Goal: Task Accomplishment & Management: Manage account settings

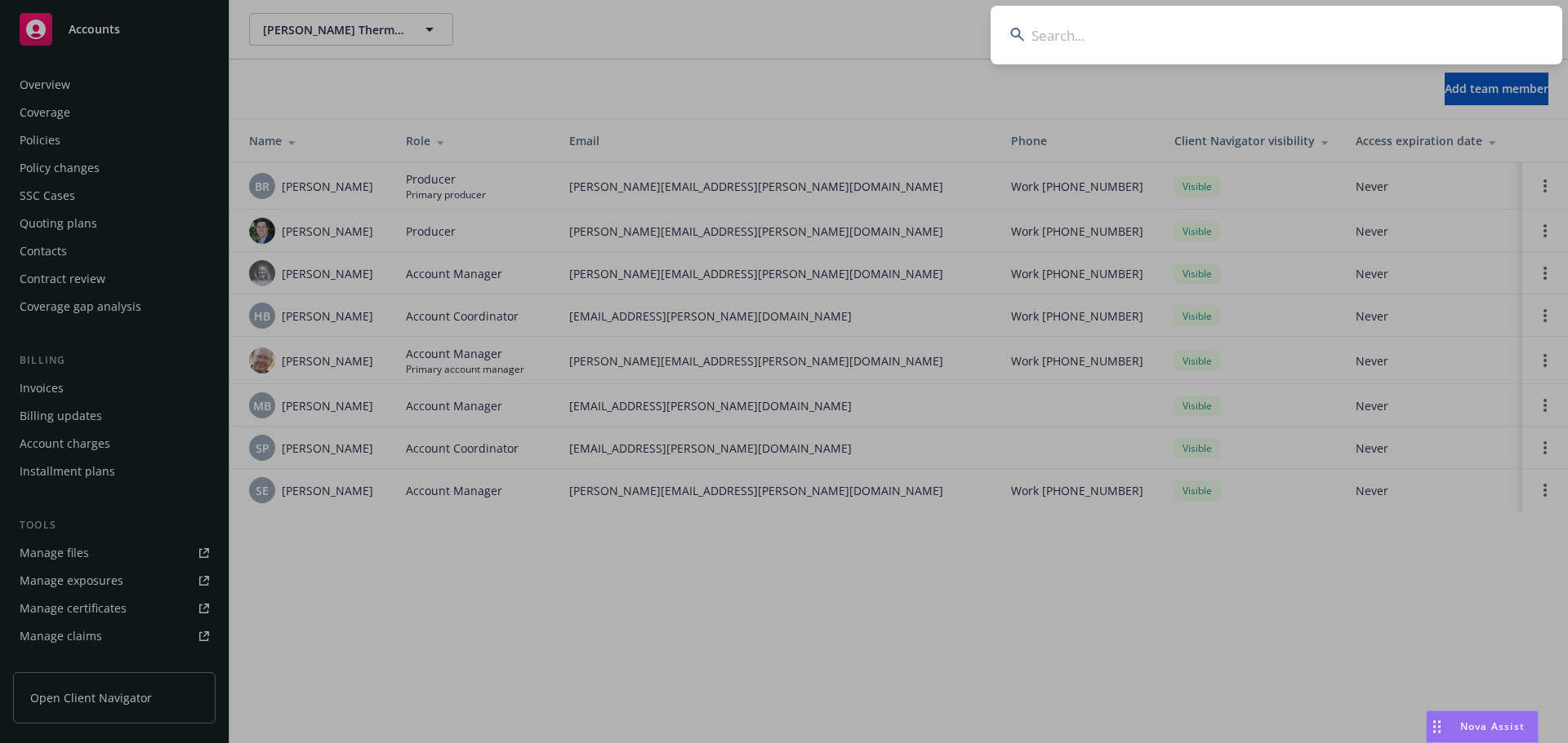
scroll to position [320, 0]
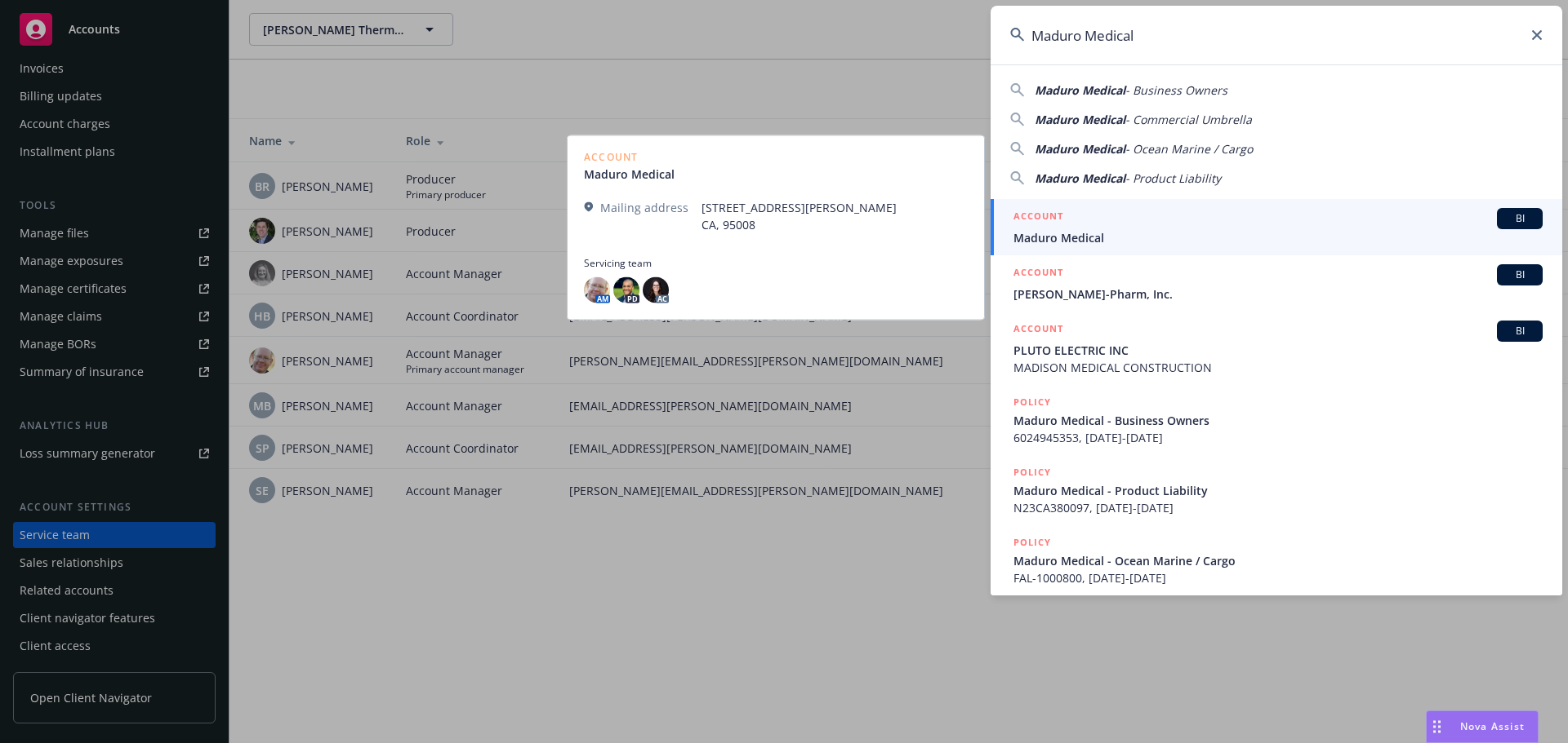
type input "Maduro Medical"
click at [1171, 222] on div "ACCOUNT BI" at bounding box center [1277, 219] width 529 height 22
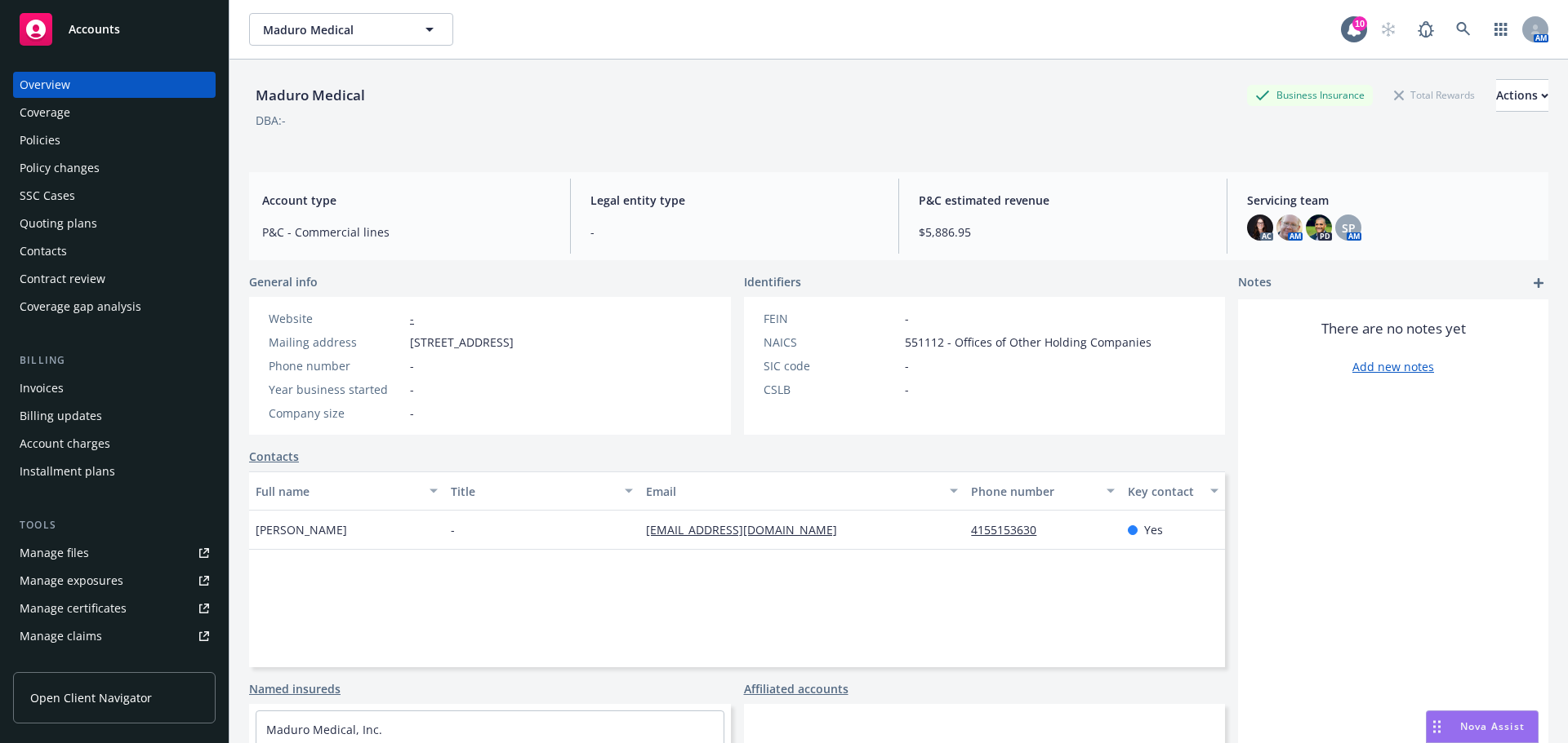
click at [122, 127] on div "Policies" at bounding box center [114, 140] width 190 height 26
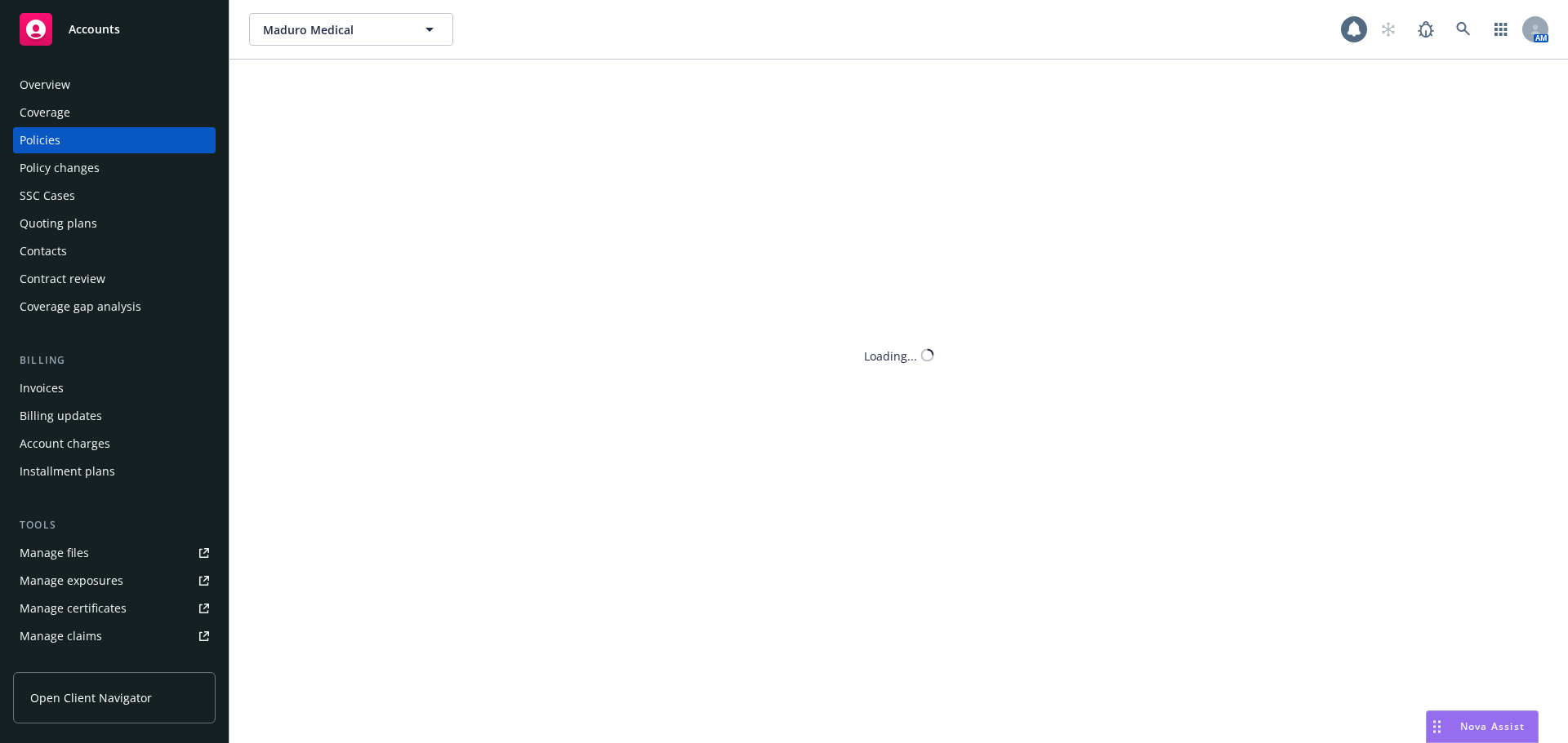
click at [122, 114] on div "Coverage" at bounding box center [114, 113] width 190 height 26
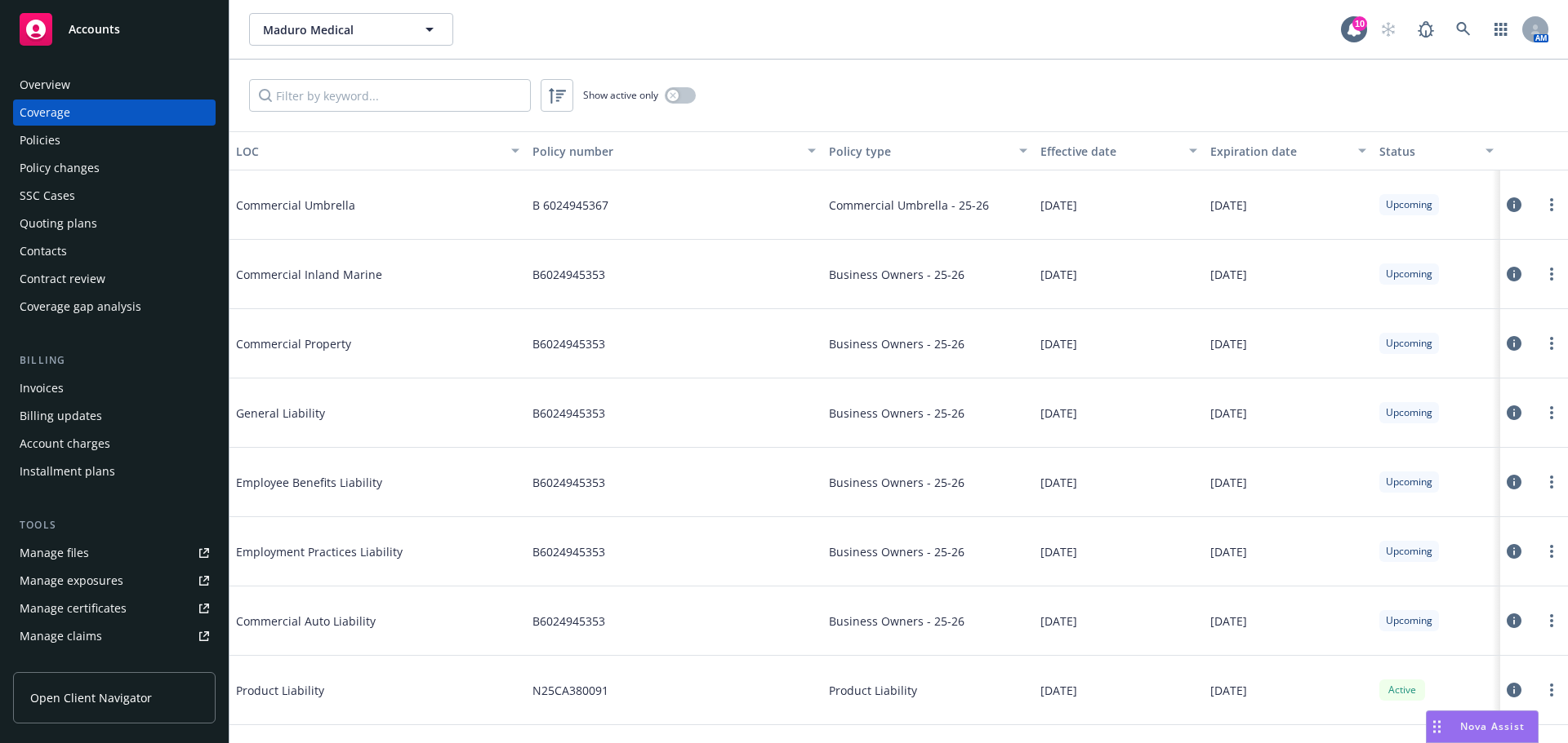
click at [92, 604] on div "Manage certificates" at bounding box center [73, 609] width 107 height 26
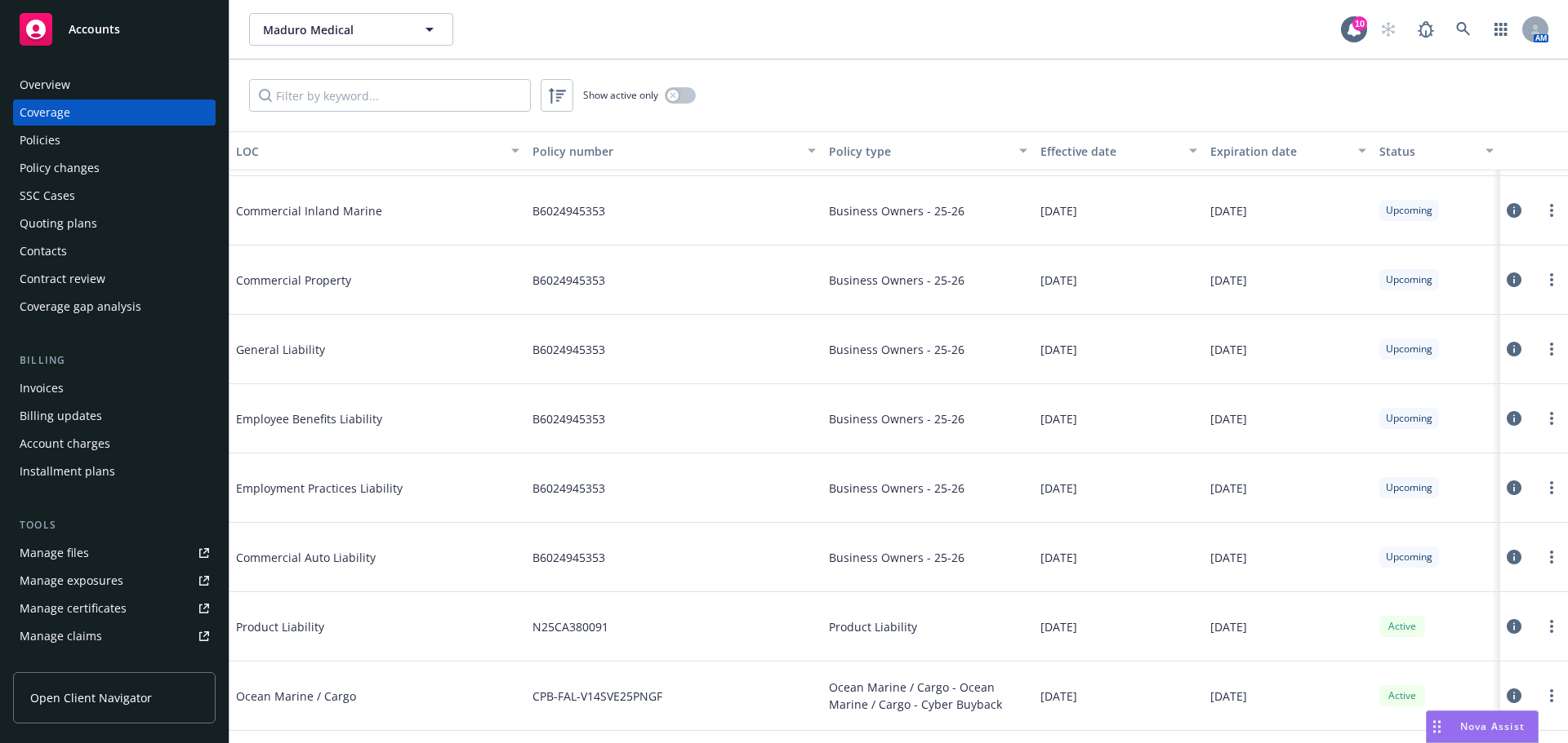
scroll to position [163, 0]
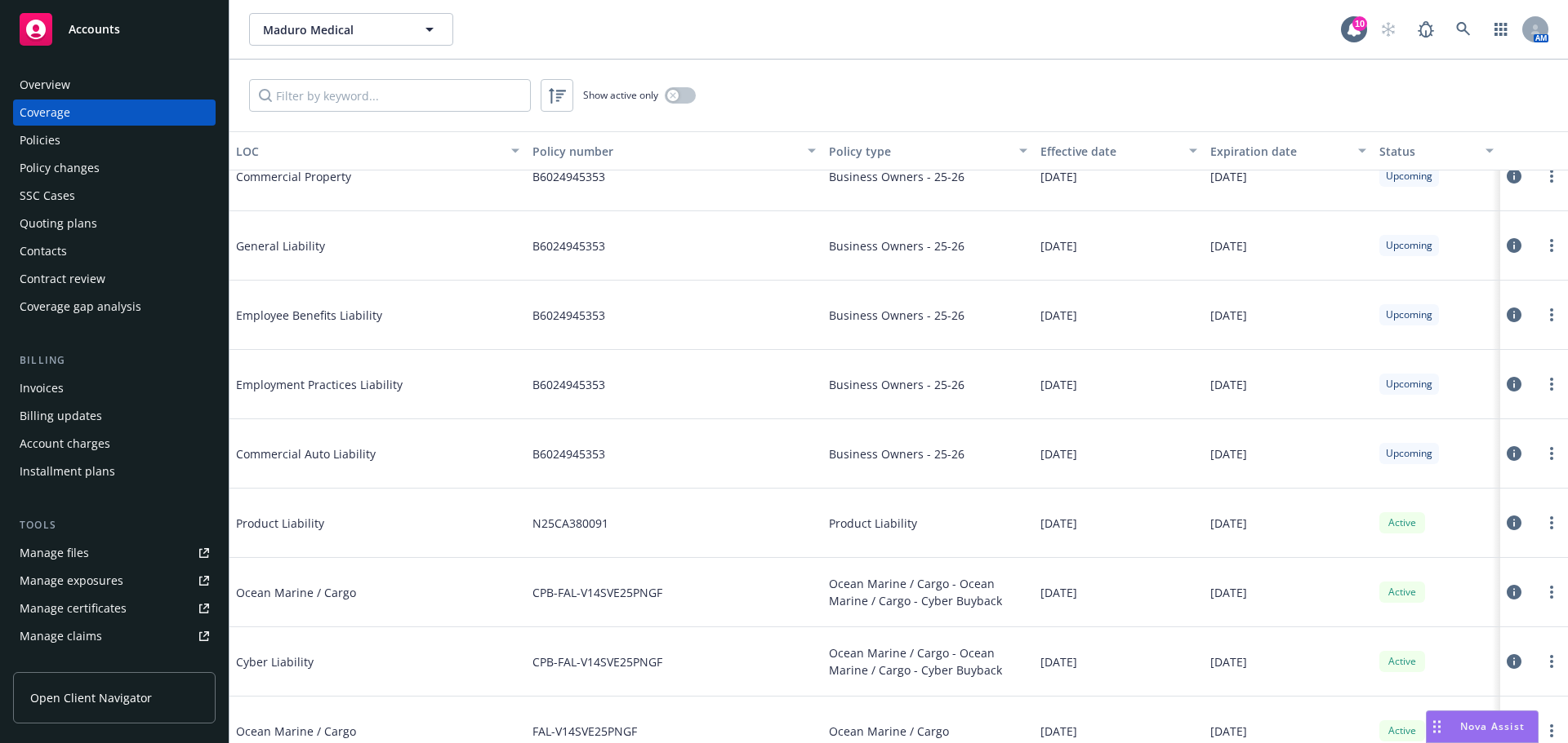
click at [1507, 521] on icon at bounding box center [1514, 523] width 15 height 15
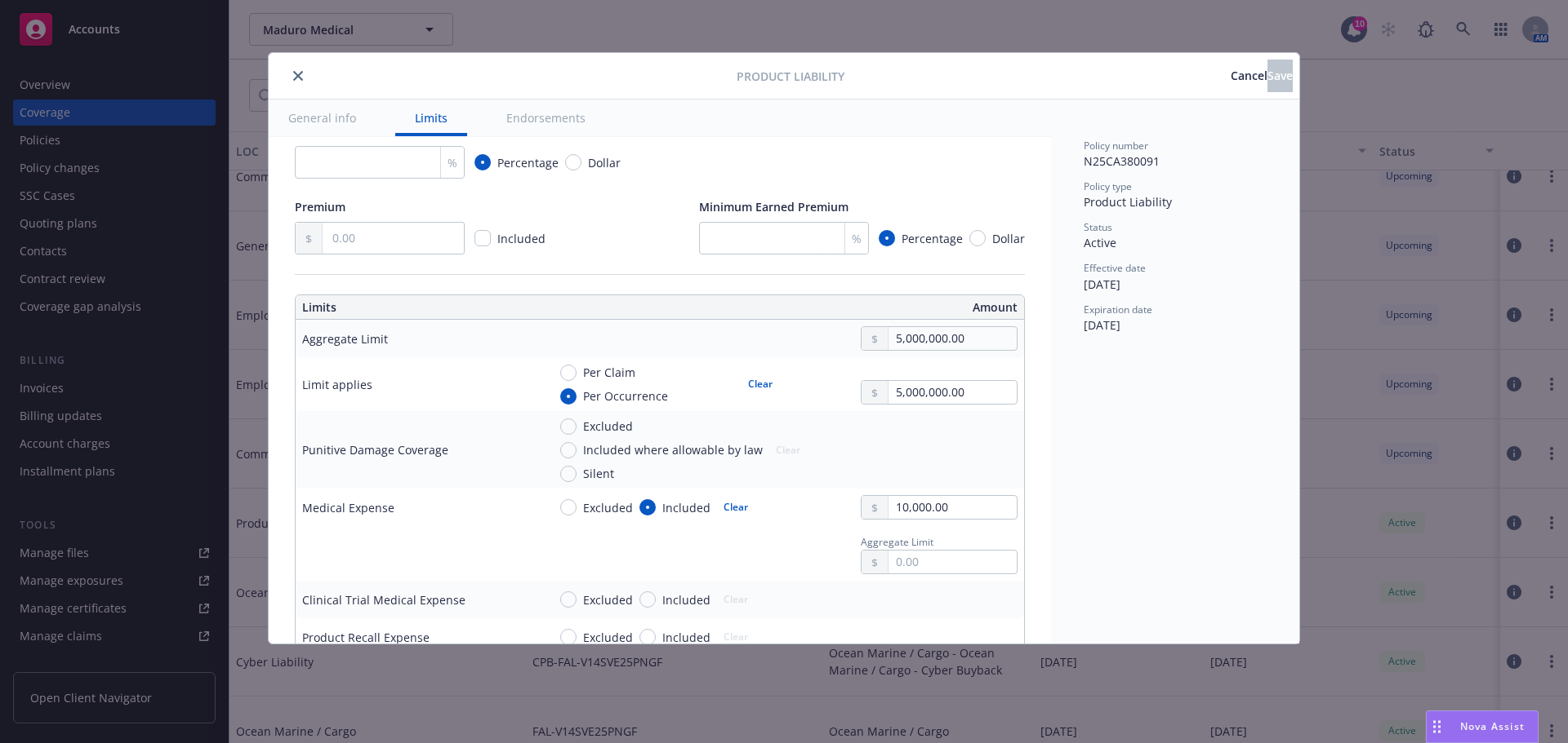
scroll to position [326, 0]
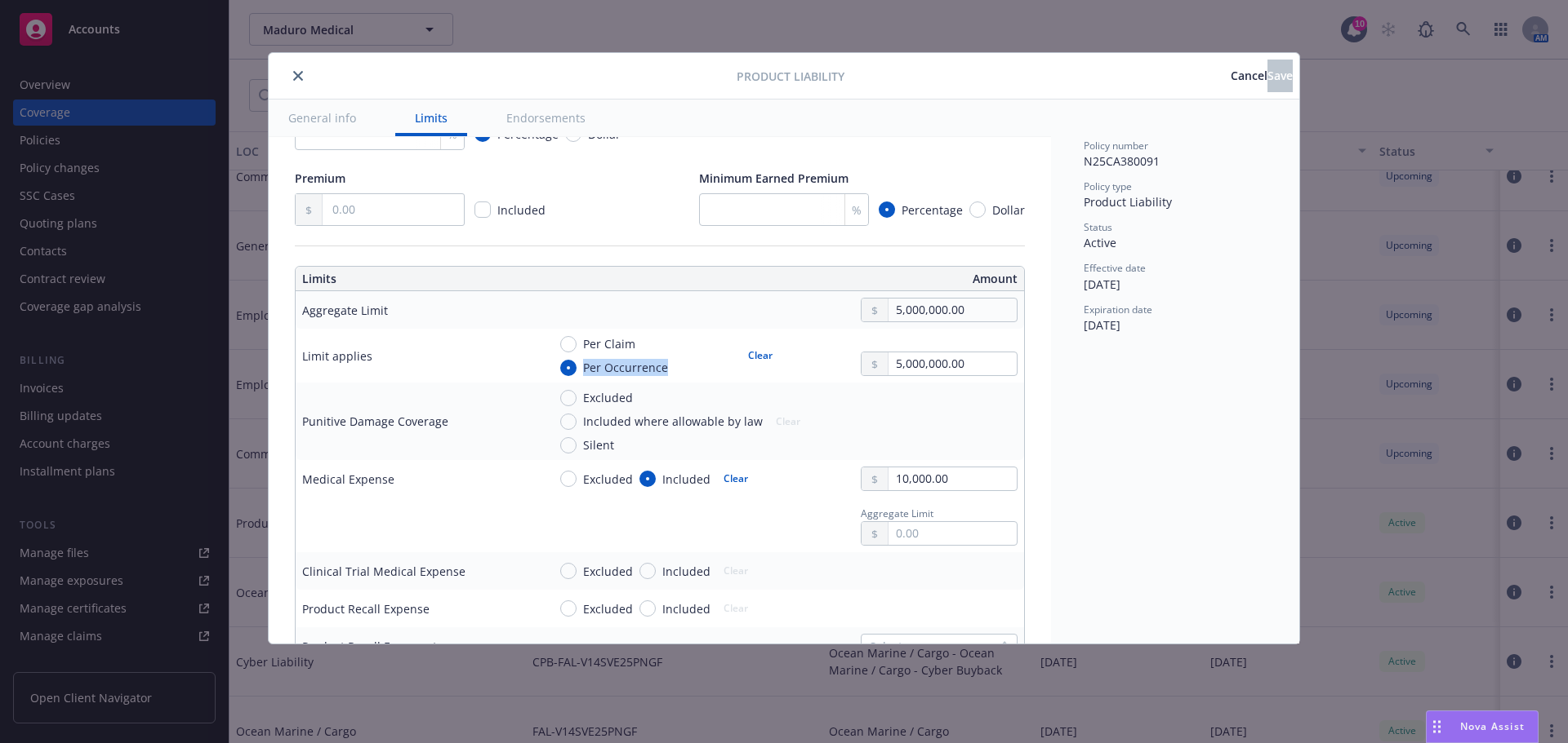
drag, startPoint x: 674, startPoint y: 370, endPoint x: 584, endPoint y: 374, distance: 90.1
click at [584, 374] on div "Per Claim Per Occurrence" at bounding box center [647, 355] width 175 height 41
copy span "Per Occurrence"
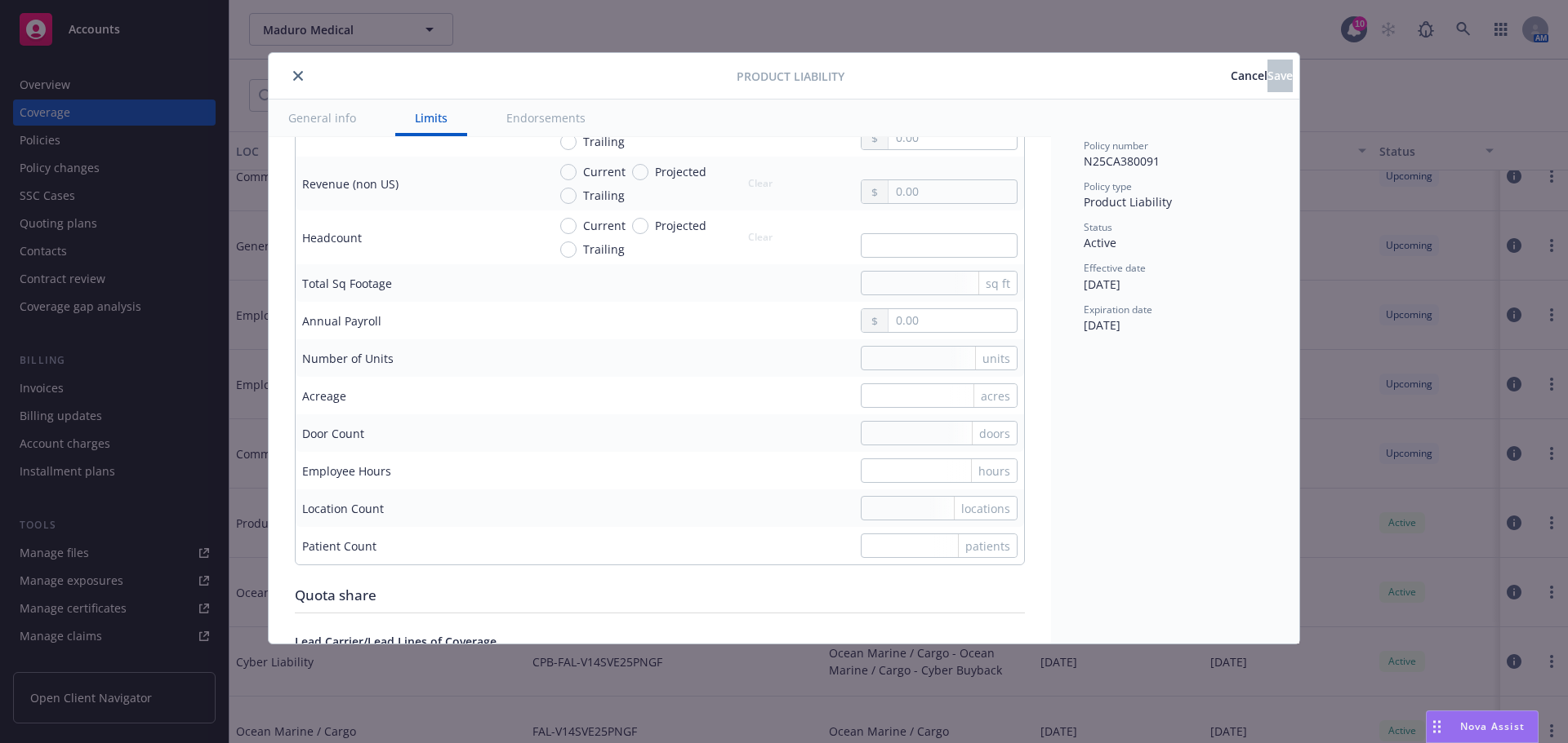
scroll to position [898, 0]
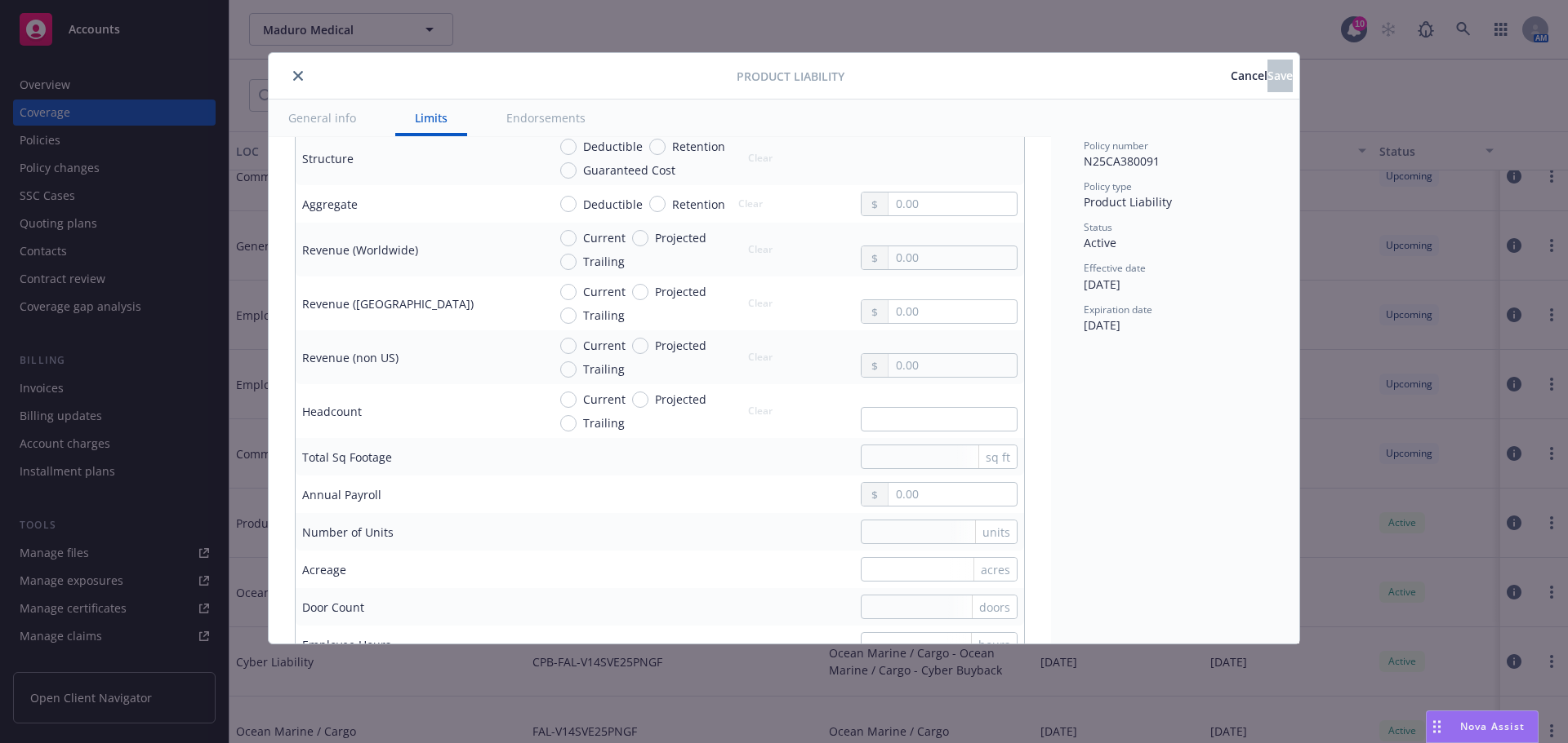
click at [1230, 81] on span "Cancel" at bounding box center [1248, 75] width 37 height 15
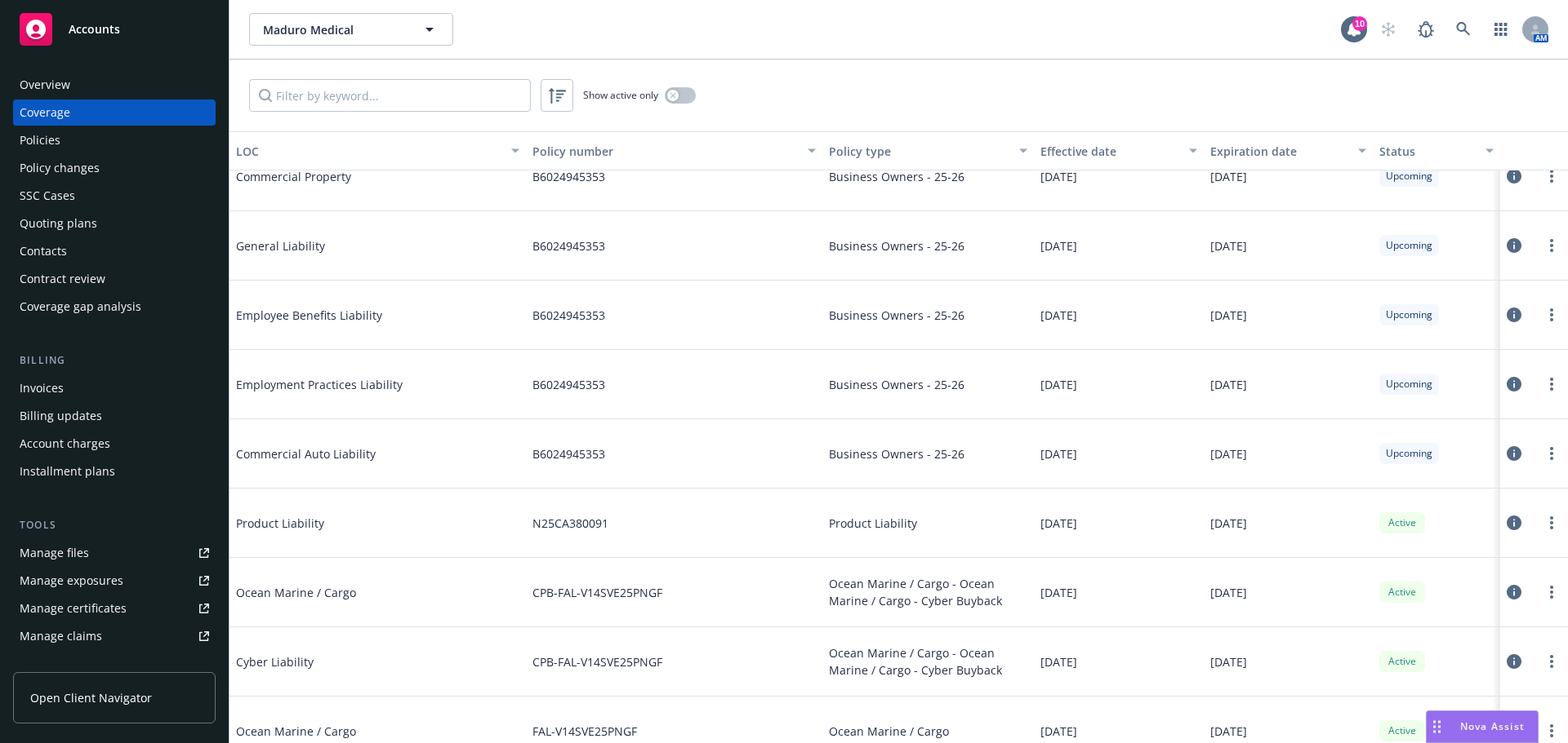
click at [75, 131] on div "Policies" at bounding box center [114, 140] width 190 height 26
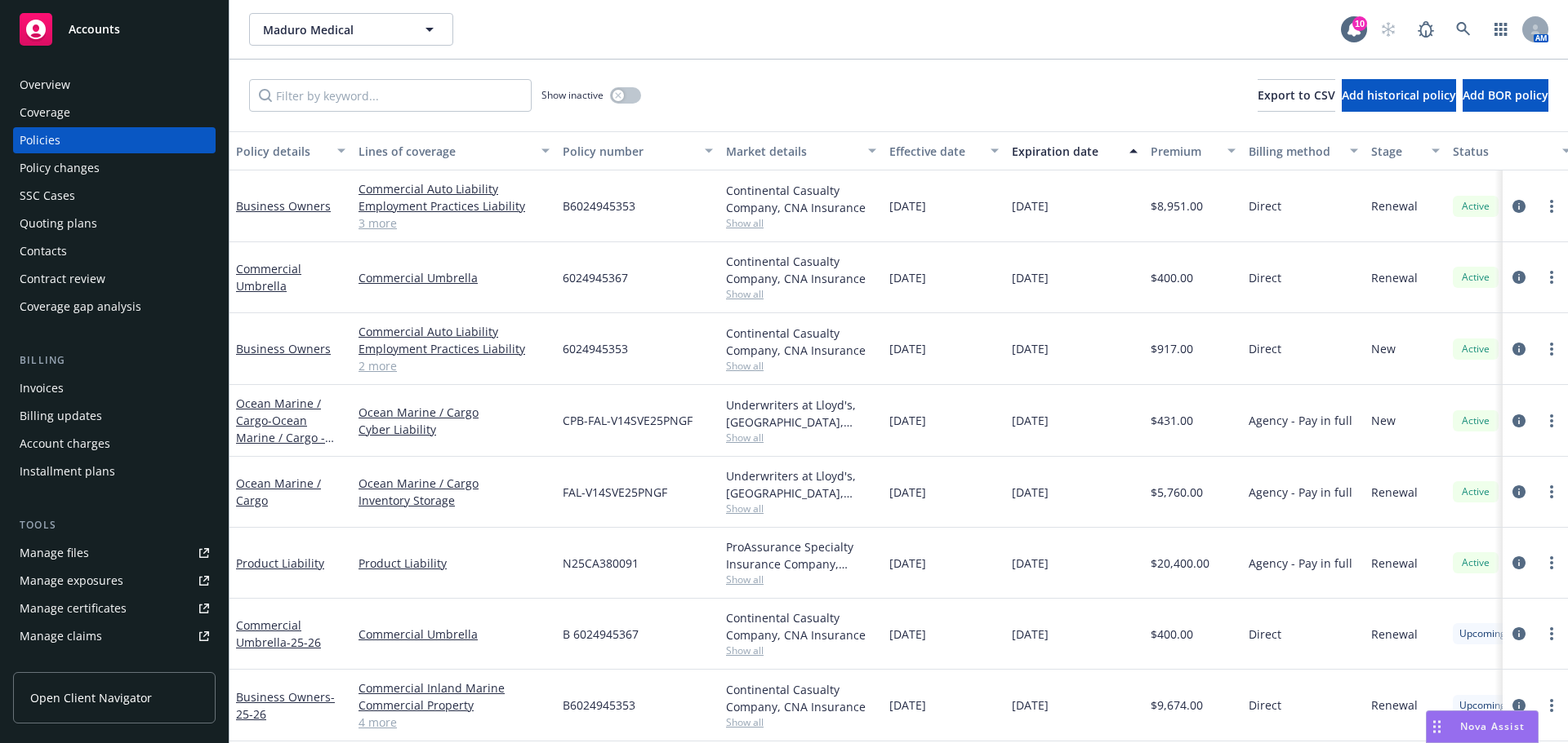
click at [1080, 156] on div "Expiration date" at bounding box center [1065, 151] width 108 height 17
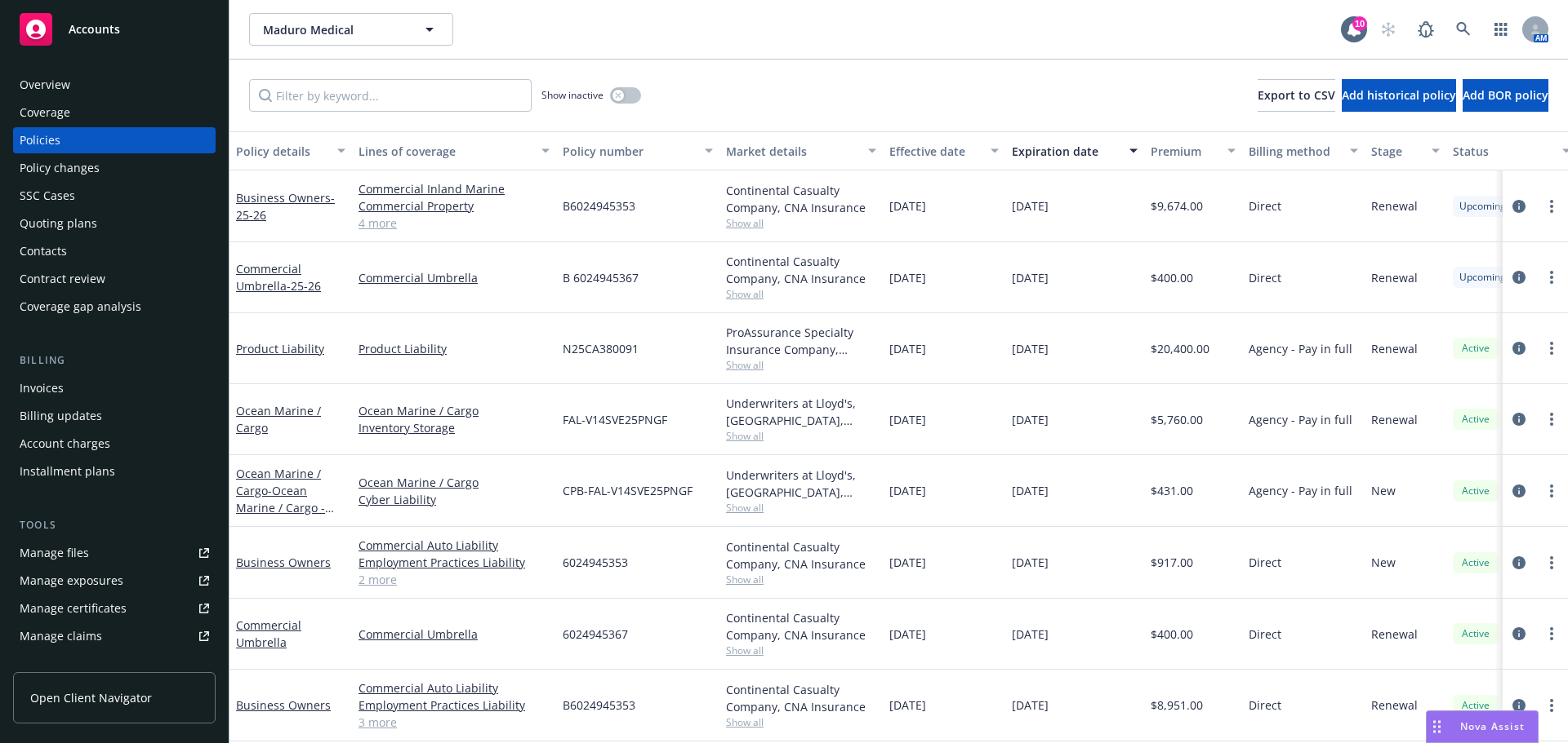
click at [1080, 156] on div "Expiration date" at bounding box center [1065, 151] width 108 height 17
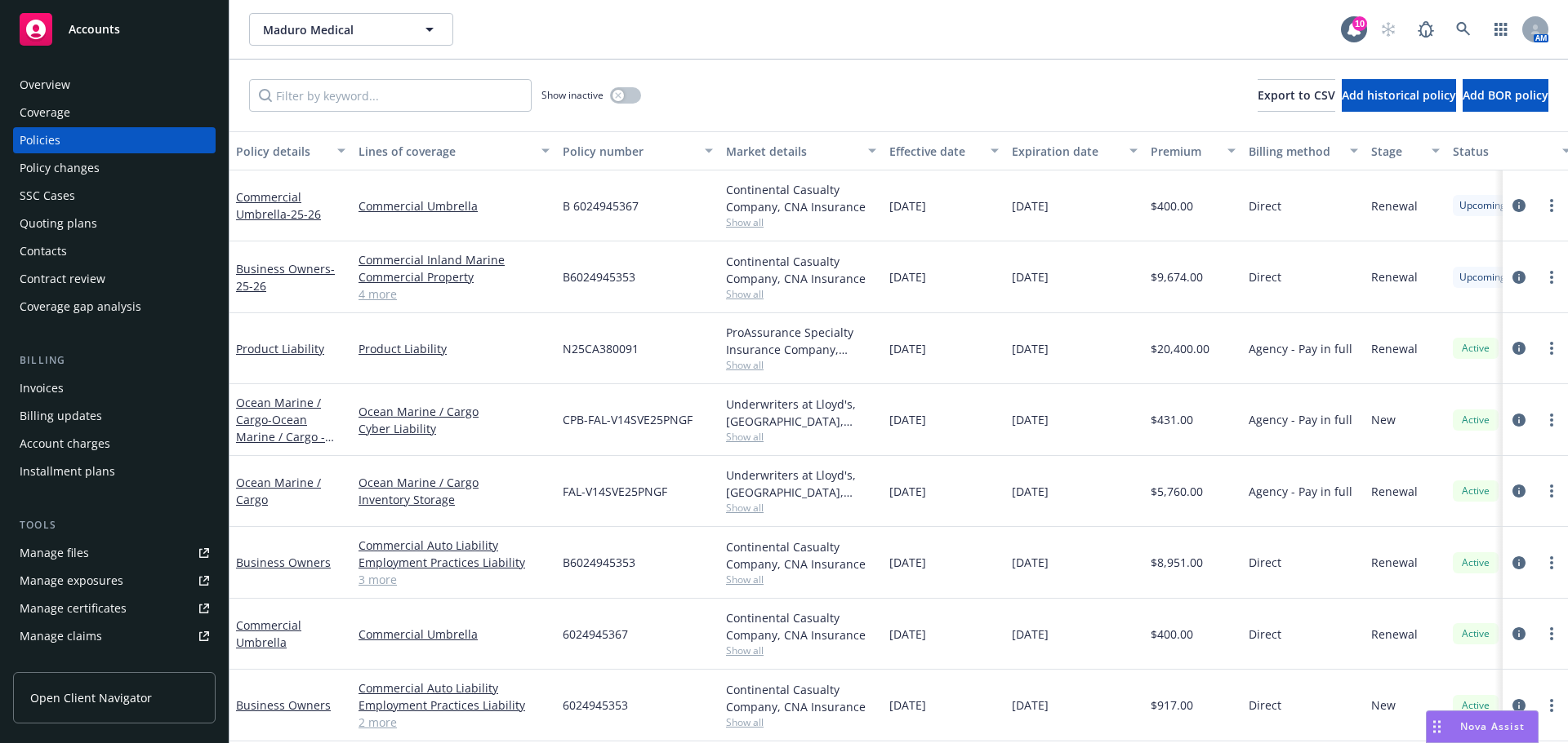
click at [1080, 156] on div "Expiration date" at bounding box center [1065, 151] width 108 height 17
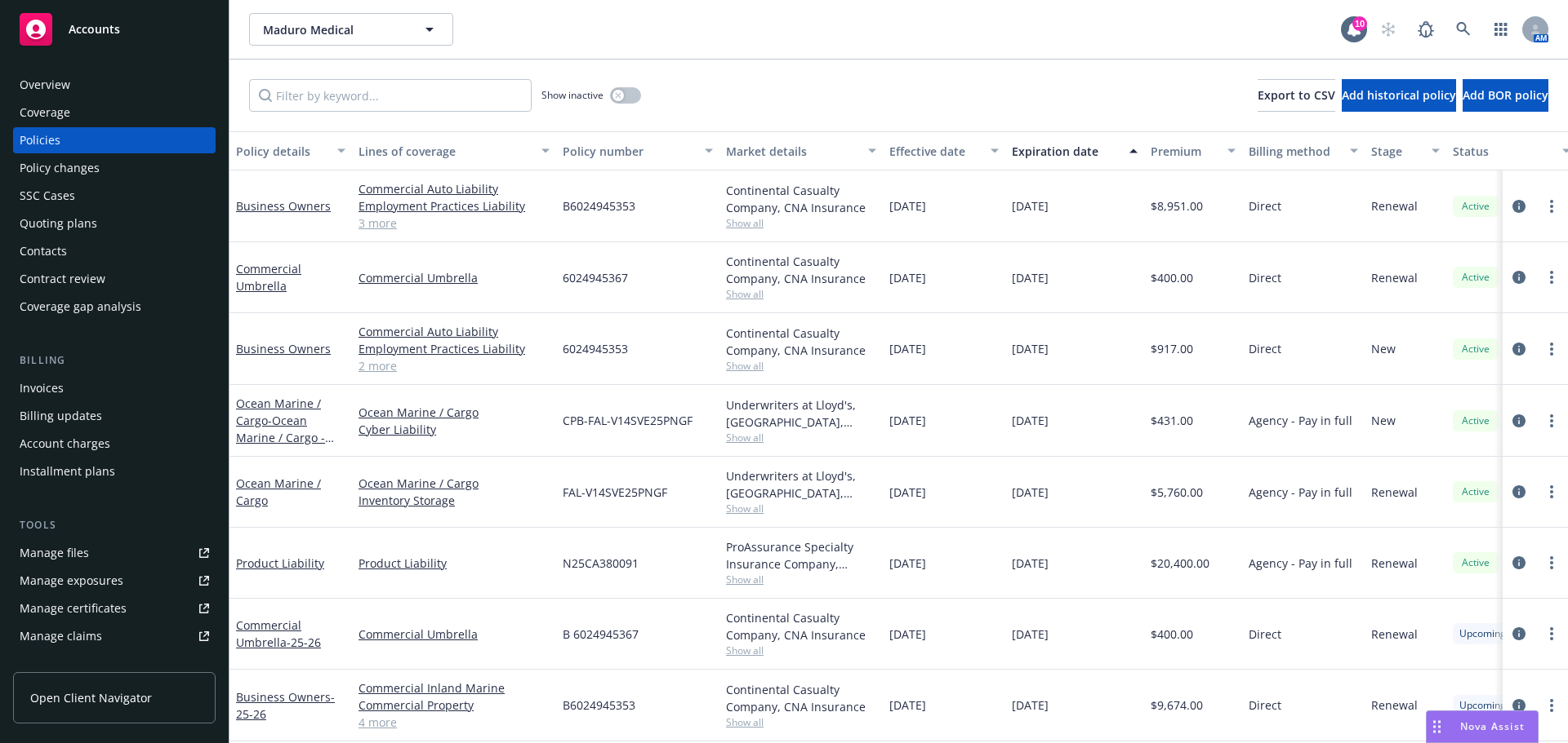
click at [1080, 156] on div "Expiration date" at bounding box center [1065, 151] width 108 height 17
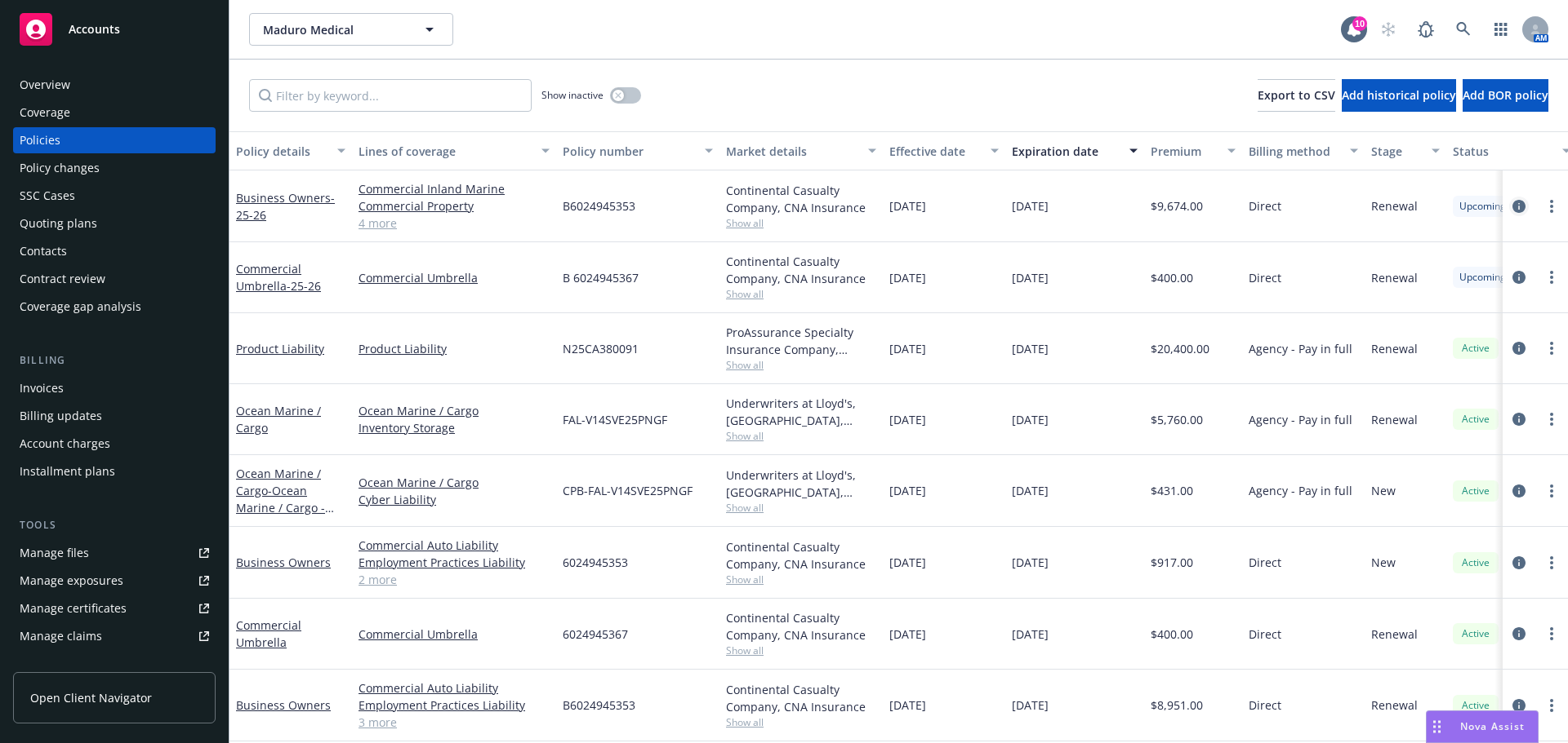
click at [1512, 206] on icon "circleInformation" at bounding box center [1519, 206] width 13 height 13
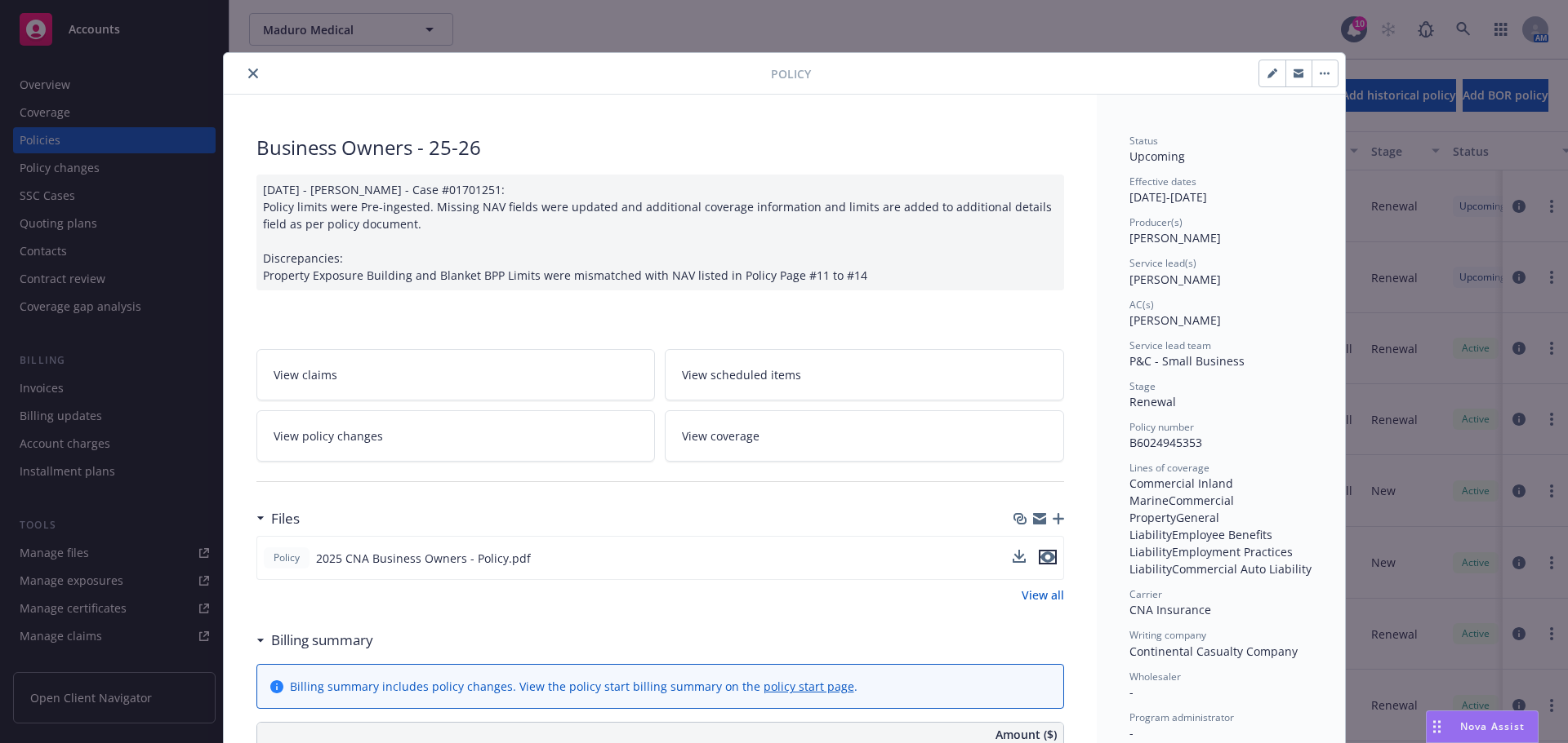
click at [1041, 558] on icon "preview file" at bounding box center [1048, 557] width 15 height 11
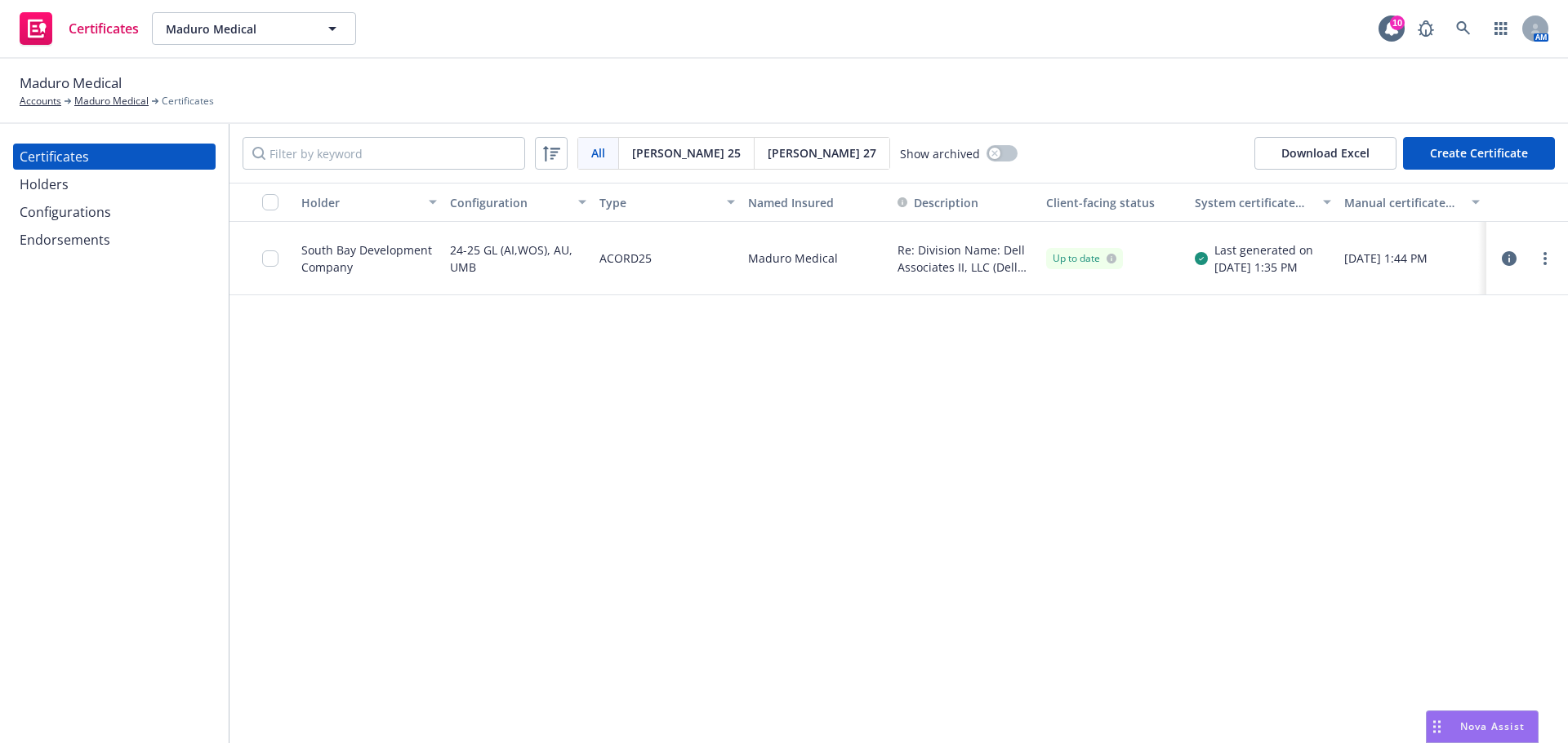
click at [62, 194] on div "Holders" at bounding box center [44, 185] width 49 height 26
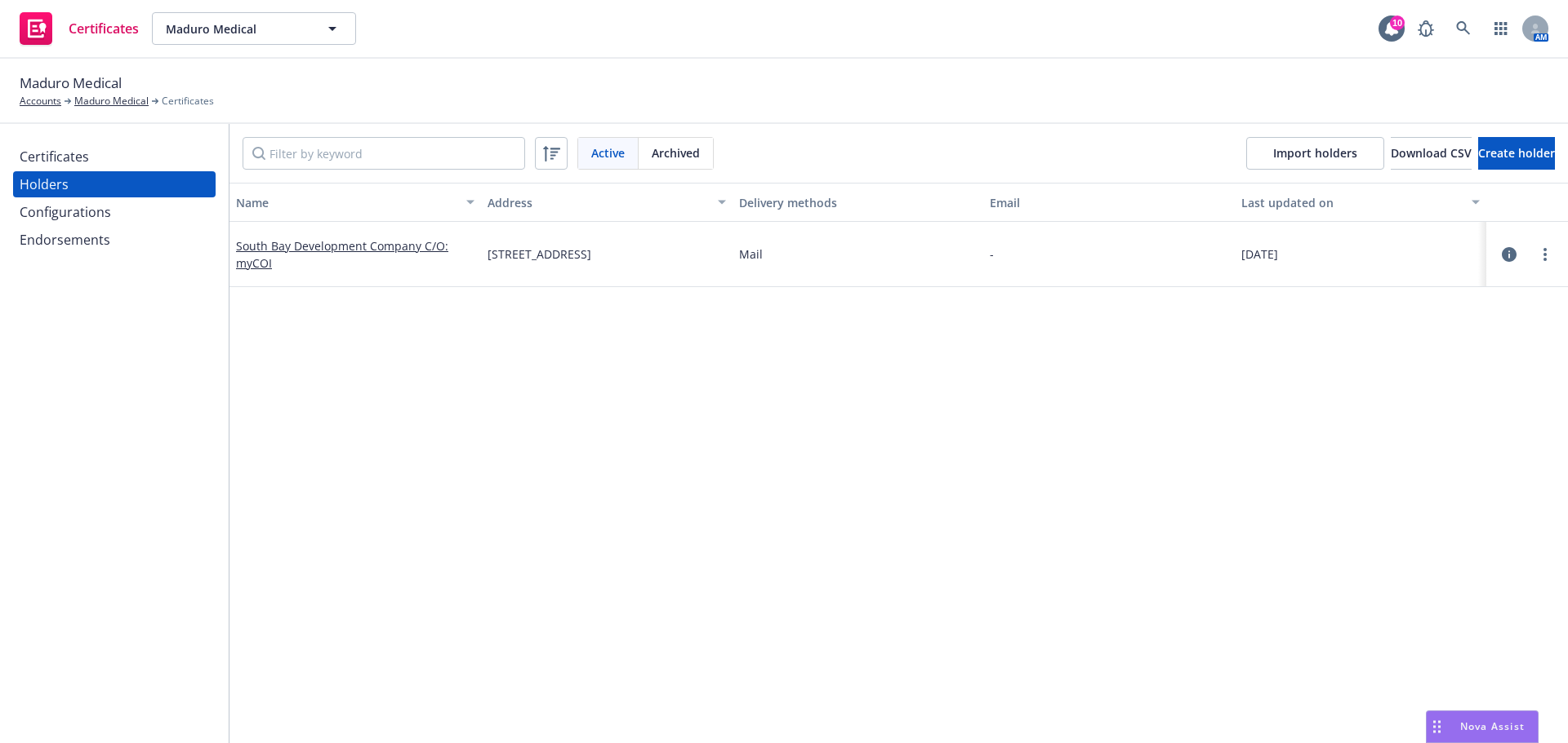
click at [82, 209] on div "Configurations" at bounding box center [65, 212] width 92 height 26
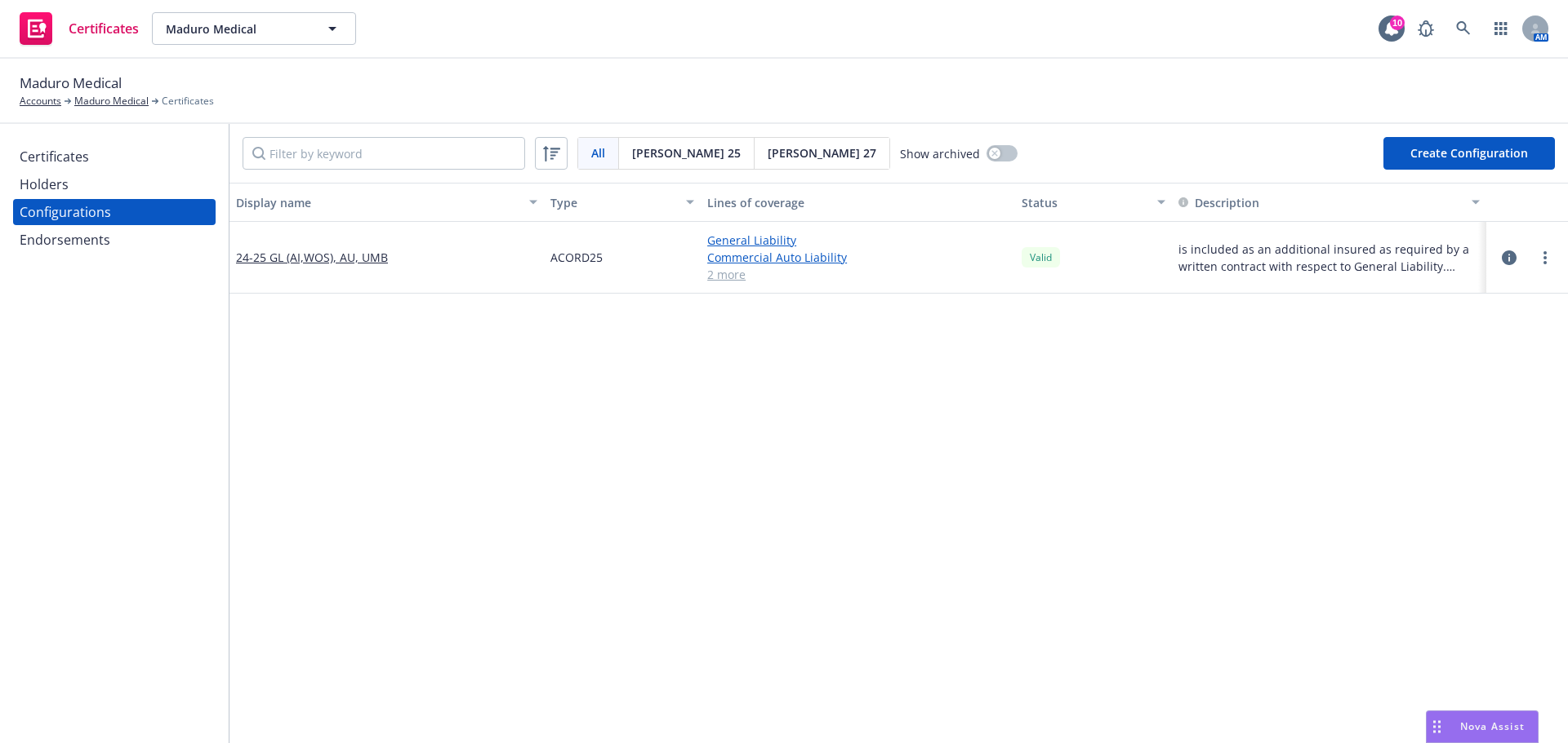
click at [1502, 260] on icon "button" at bounding box center [1510, 258] width 15 height 15
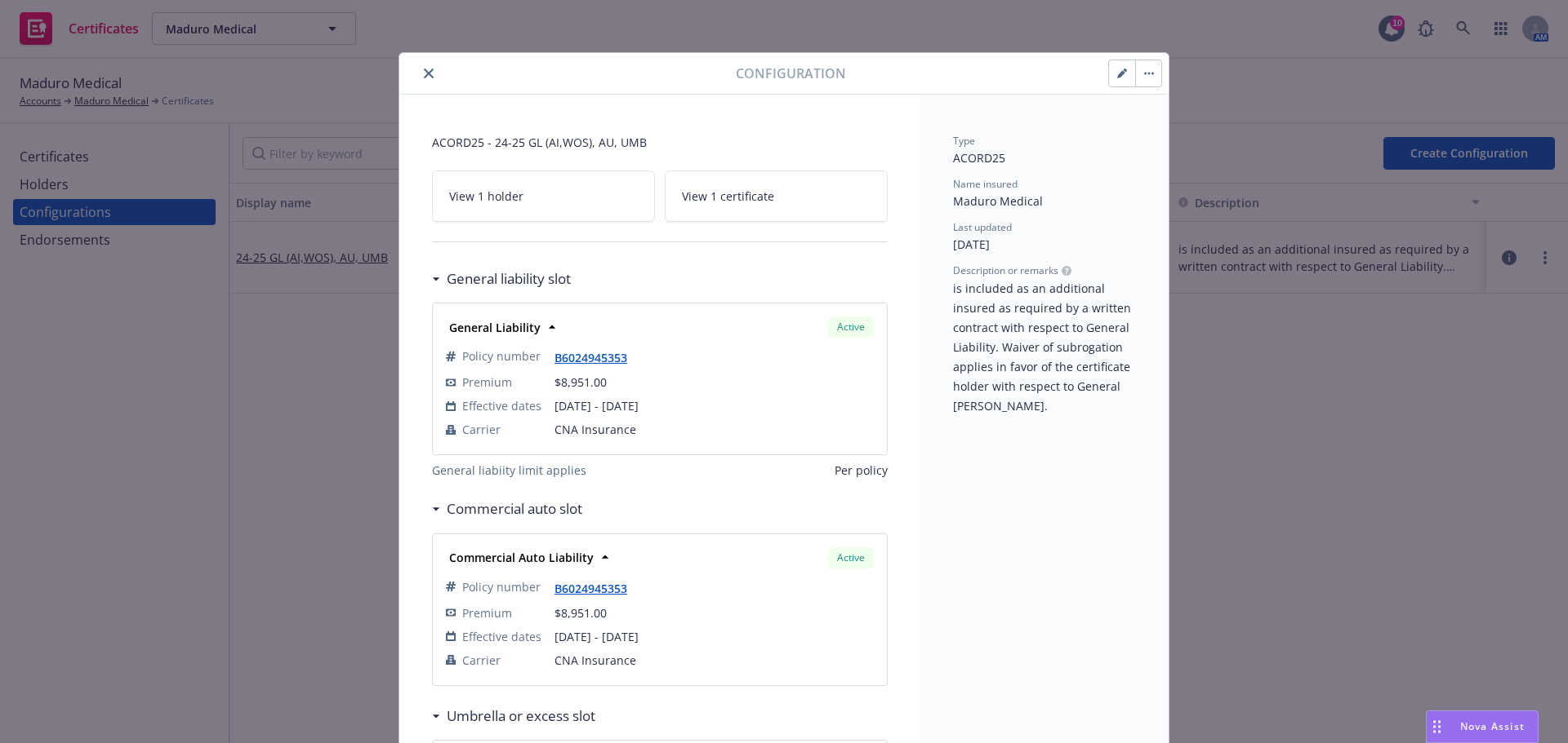
click at [1110, 78] on button "button" at bounding box center [1122, 74] width 26 height 26
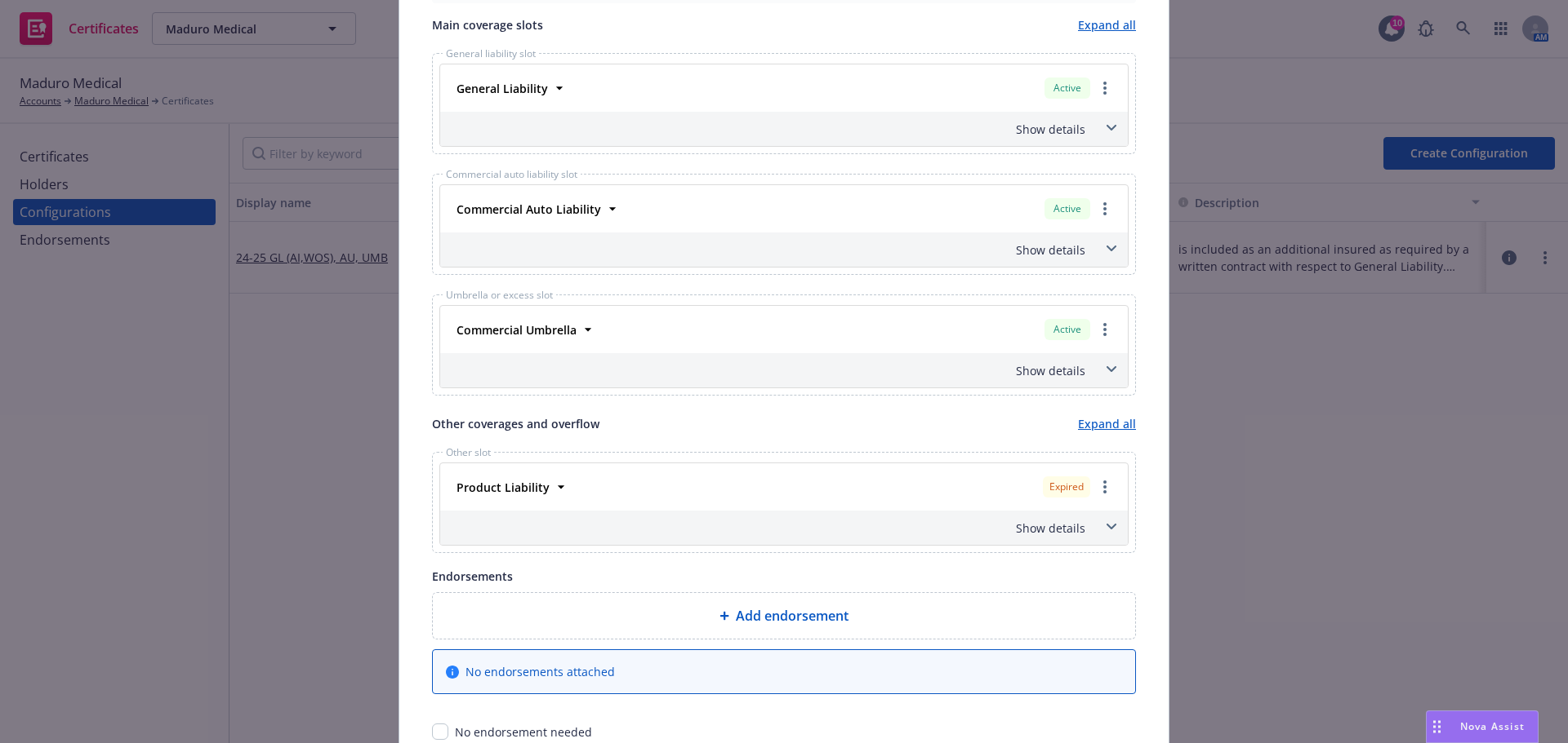
scroll to position [652, 0]
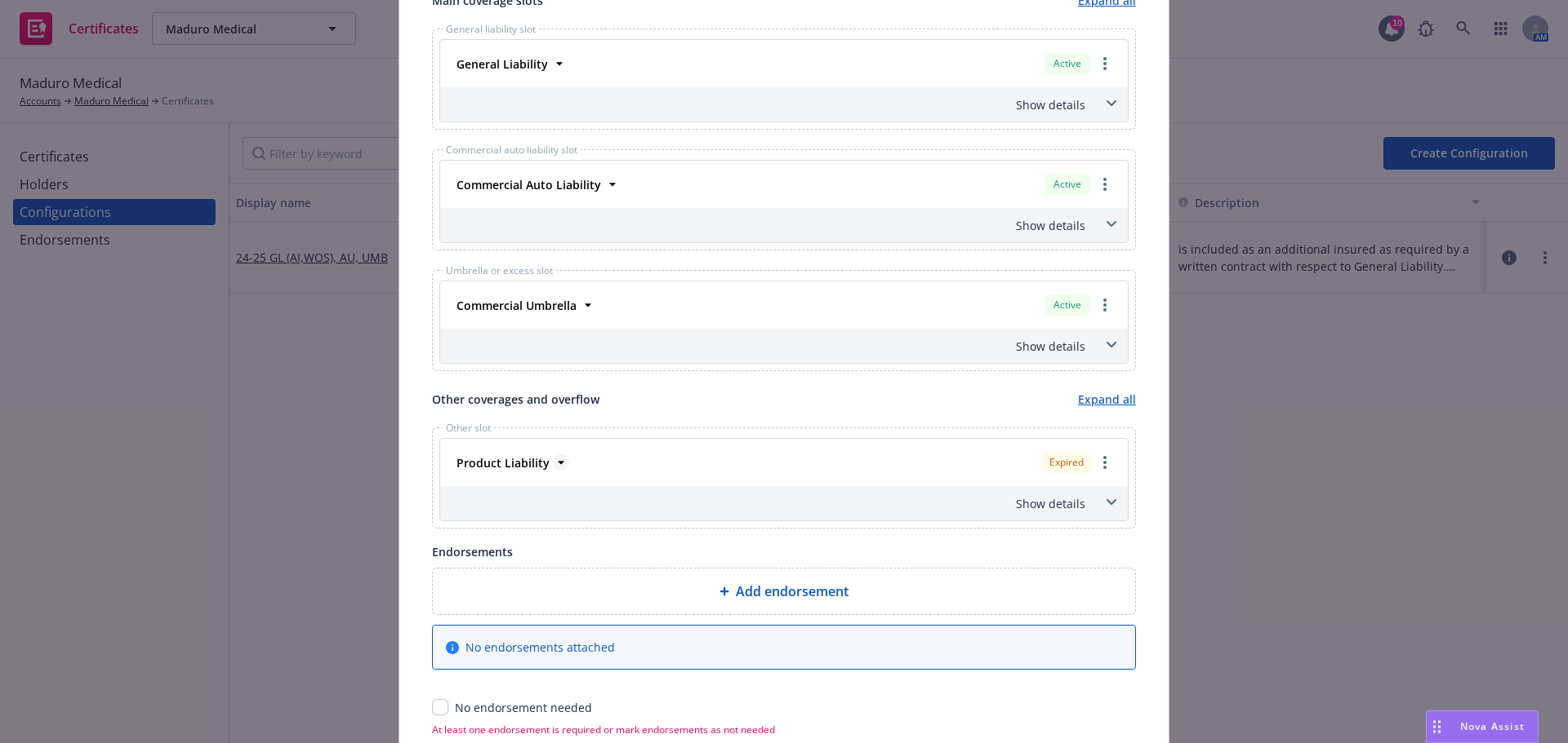
click at [554, 464] on icon at bounding box center [560, 462] width 16 height 16
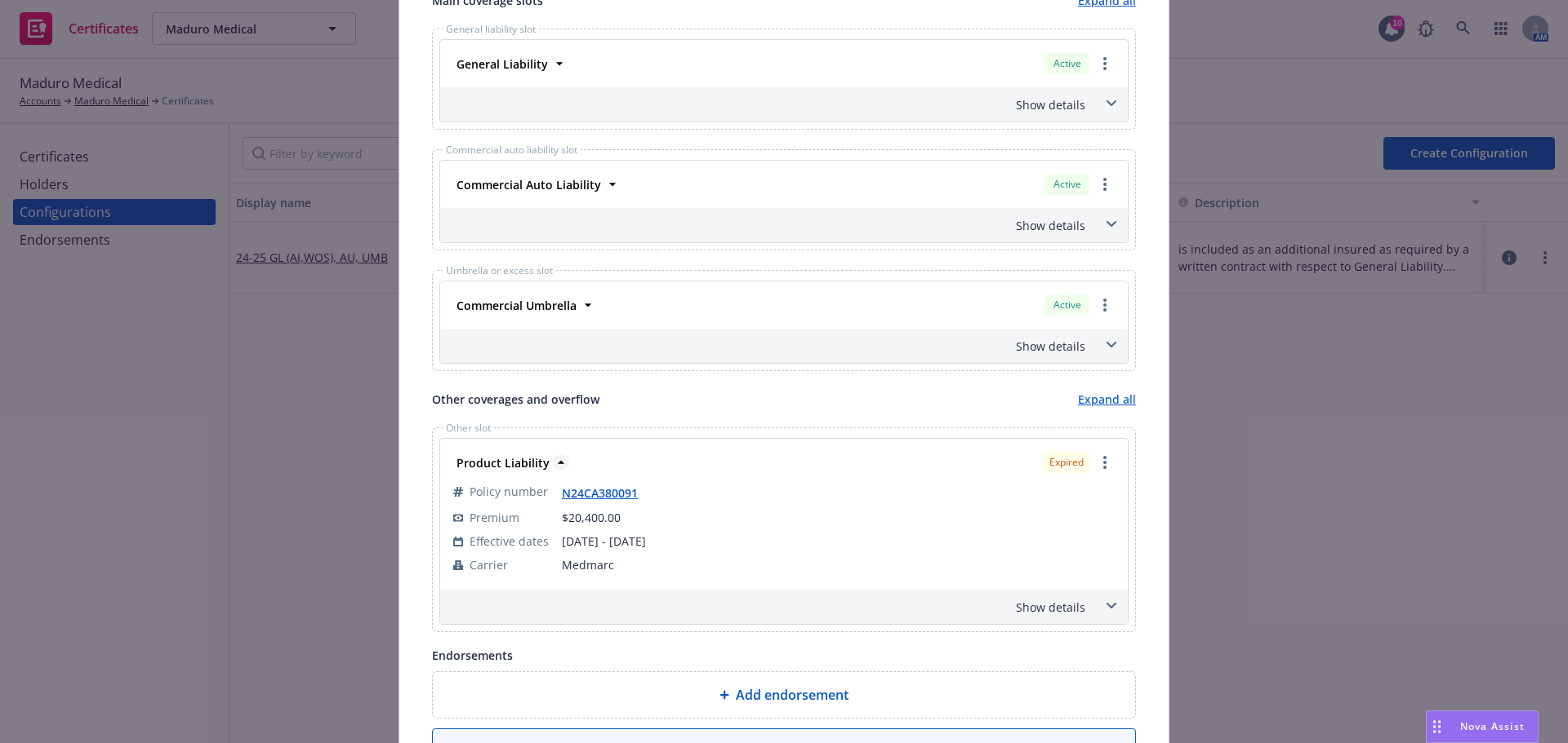
click at [554, 464] on icon at bounding box center [560, 462] width 16 height 16
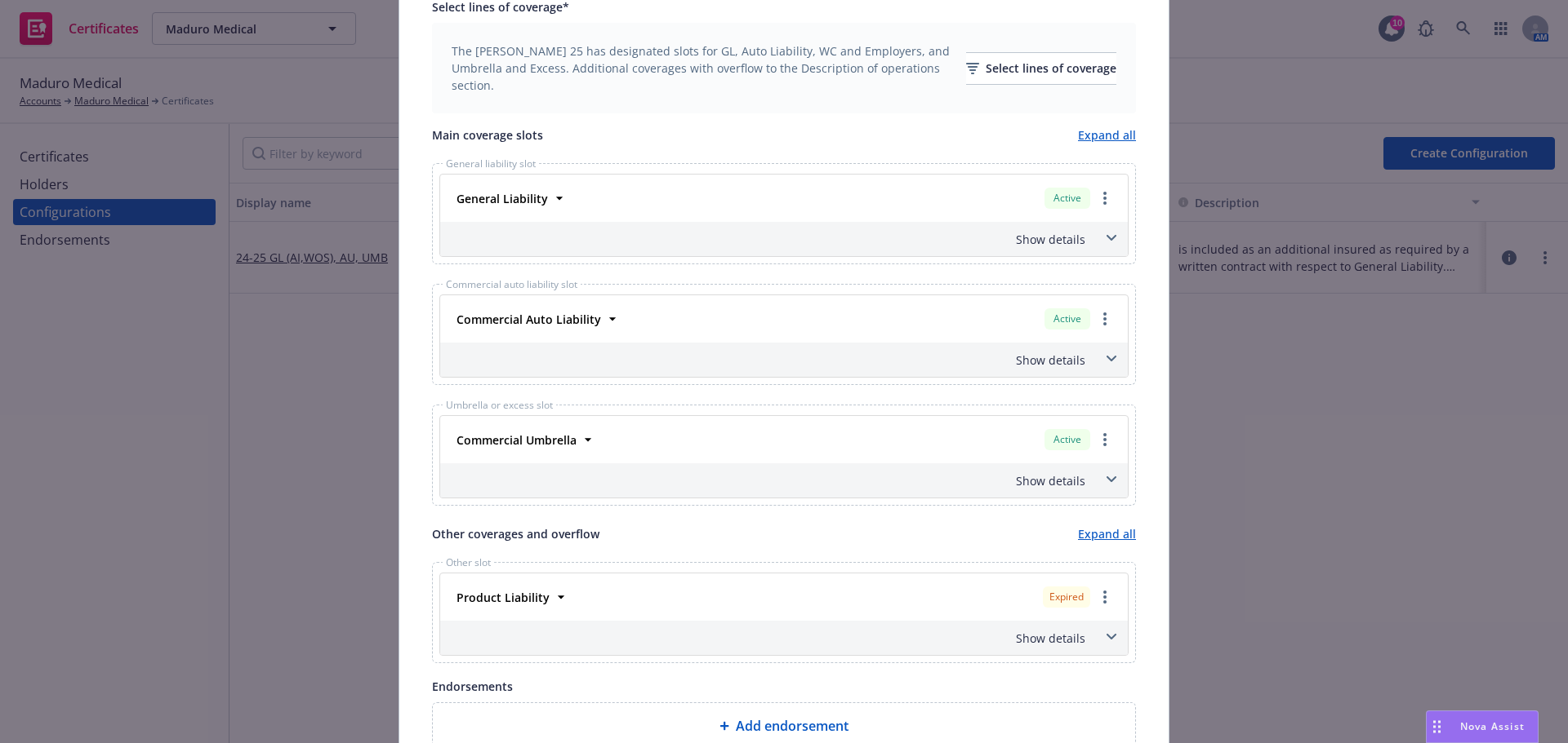
scroll to position [489, 0]
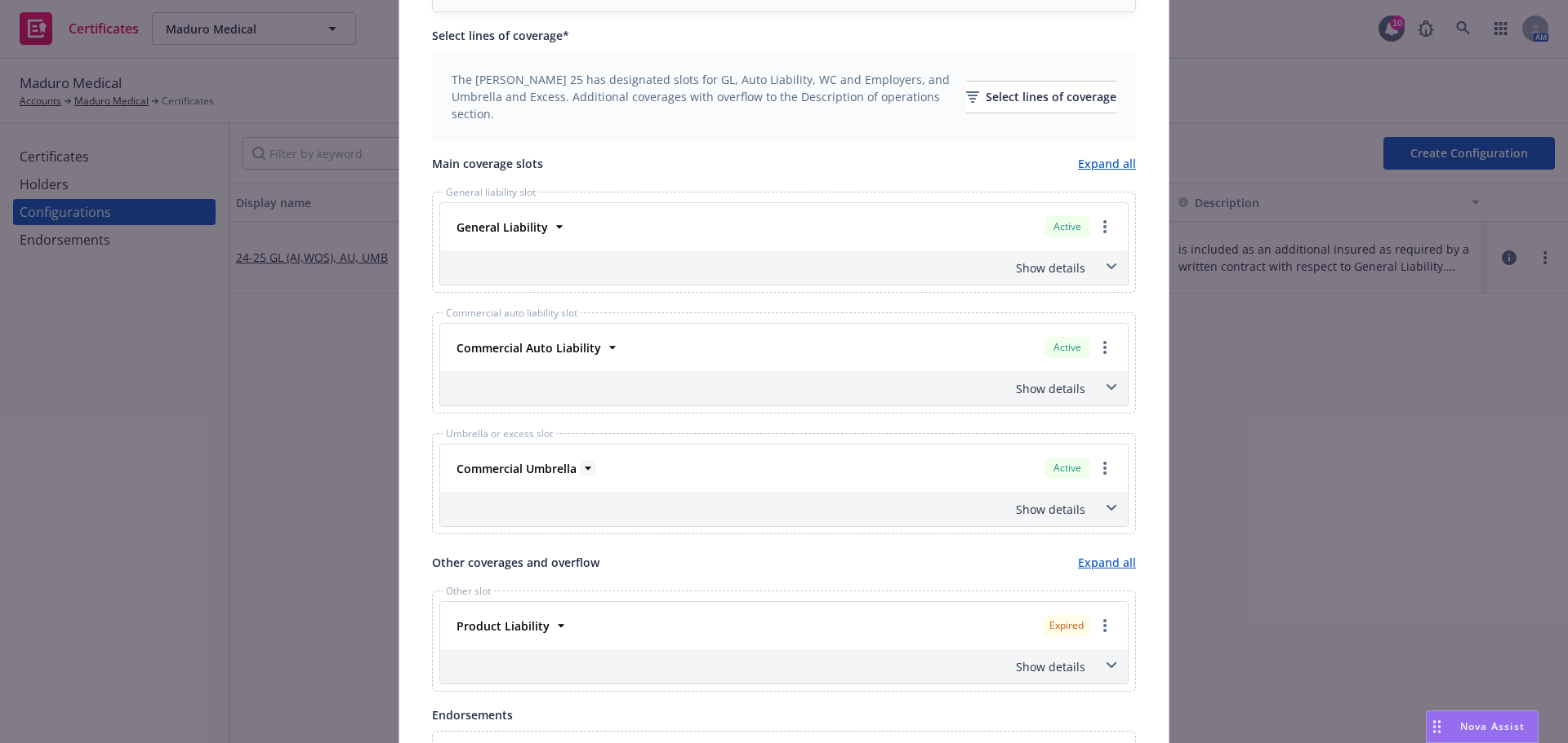
click at [584, 471] on icon at bounding box center [587, 468] width 16 height 16
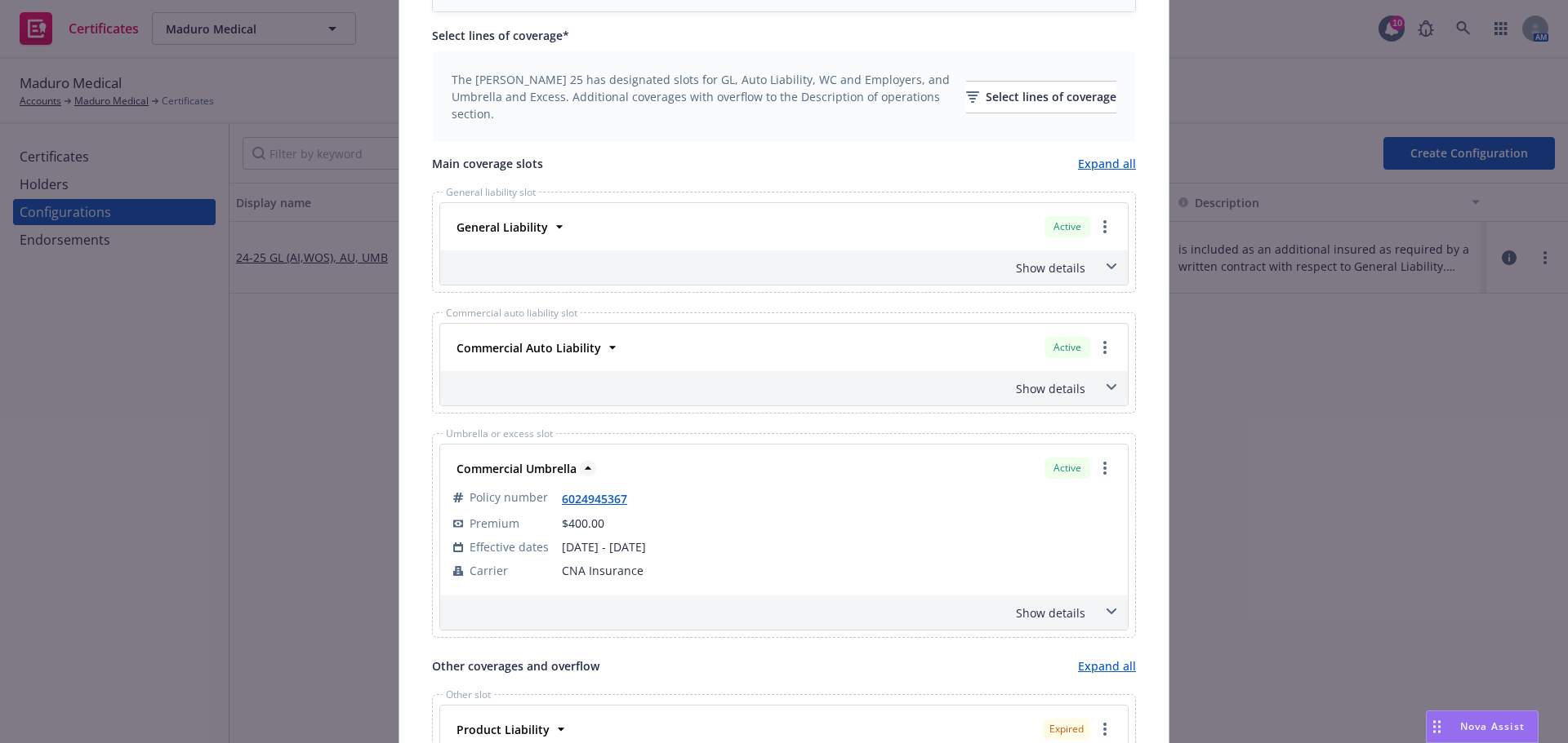
click at [584, 471] on icon at bounding box center [587, 468] width 16 height 16
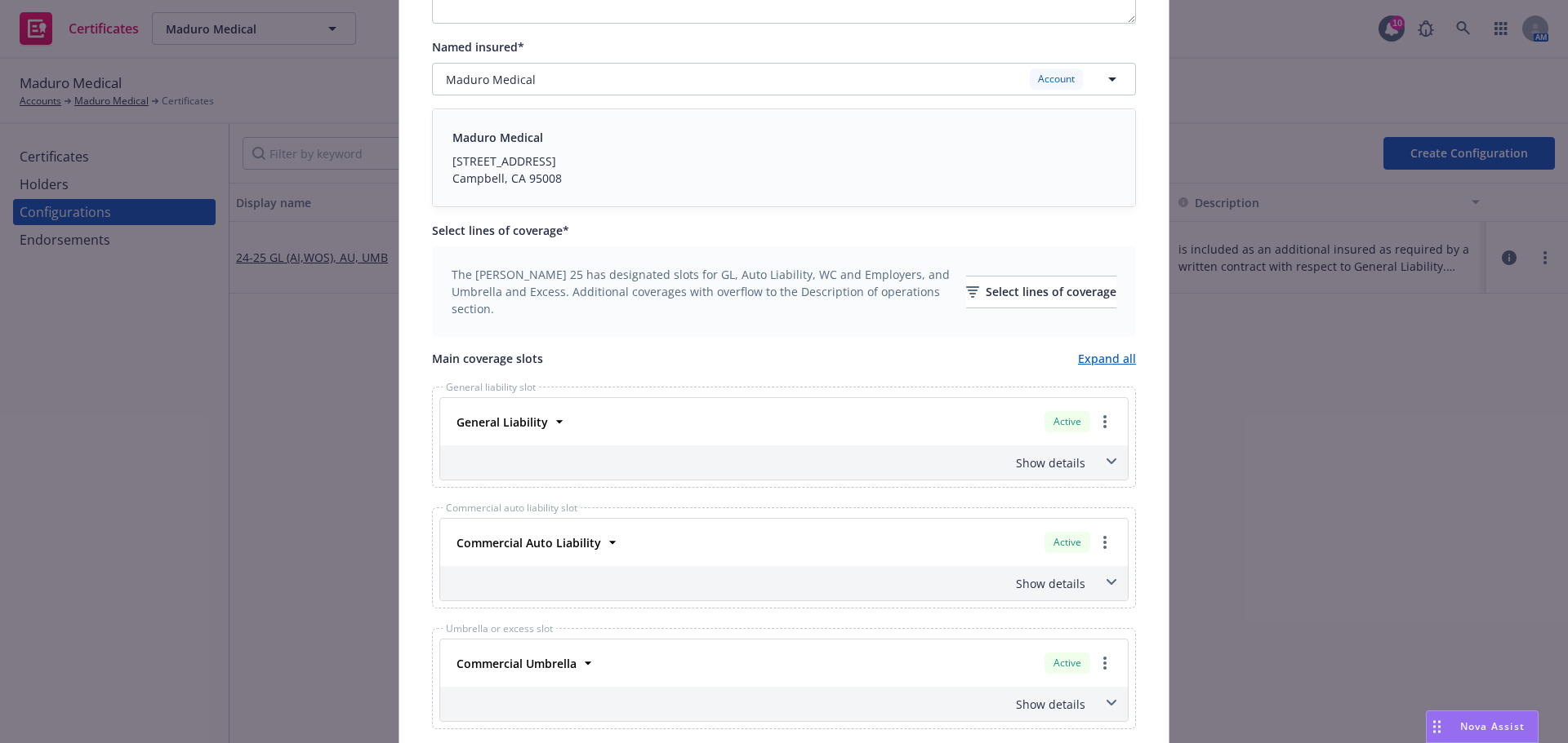
scroll to position [82, 0]
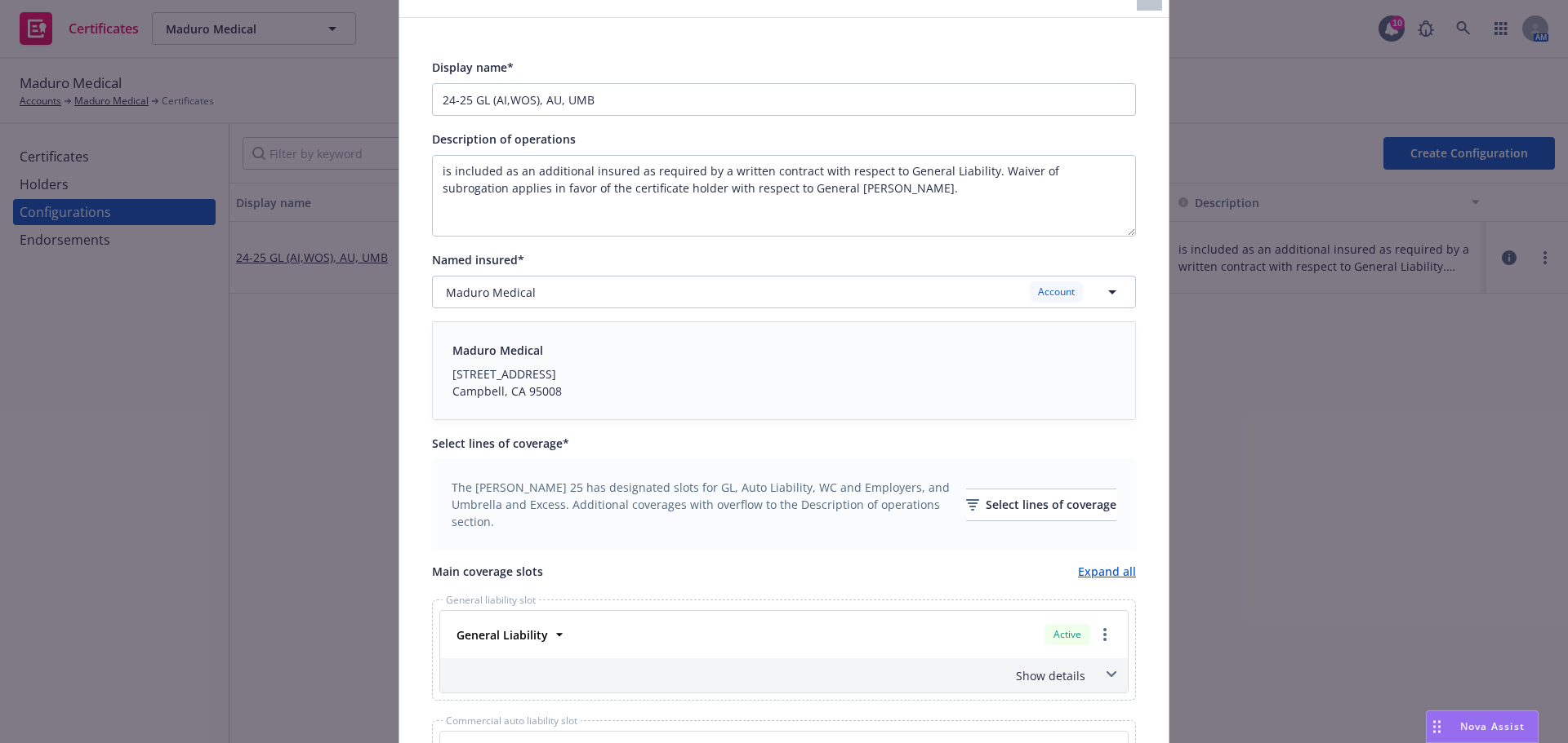
click at [993, 529] on div "The [PERSON_NAME] 25 has designated slots for GL, Auto Liability, WC and Employ…" at bounding box center [784, 504] width 665 height 52
click at [993, 514] on div "Select lines of coverage" at bounding box center [1041, 504] width 150 height 31
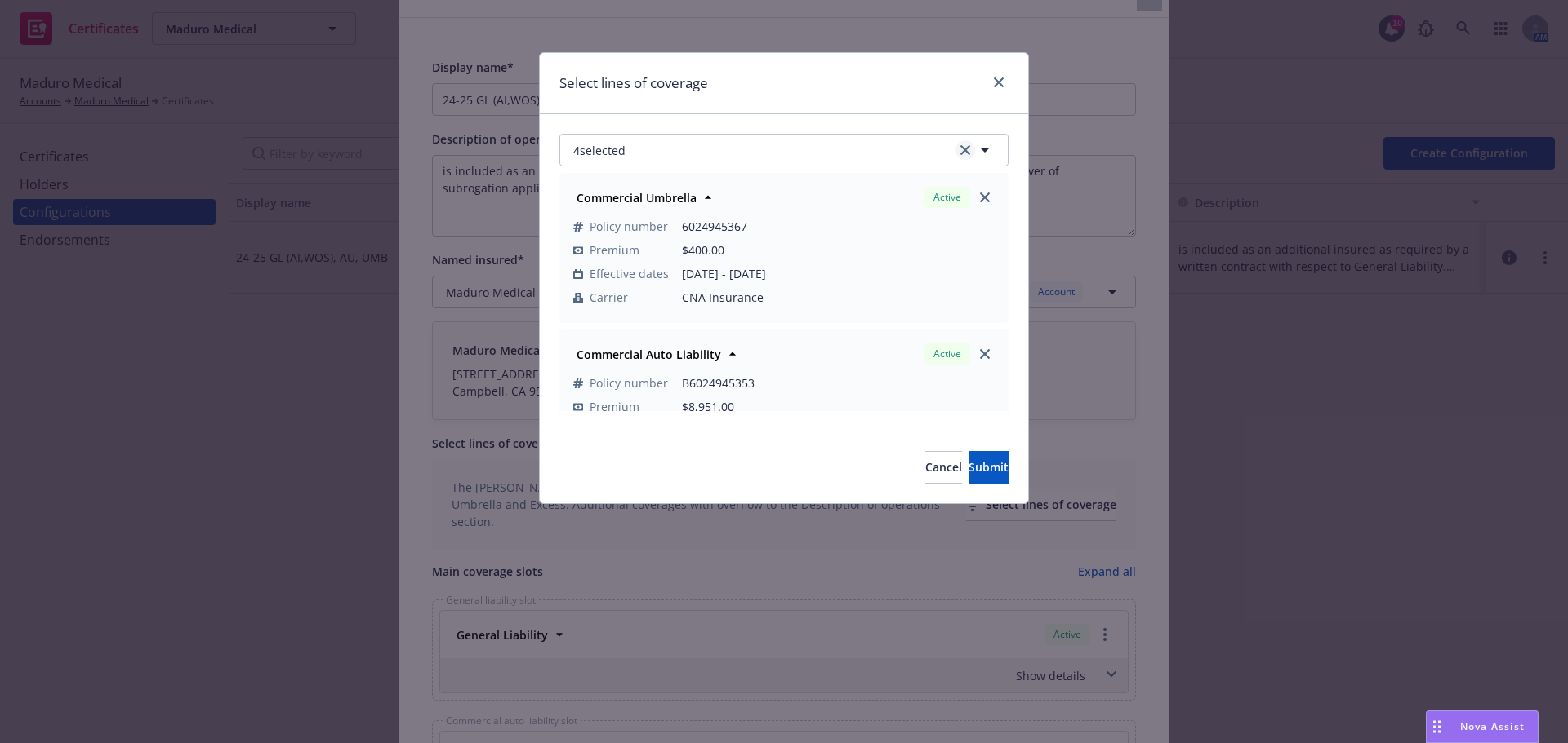
click at [962, 151] on icon "clear selection" at bounding box center [965, 150] width 9 height 9
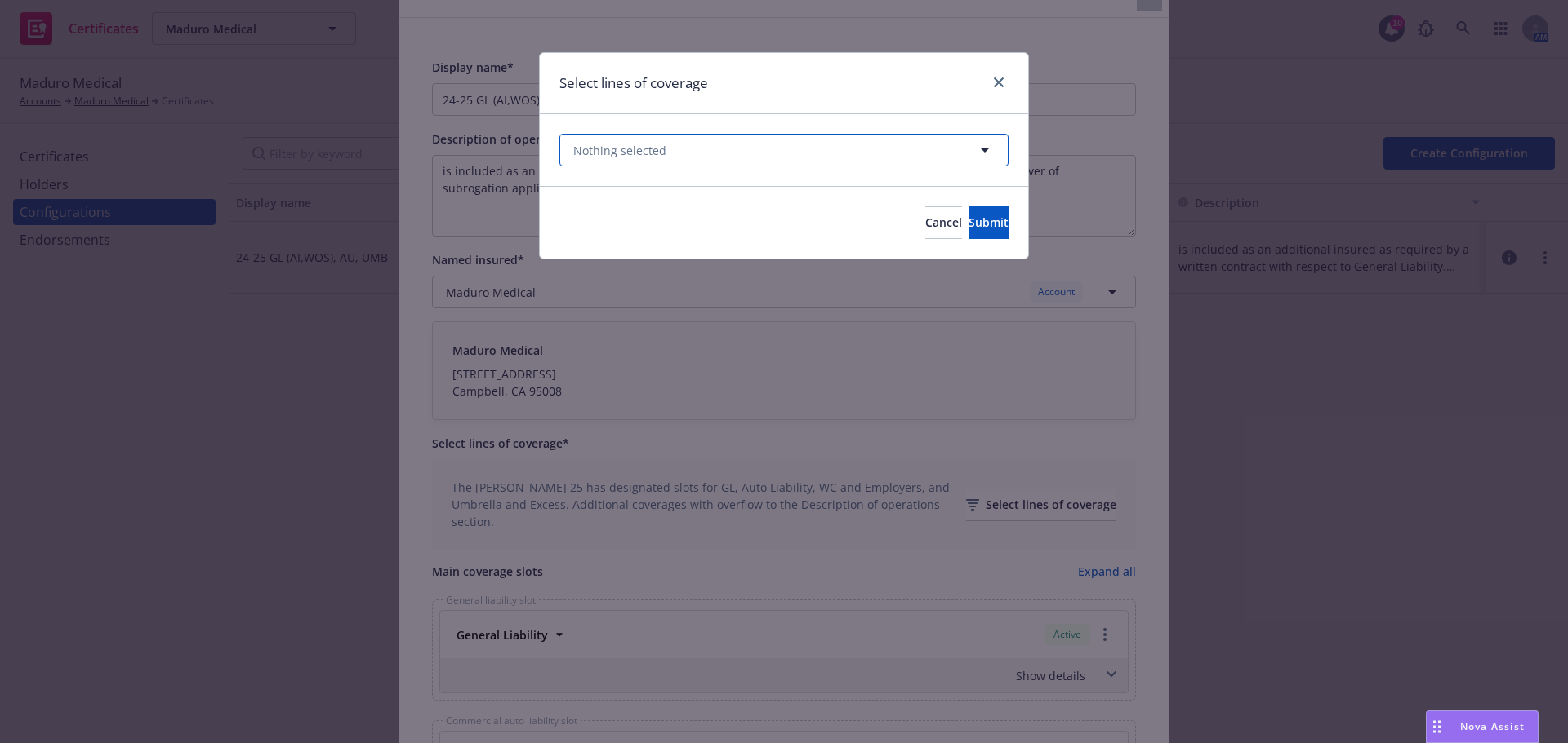
click at [774, 151] on button "Nothing selected" at bounding box center [784, 150] width 449 height 33
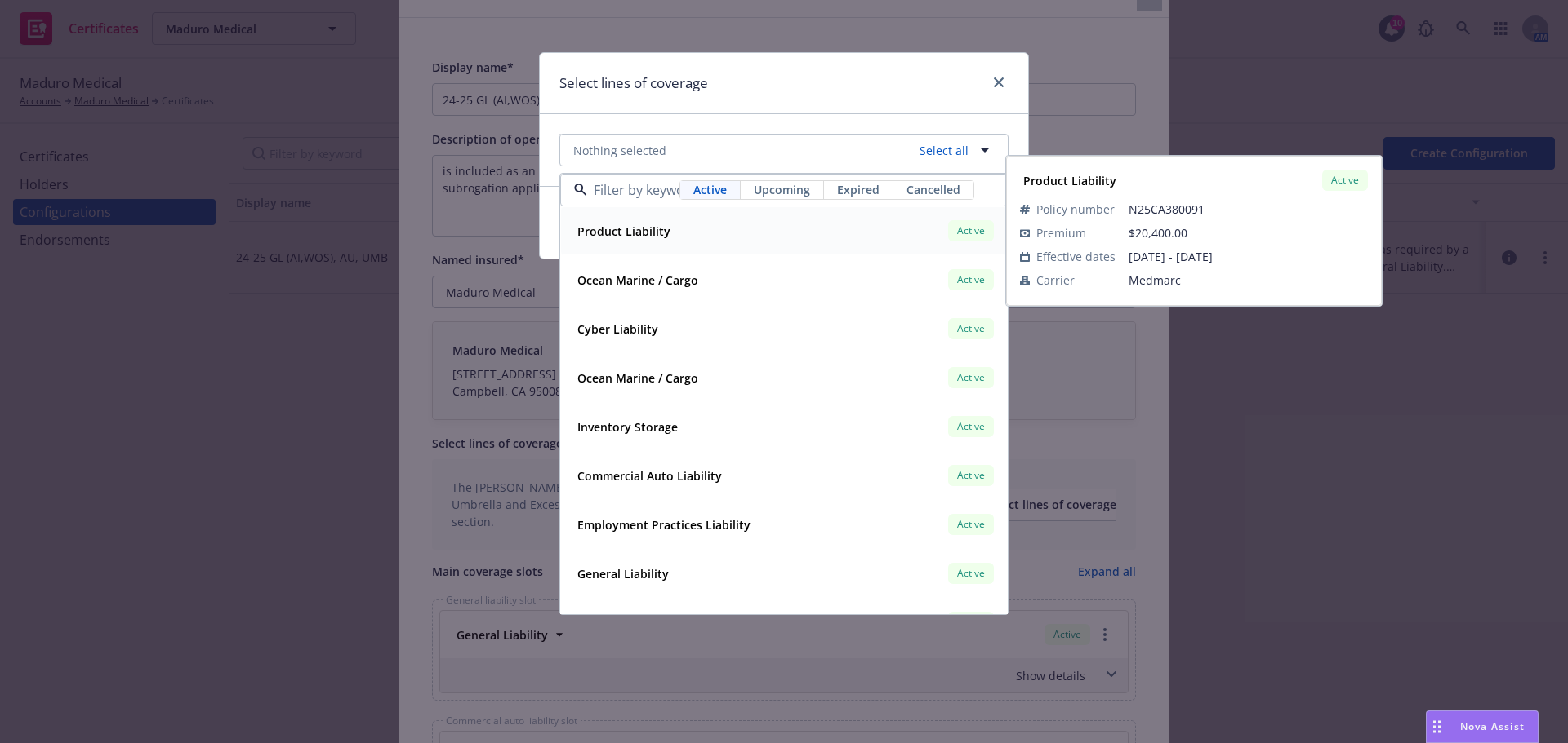
click at [686, 235] on div "Product Liability Active" at bounding box center [784, 230] width 426 height 27
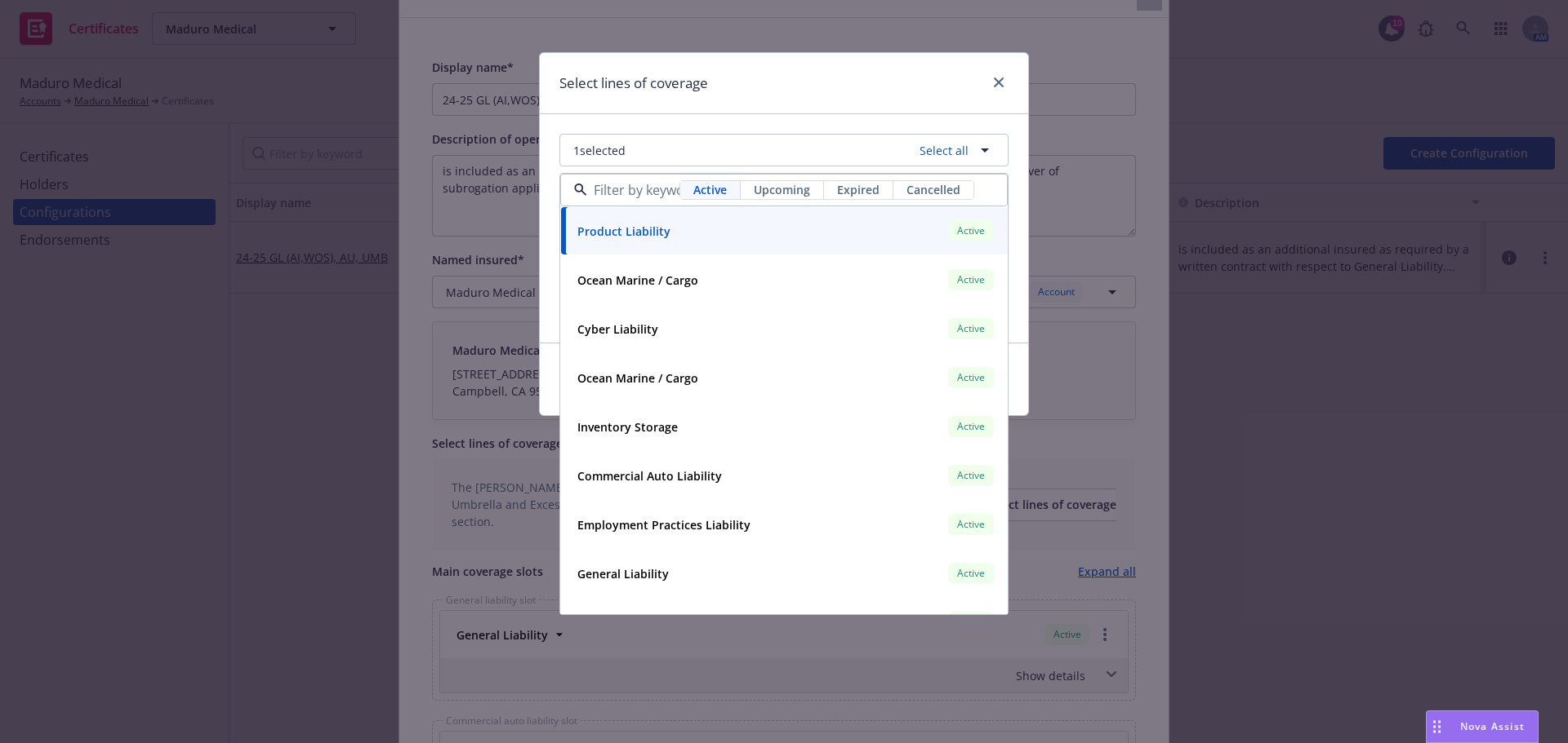
click at [771, 185] on span "Upcoming" at bounding box center [782, 190] width 57 height 17
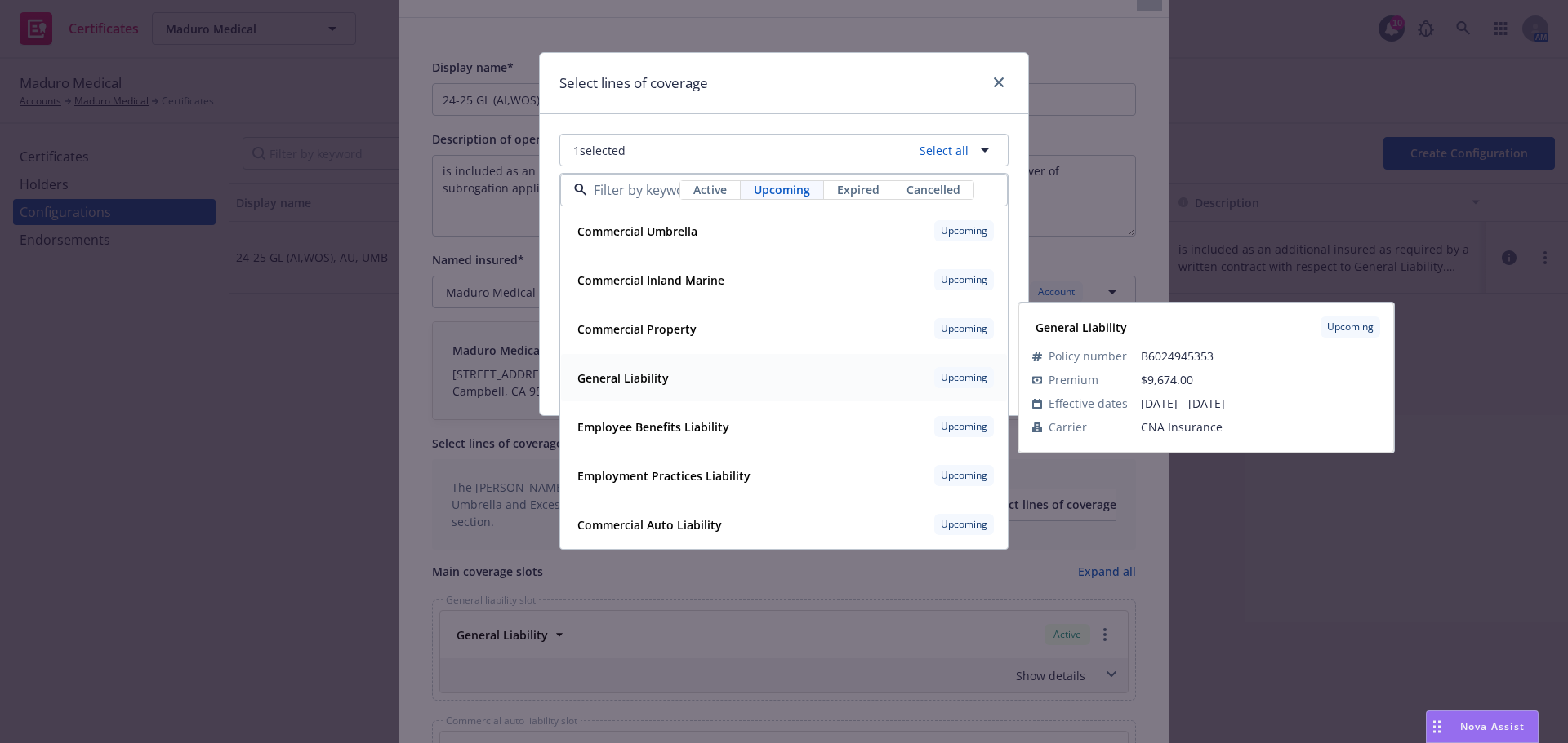
click at [673, 386] on div "General Liability Upcoming" at bounding box center [784, 377] width 426 height 27
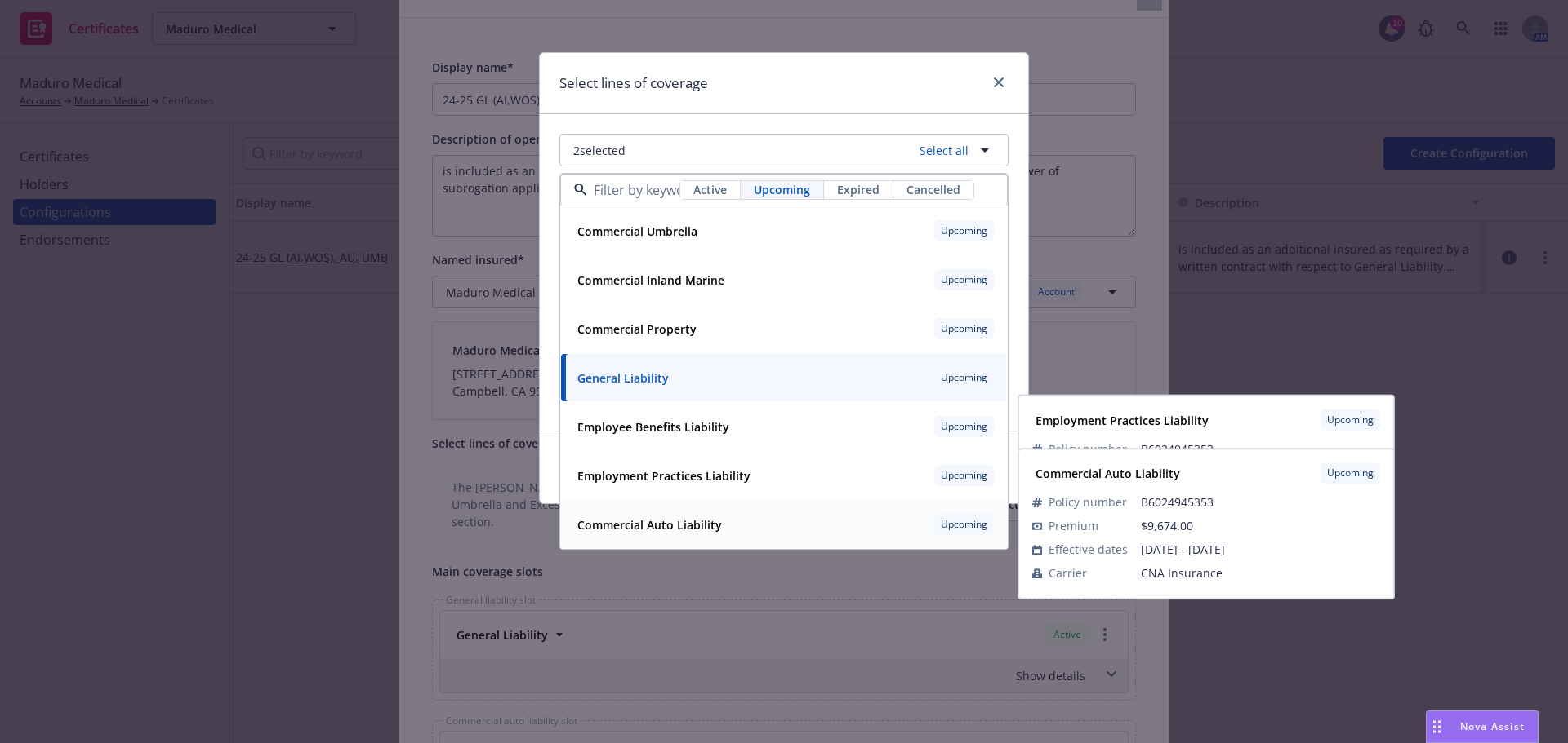
click at [665, 521] on strong "Commercial Auto Liability" at bounding box center [649, 525] width 144 height 15
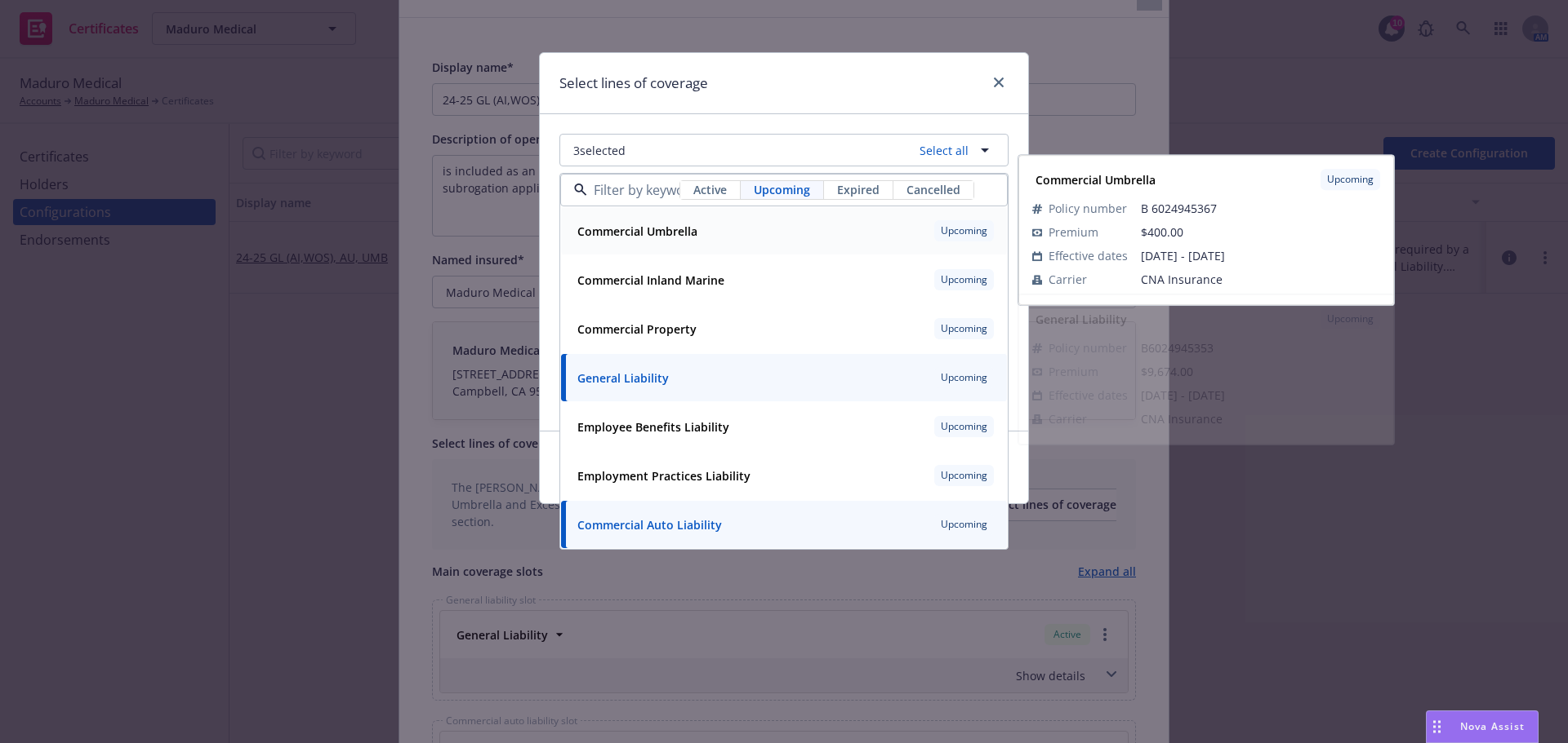
click at [662, 232] on strong "Commercial Umbrella" at bounding box center [637, 231] width 120 height 15
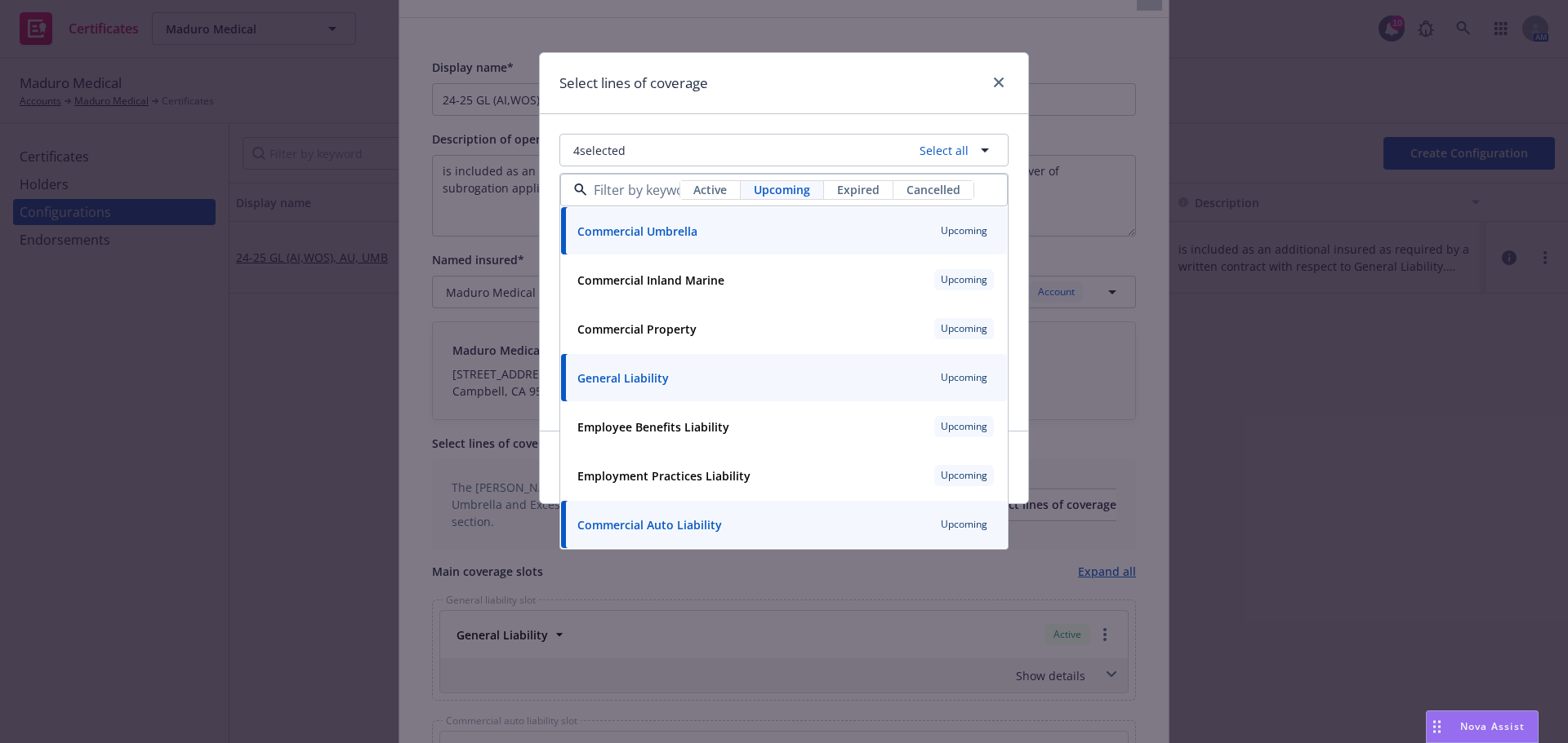
click at [823, 63] on div "Select lines of coverage" at bounding box center [784, 83] width 489 height 61
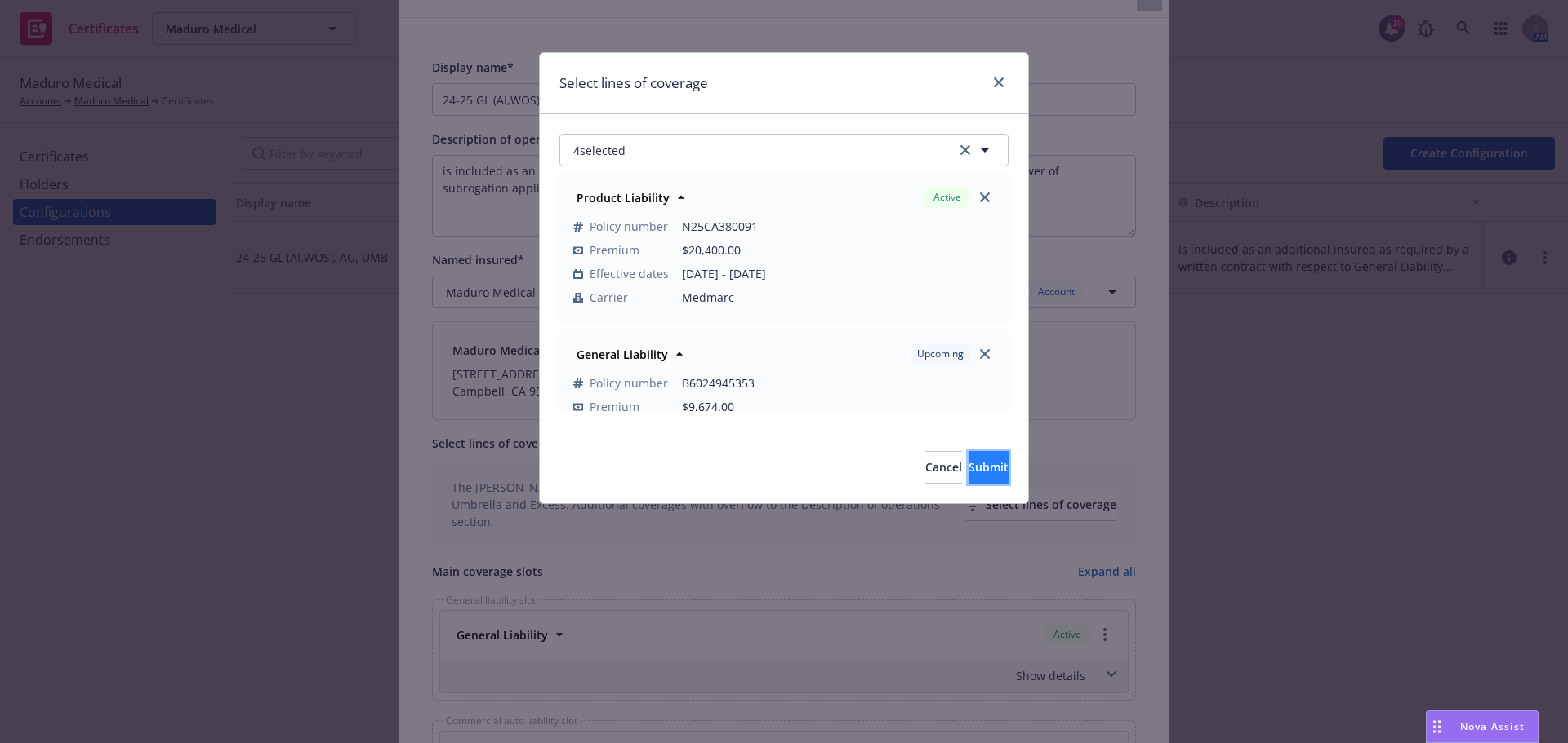
click at [968, 476] on button "Submit" at bounding box center [988, 468] width 40 height 33
checkbox input "false"
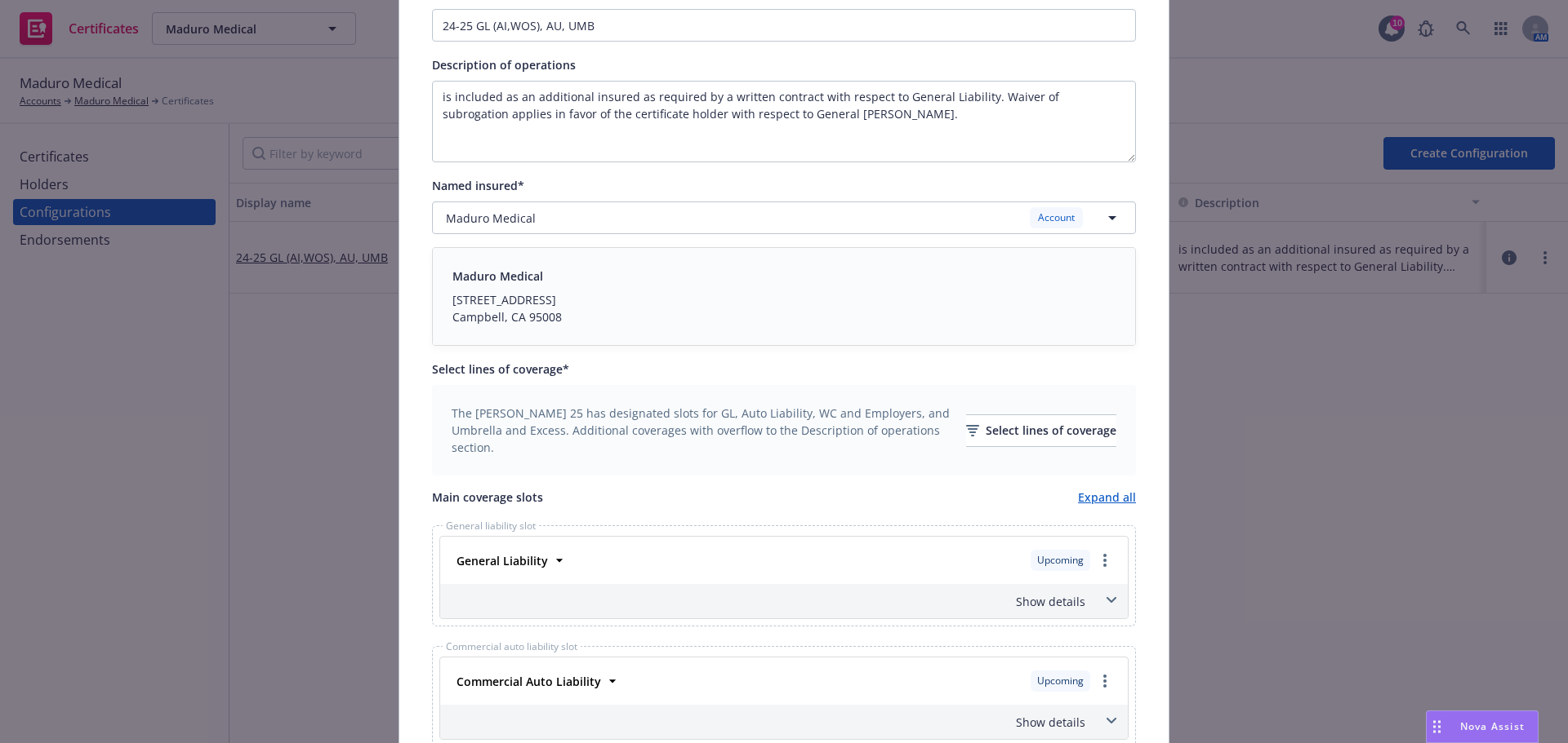
scroll to position [326, 0]
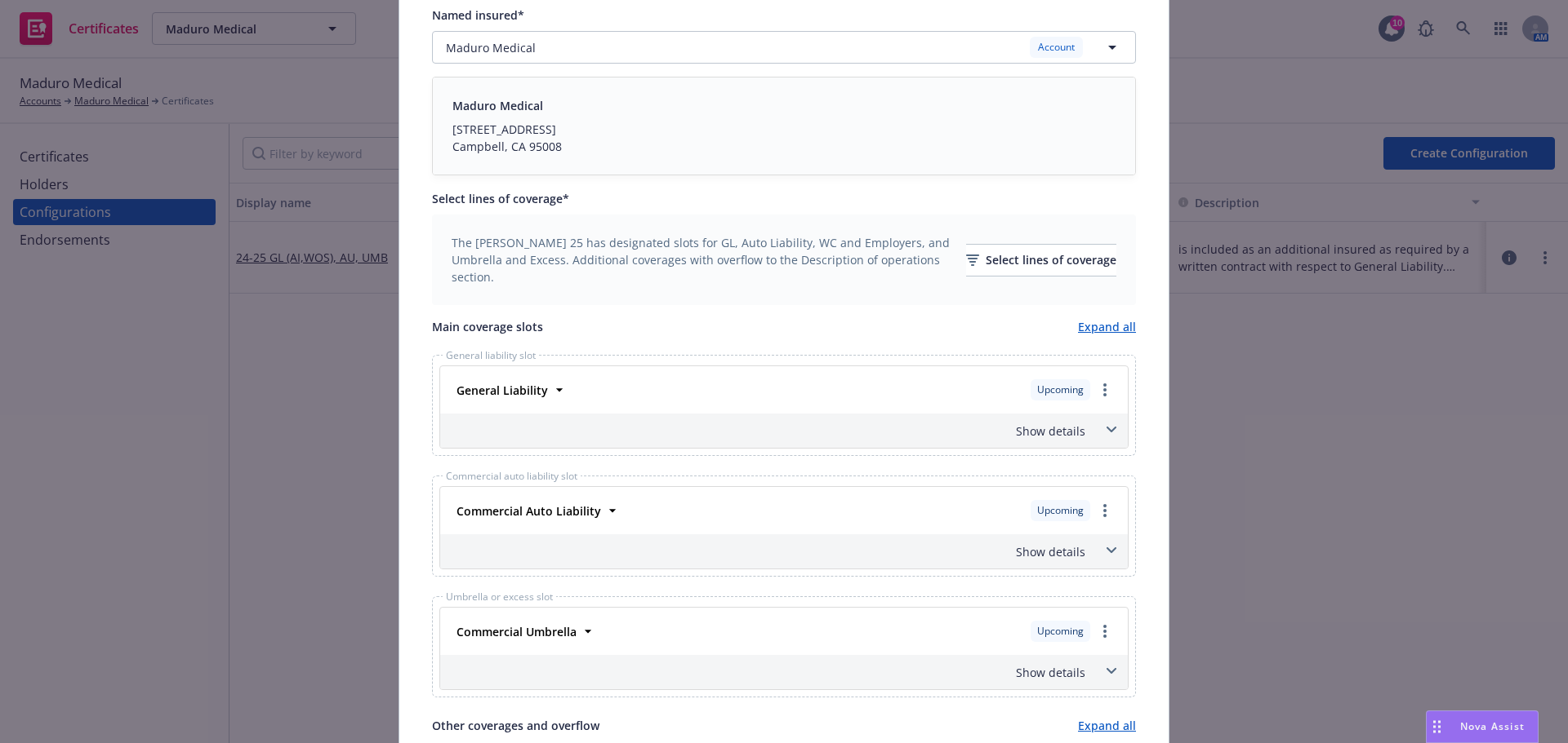
click at [1050, 434] on div "Show details" at bounding box center [764, 431] width 642 height 17
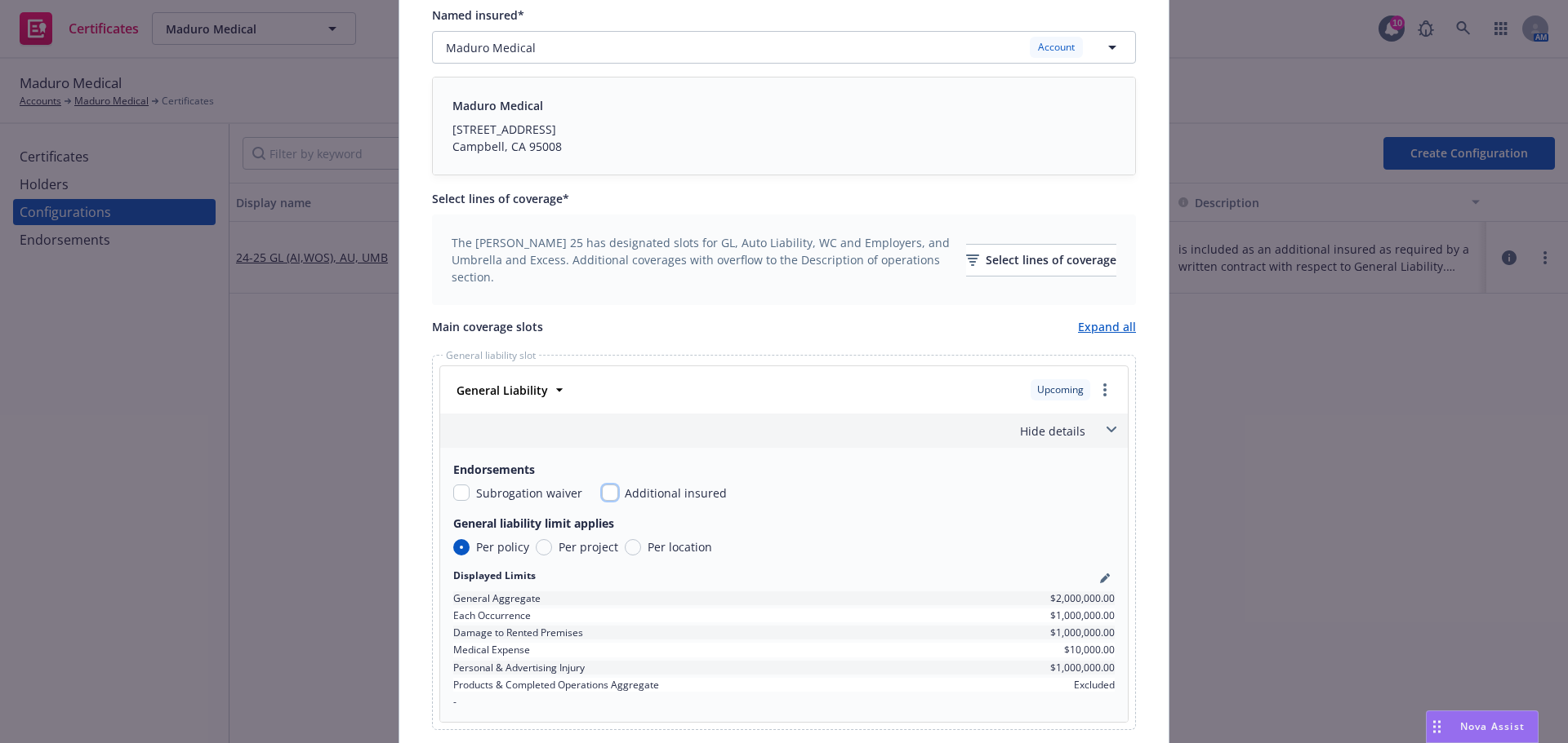
click at [605, 488] on input "checkbox" at bounding box center [609, 492] width 16 height 16
checkbox input "true"
click at [442, 494] on div "Endorsements Subrogation waiver Additional insured General liability limit appl…" at bounding box center [783, 585] width 688 height 274
click at [453, 494] on input "checkbox" at bounding box center [460, 492] width 16 height 16
checkbox input "true"
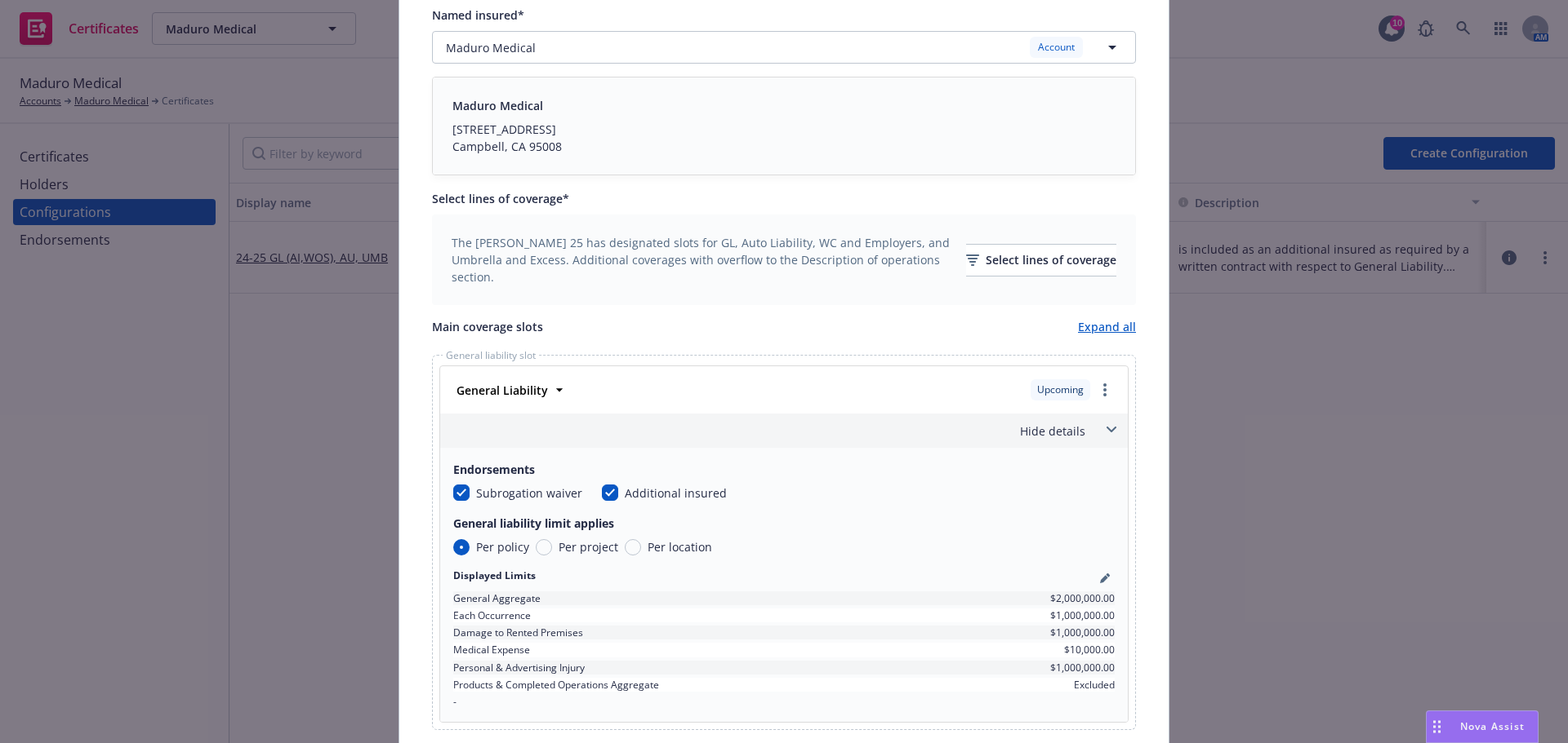
click at [998, 428] on div "Hide details" at bounding box center [764, 431] width 642 height 17
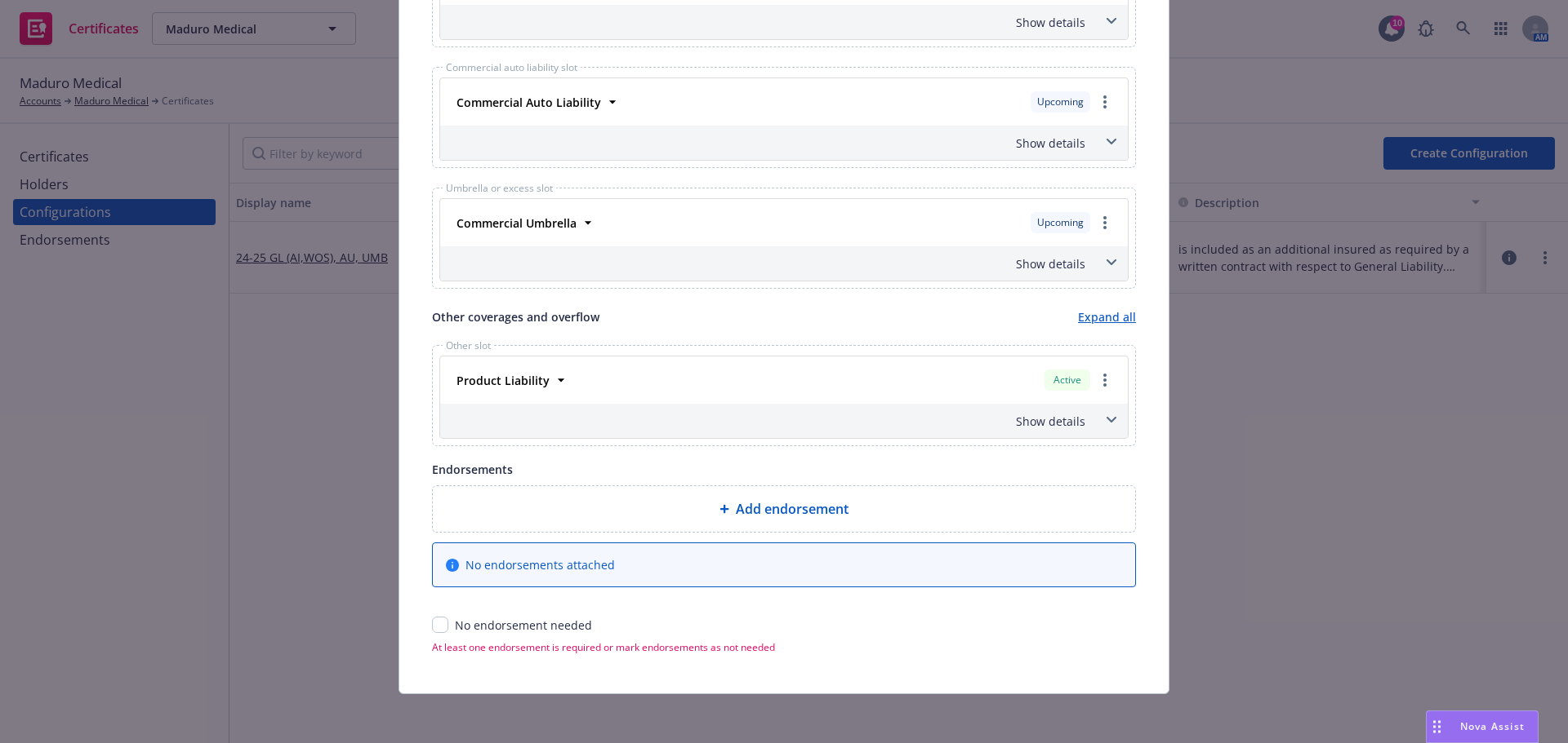
scroll to position [738, 0]
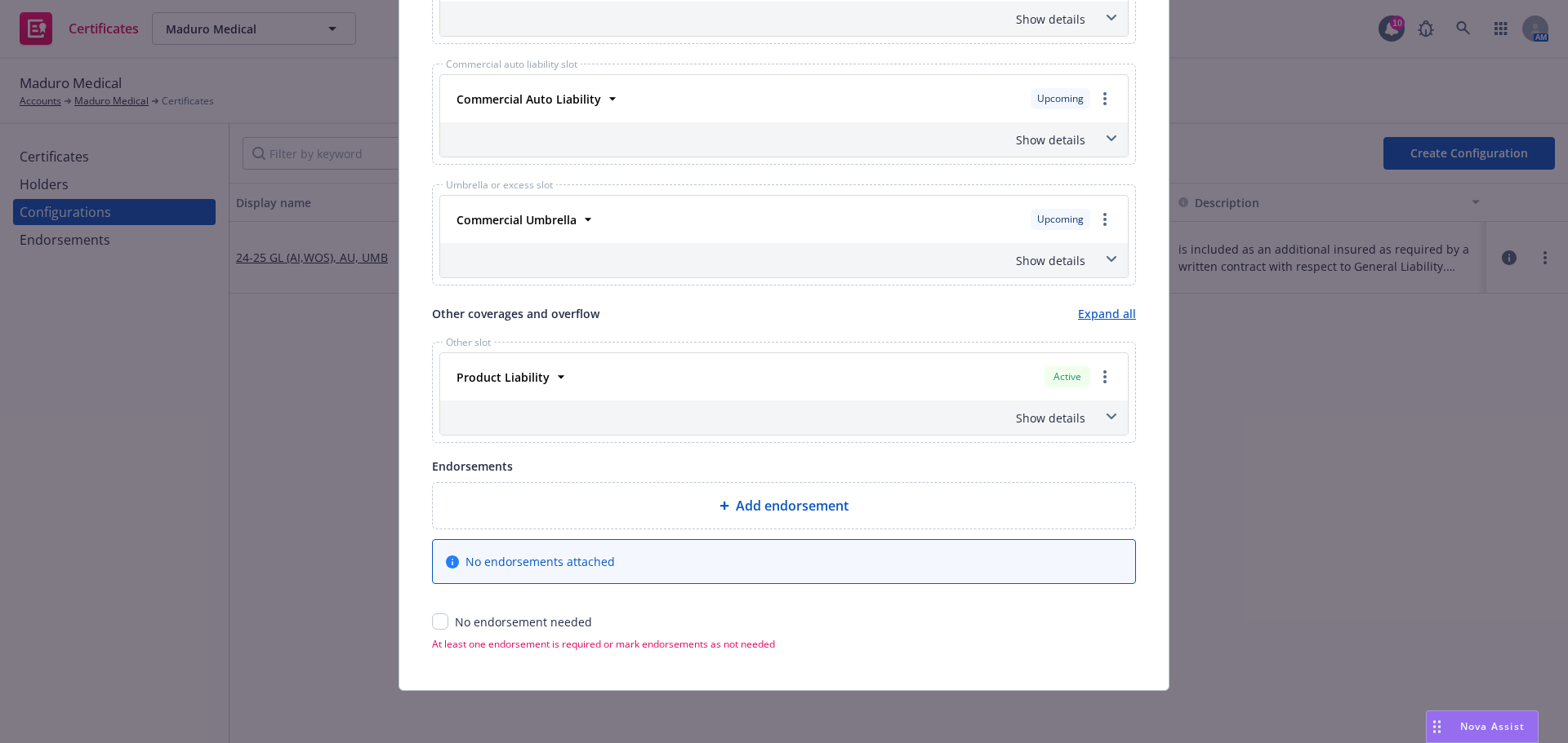
click at [422, 621] on div "Display name* 24-25 GL (AI,WOS), AU, UMB Description of operations is included …" at bounding box center [783, 25] width 769 height 1329
click at [432, 621] on input "checkbox" at bounding box center [440, 621] width 16 height 16
checkbox input "true"
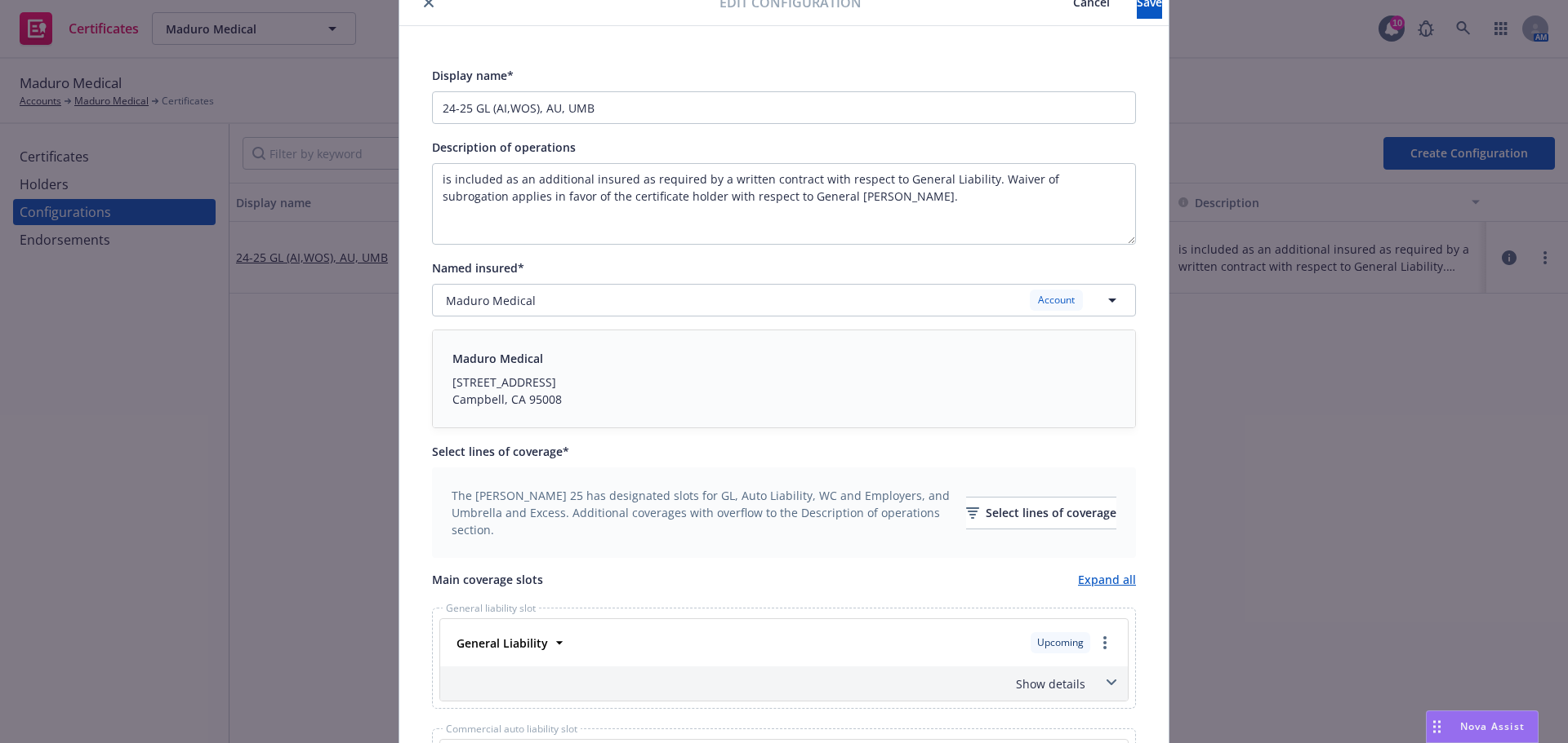
scroll to position [0, 0]
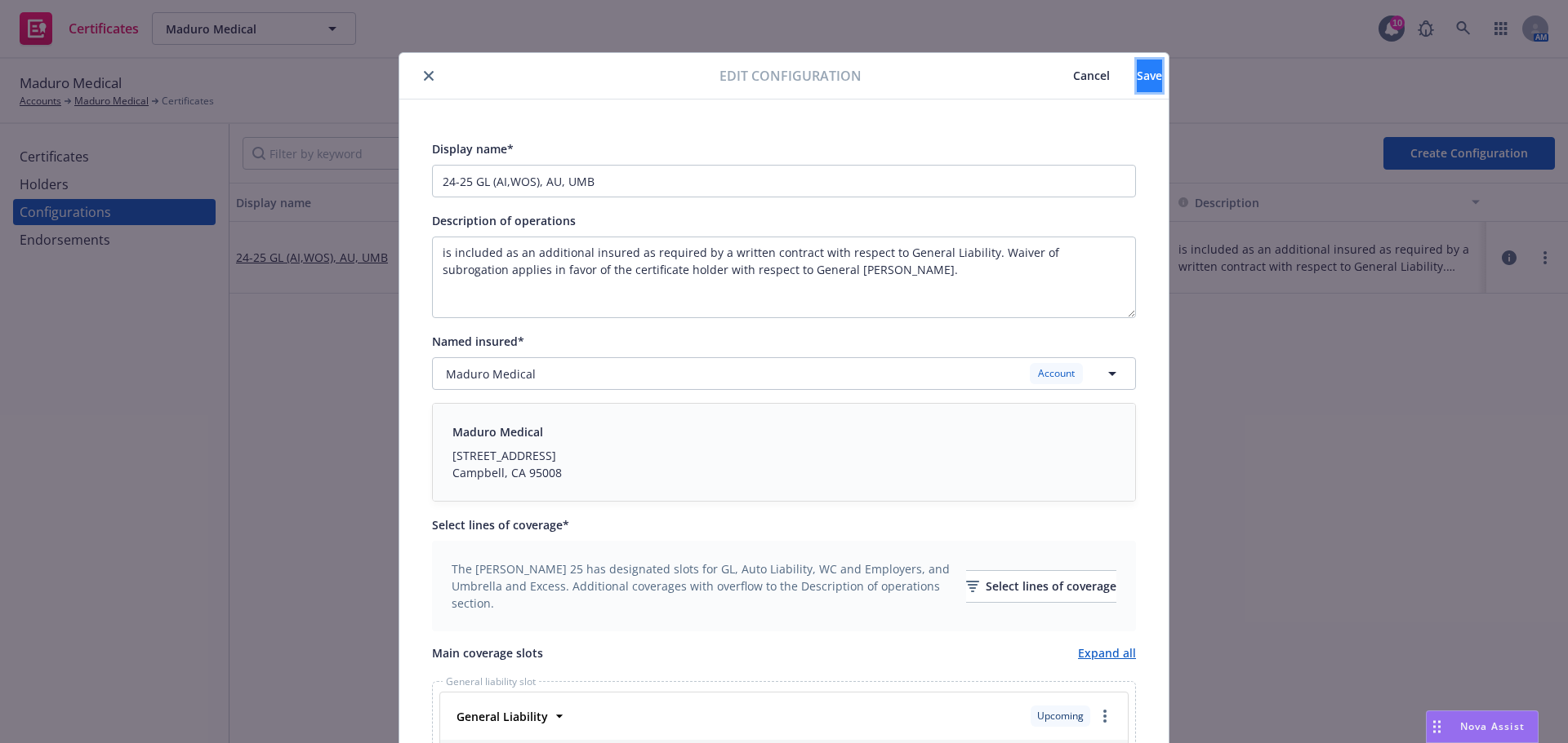
click at [1137, 85] on button "Save" at bounding box center [1149, 75] width 25 height 33
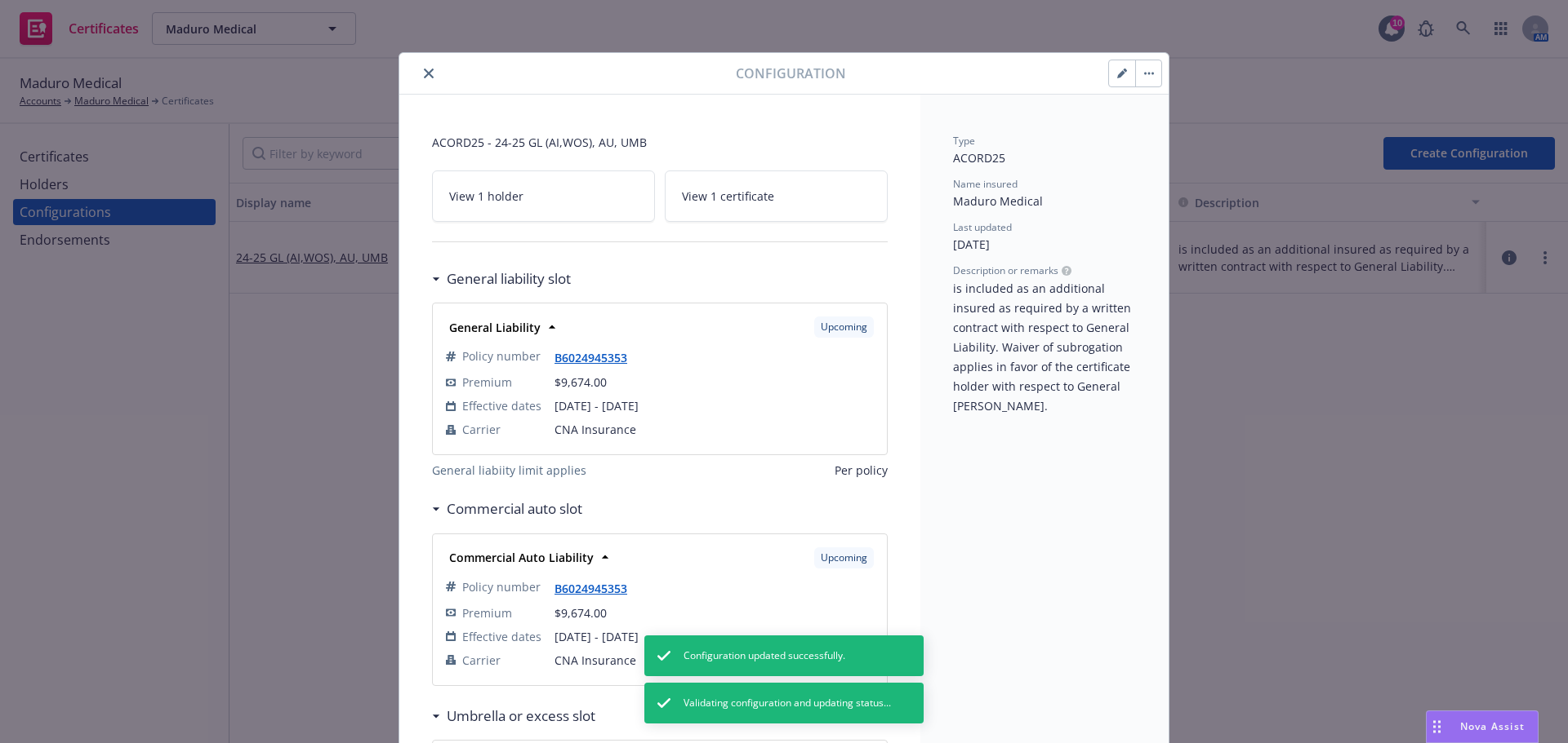
click at [1120, 84] on button "button" at bounding box center [1122, 74] width 26 height 26
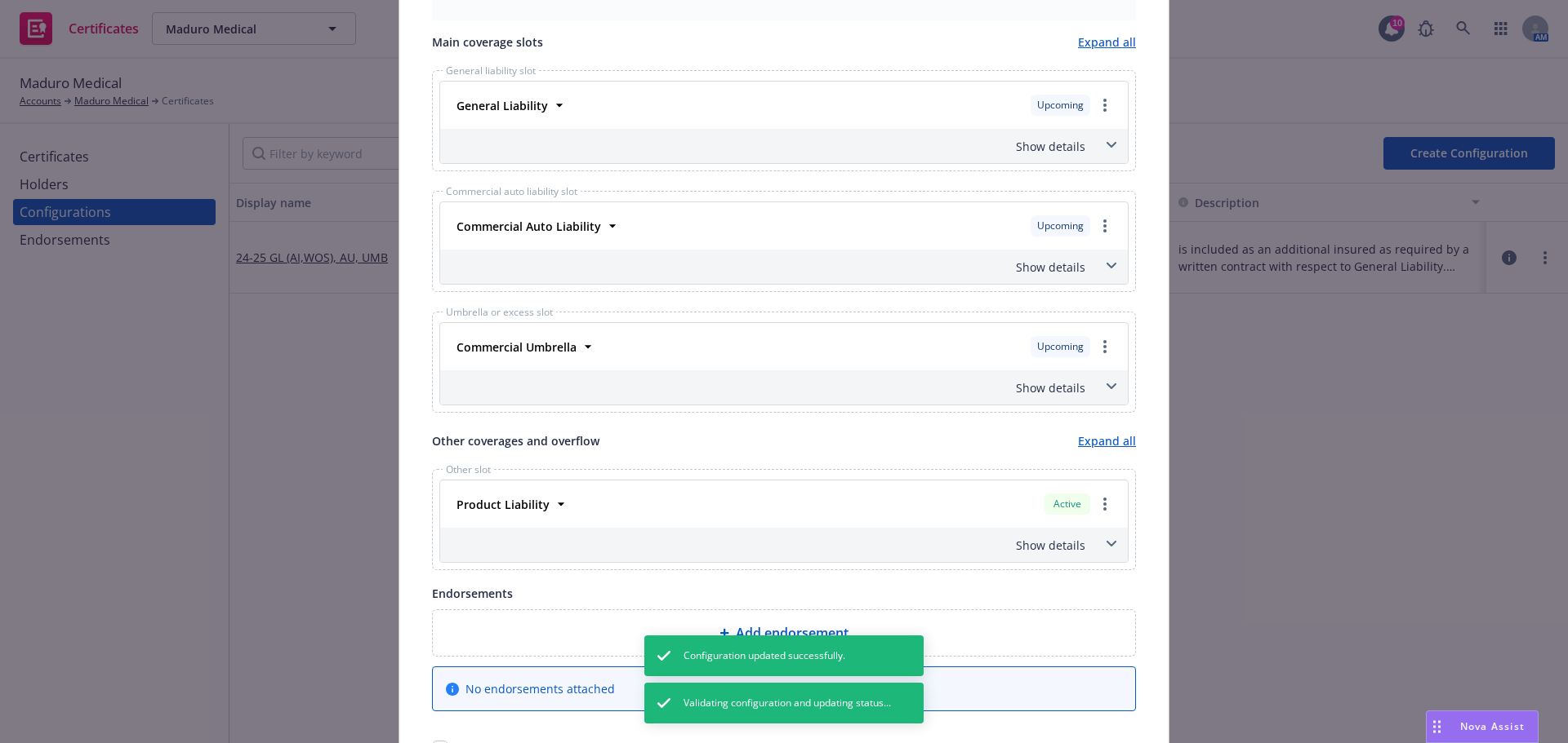
scroll to position [738, 0]
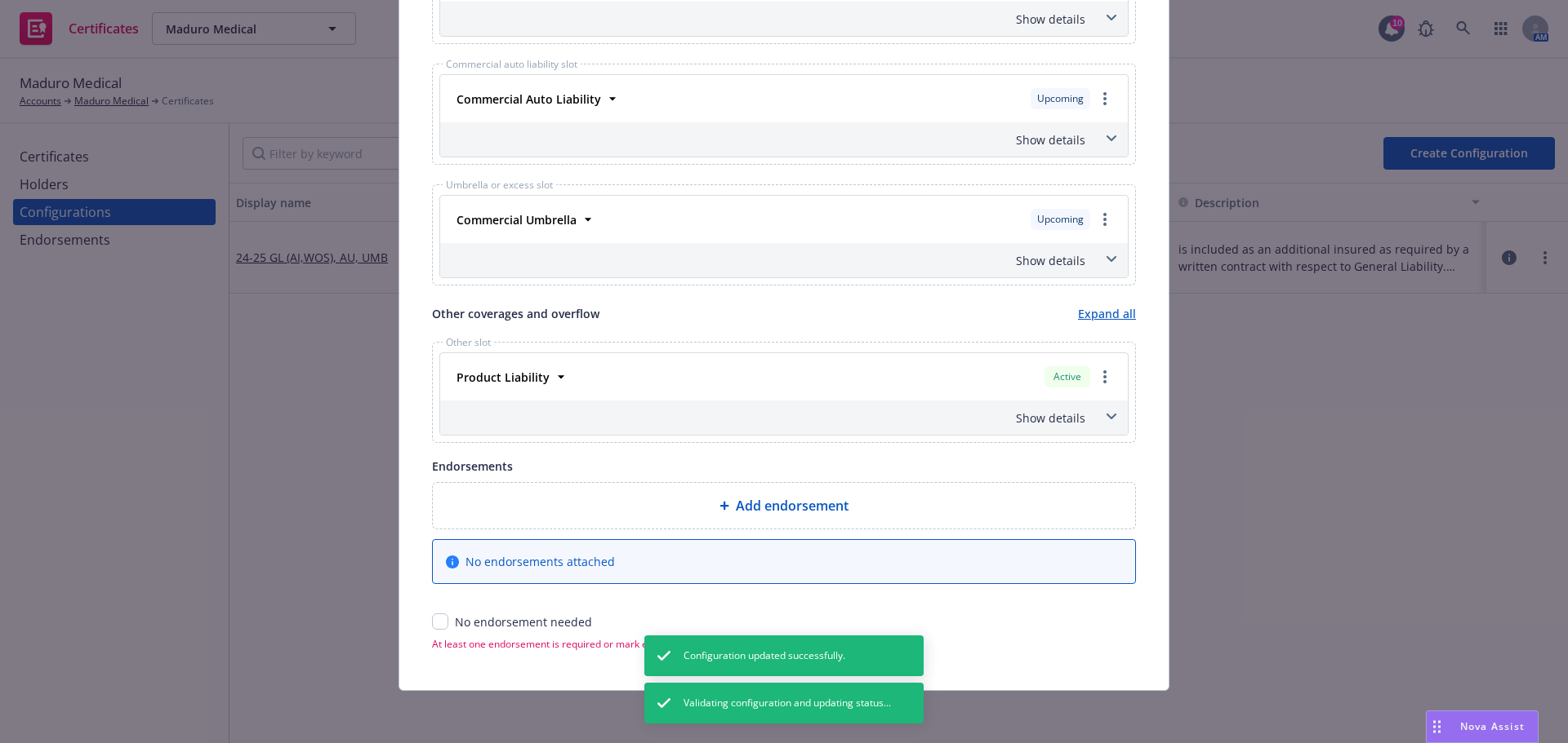
click at [1073, 430] on div "Show details" at bounding box center [783, 418] width 688 height 34
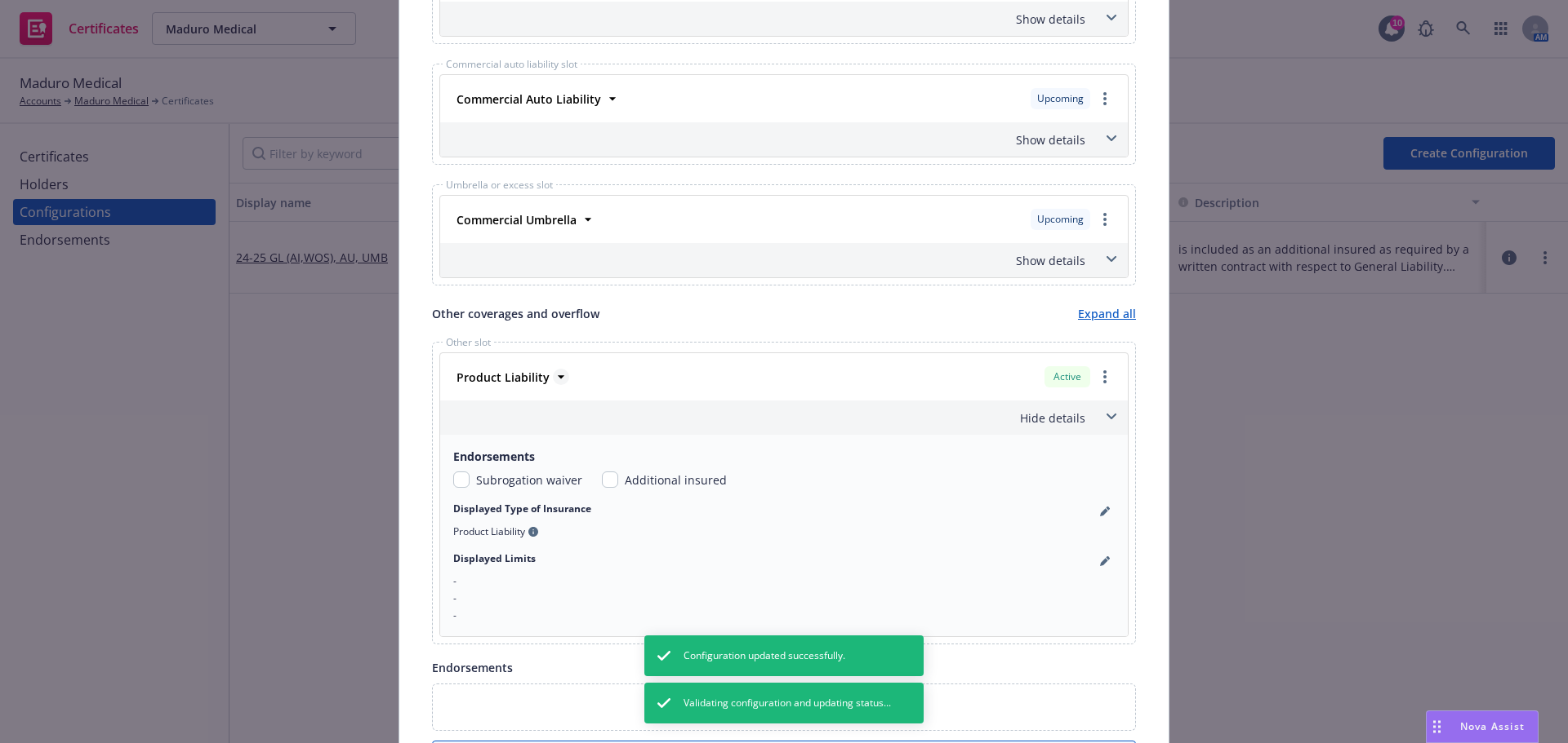
click at [531, 384] on strong "Product Liability" at bounding box center [503, 377] width 93 height 15
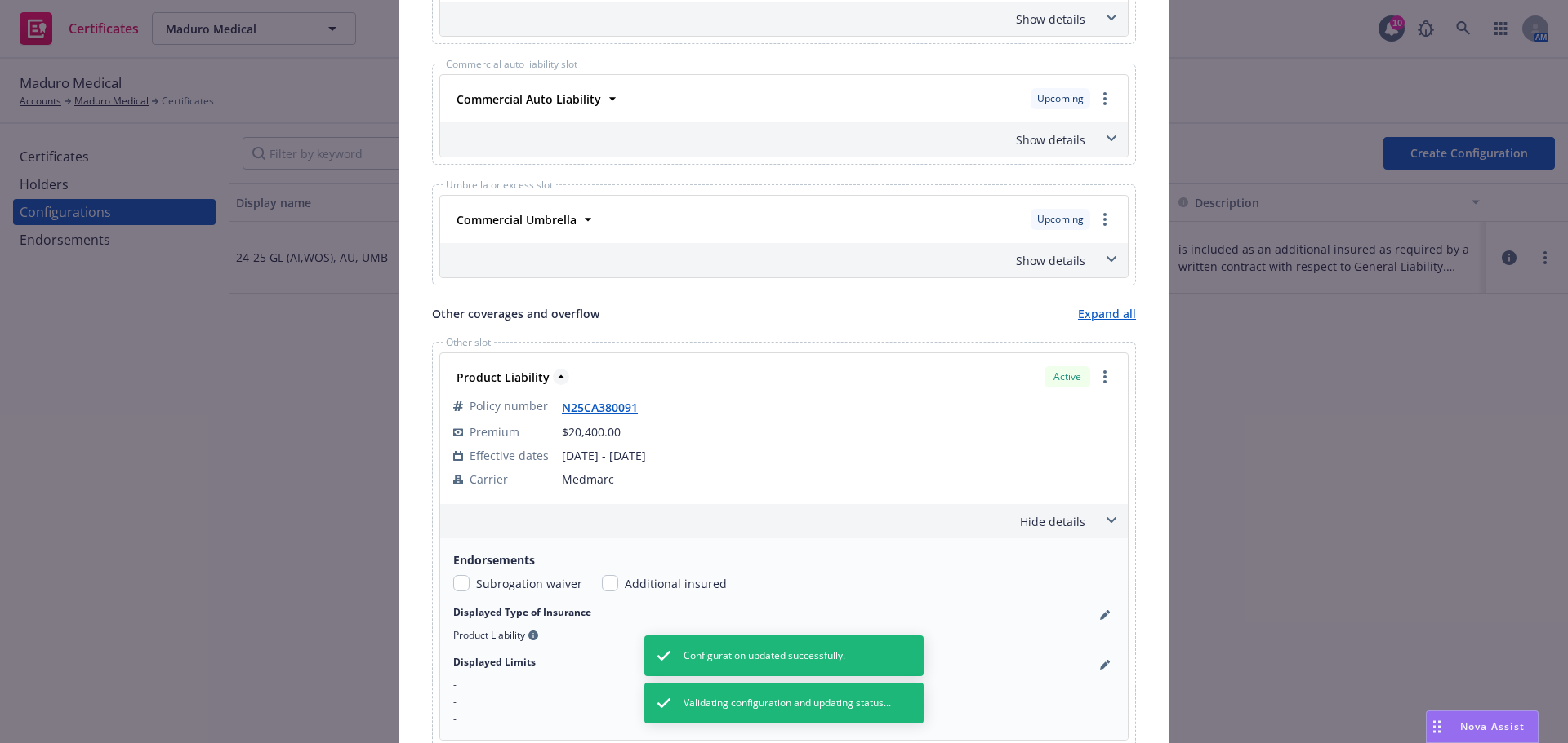
click at [531, 384] on strong "Product Liability" at bounding box center [503, 377] width 93 height 15
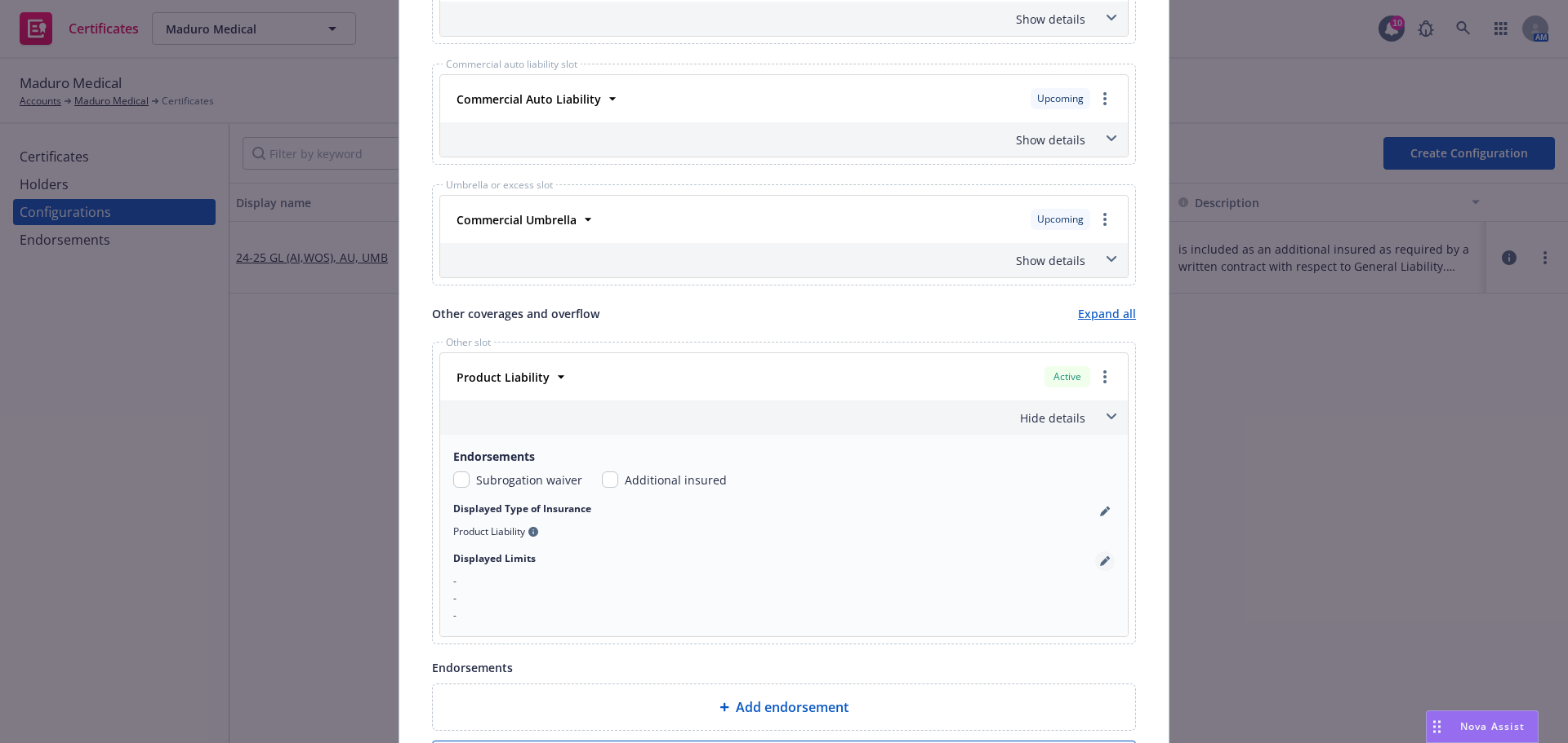
click at [1095, 568] on link "pencil" at bounding box center [1105, 561] width 20 height 20
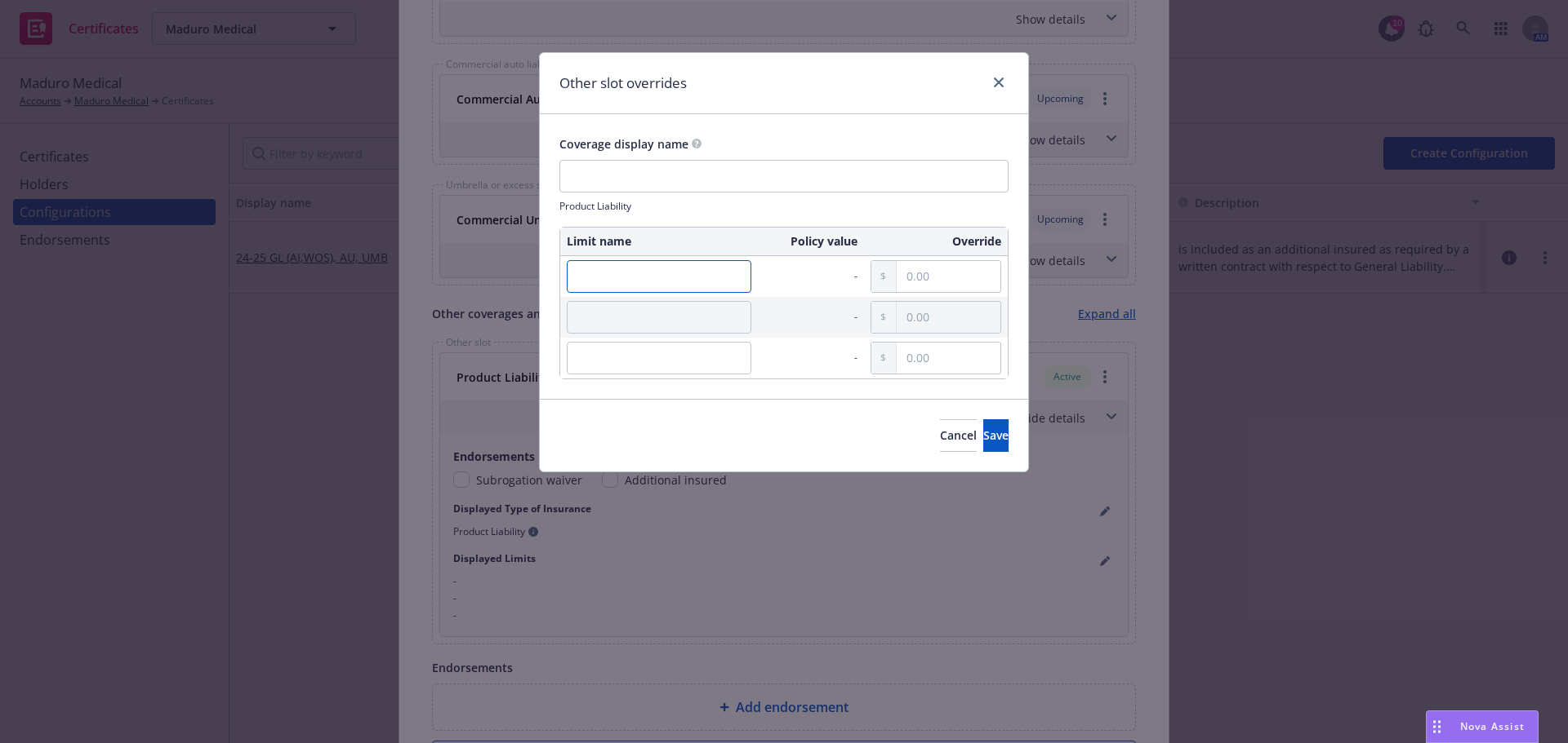
click at [706, 290] on input "text" at bounding box center [659, 276] width 185 height 33
paste input "Per Occurrence"
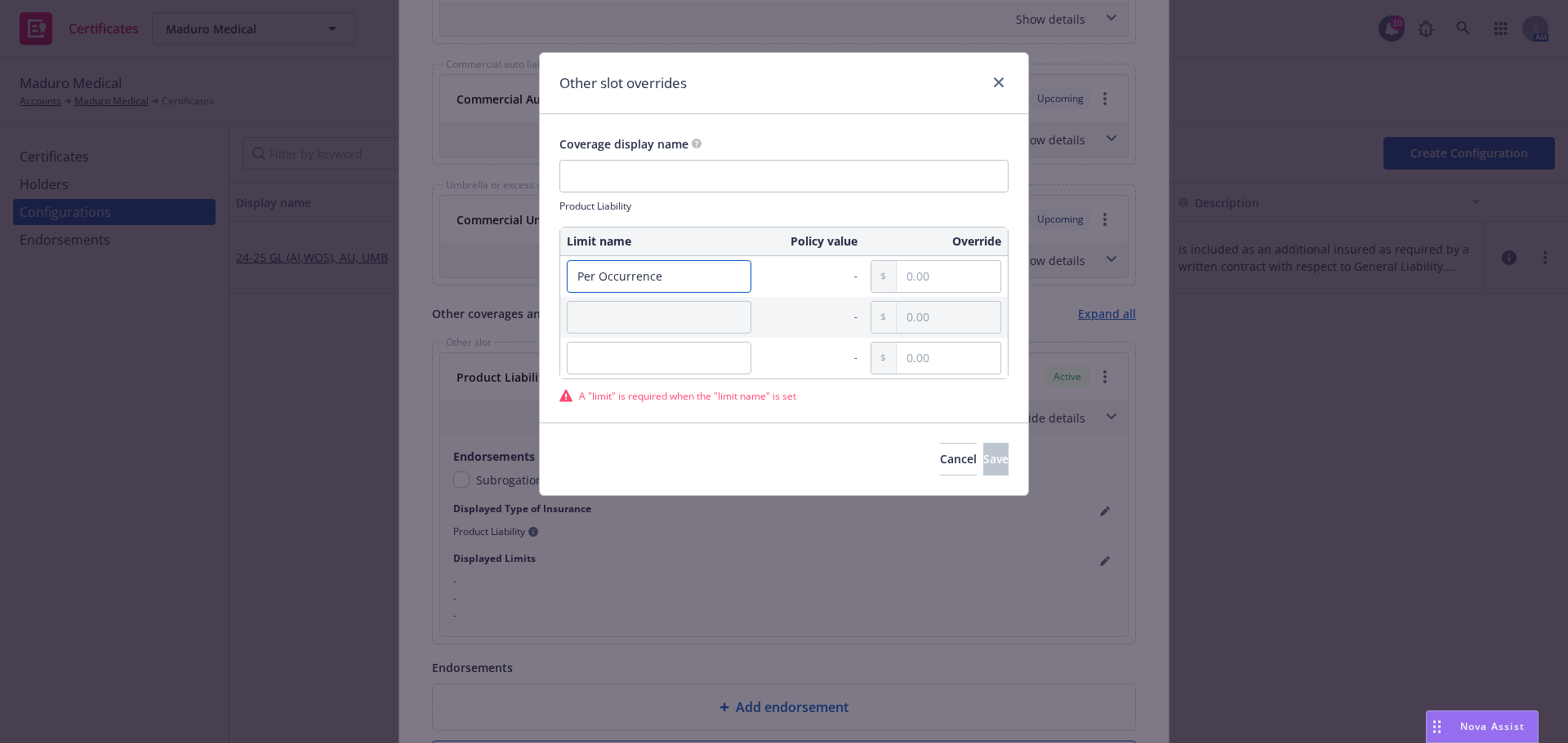
type input "Per Occurrence"
click at [929, 276] on input "text" at bounding box center [948, 276] width 104 height 31
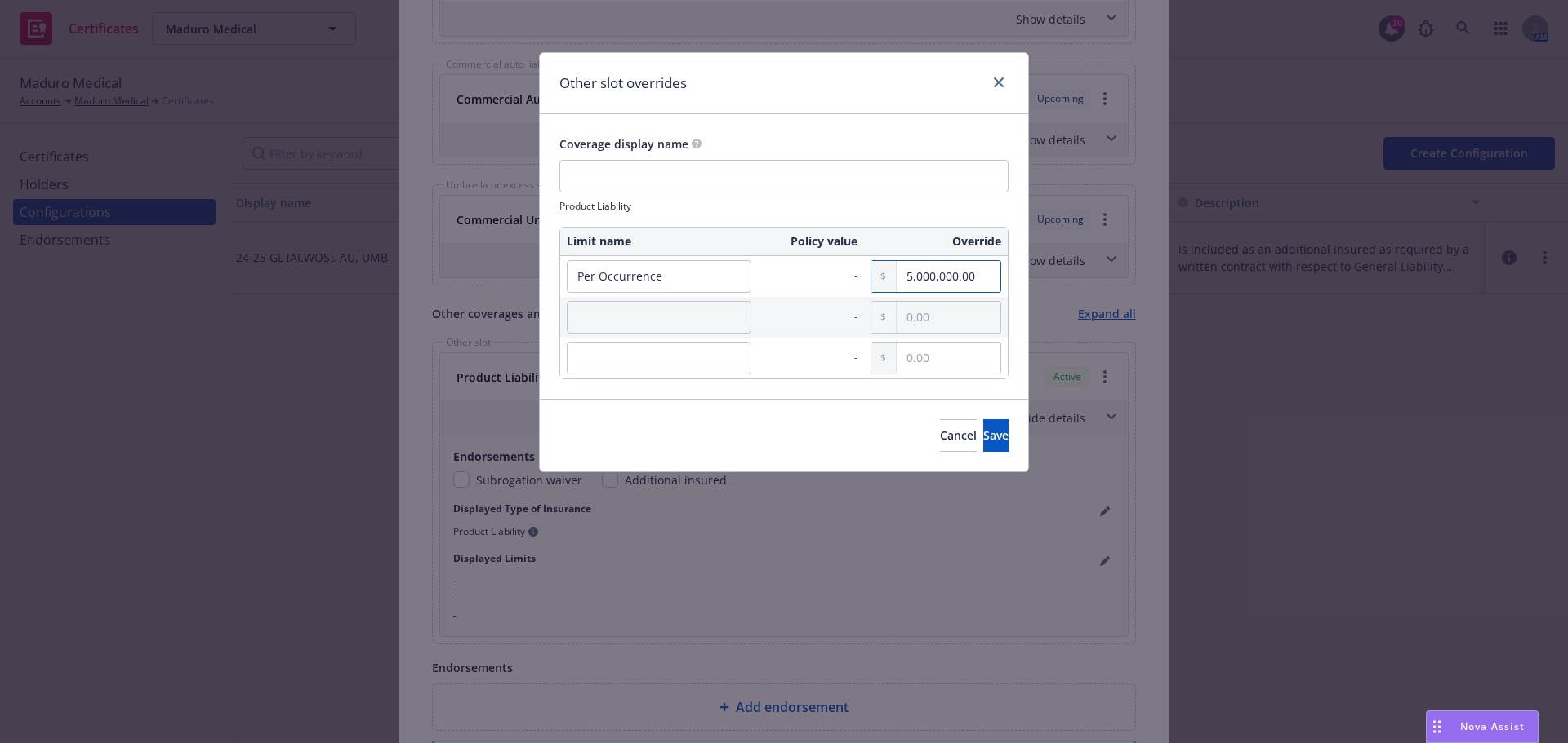
type input "5,000,000.00"
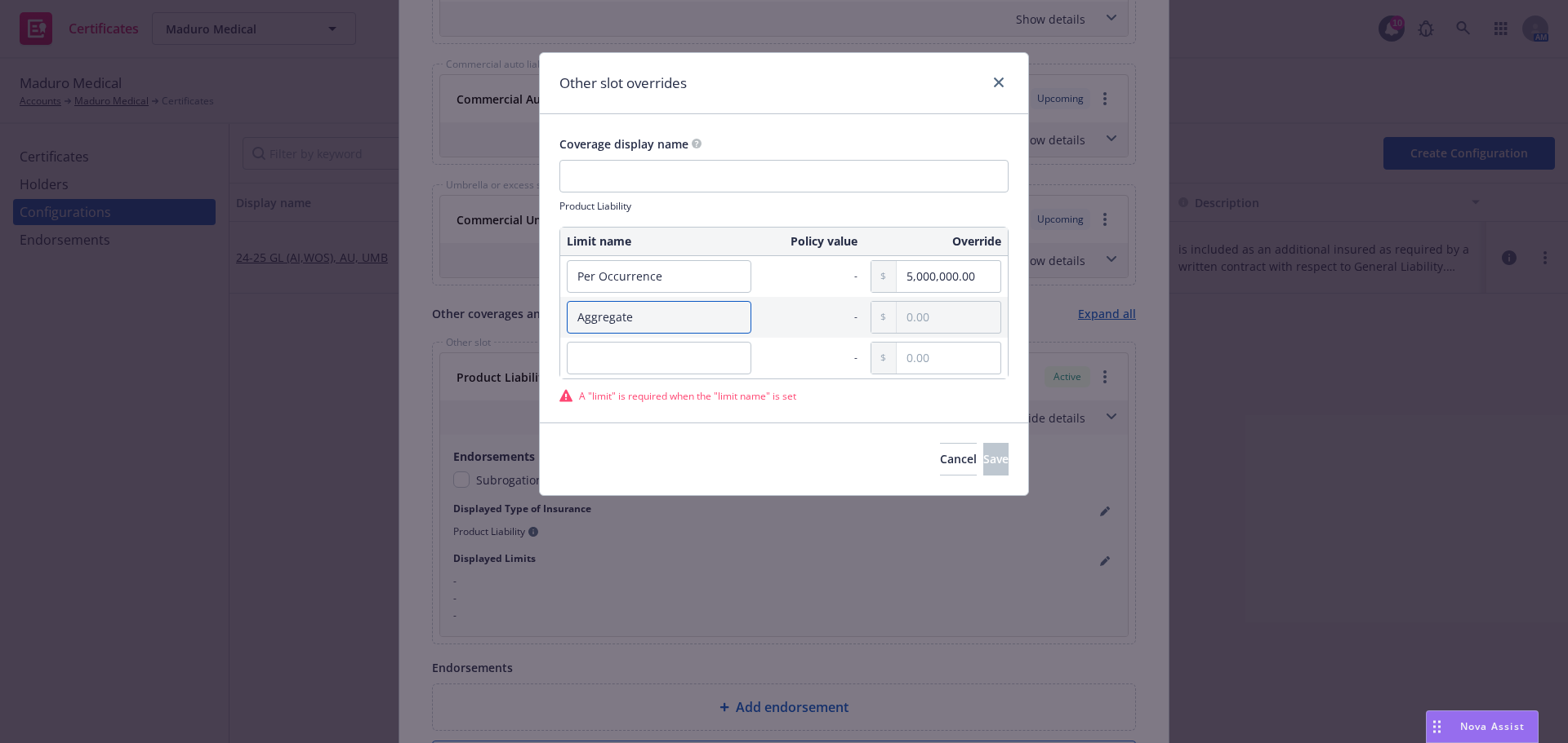
type input "Aggregate"
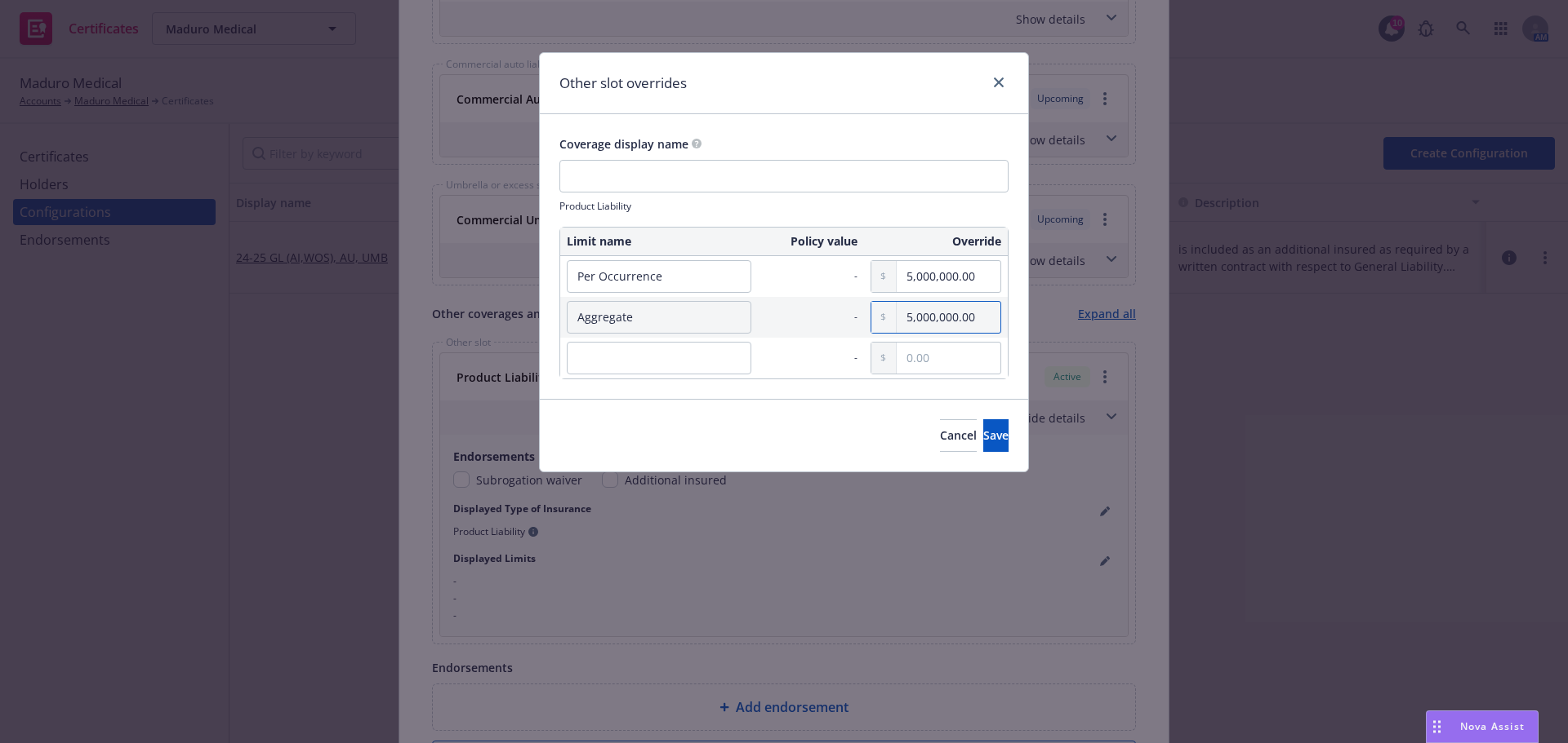
type input "5,000,000.00"
click at [983, 428] on span "Save" at bounding box center [995, 436] width 25 height 15
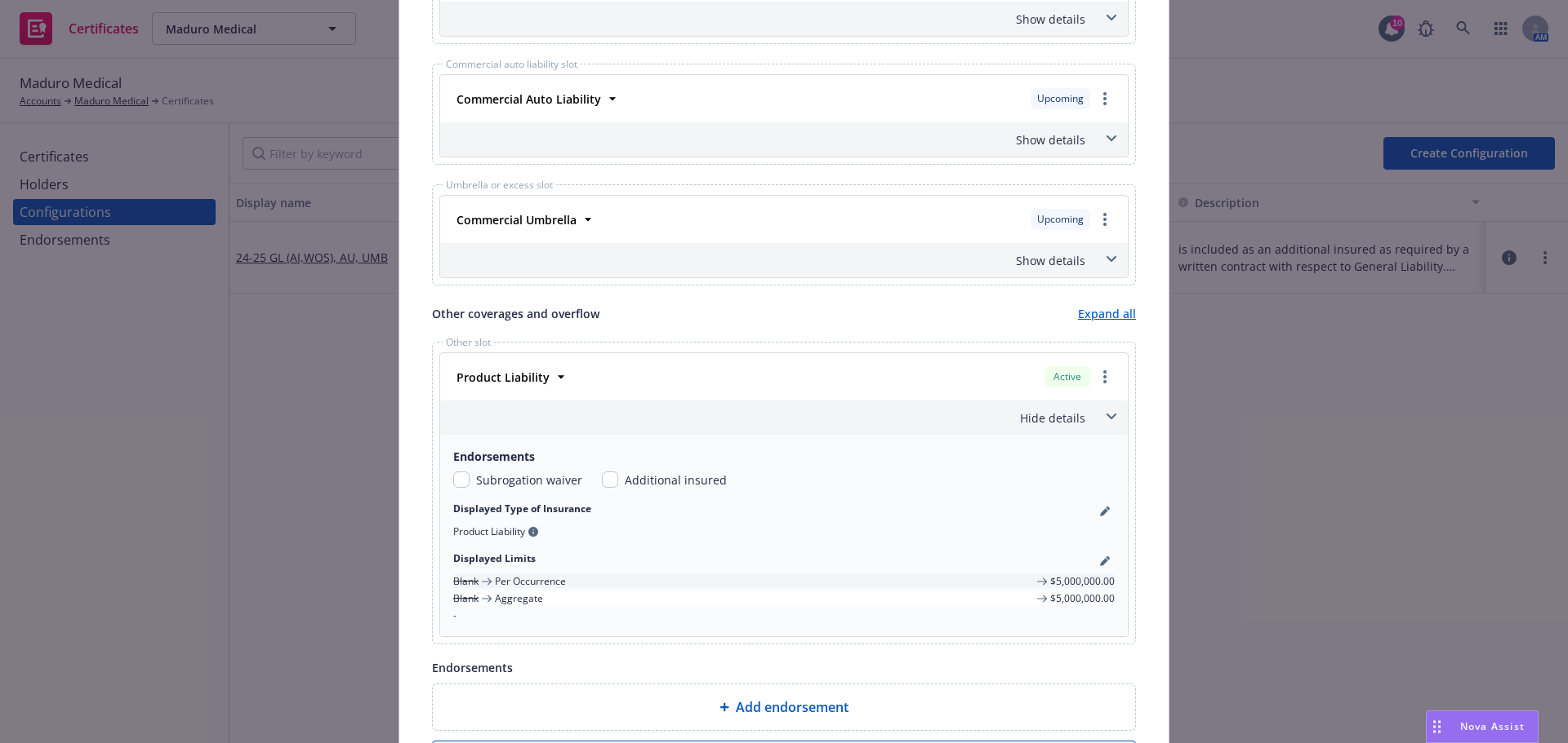
click at [1064, 422] on div "Hide details" at bounding box center [764, 418] width 642 height 17
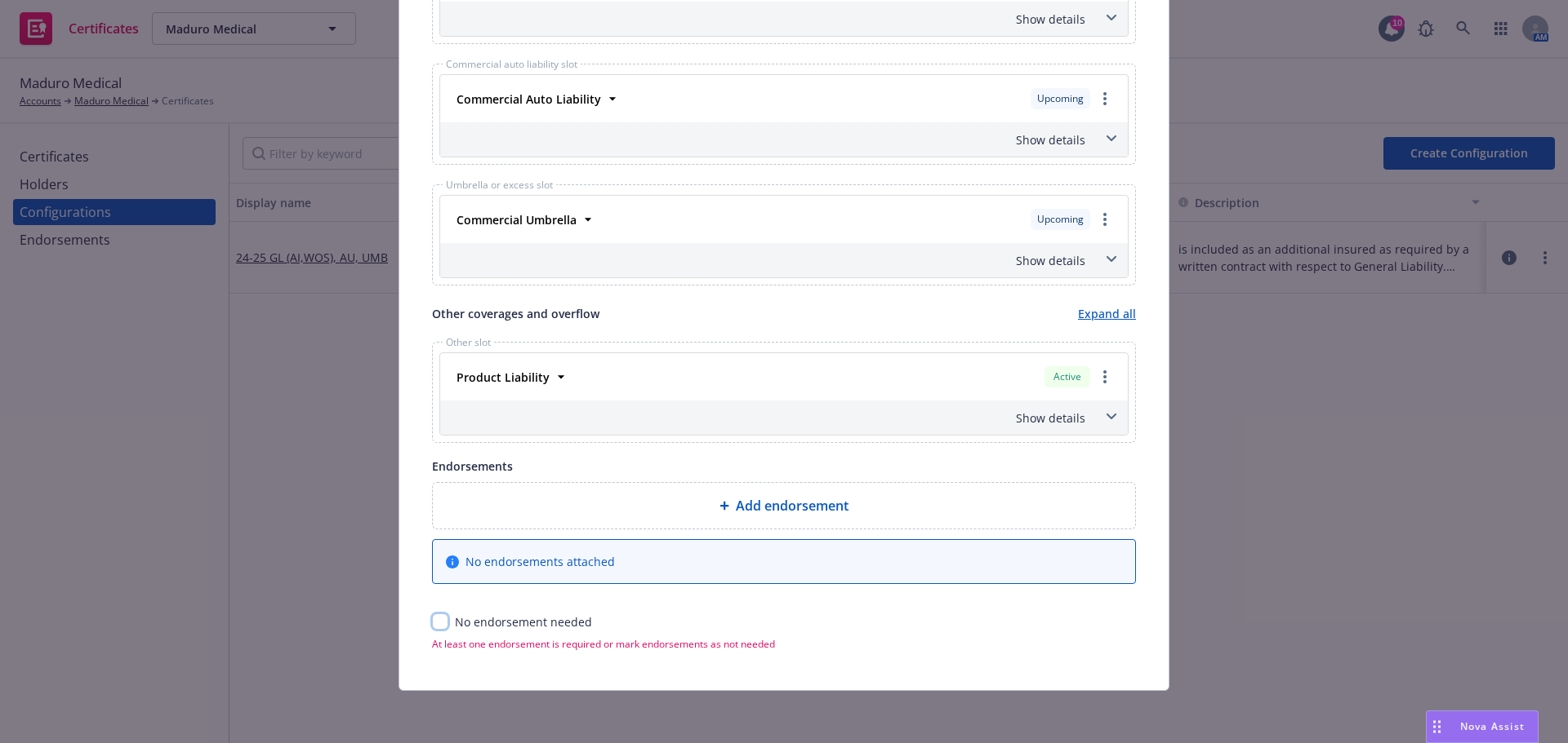
click at [441, 627] on input "checkbox" at bounding box center [440, 621] width 16 height 16
checkbox input "true"
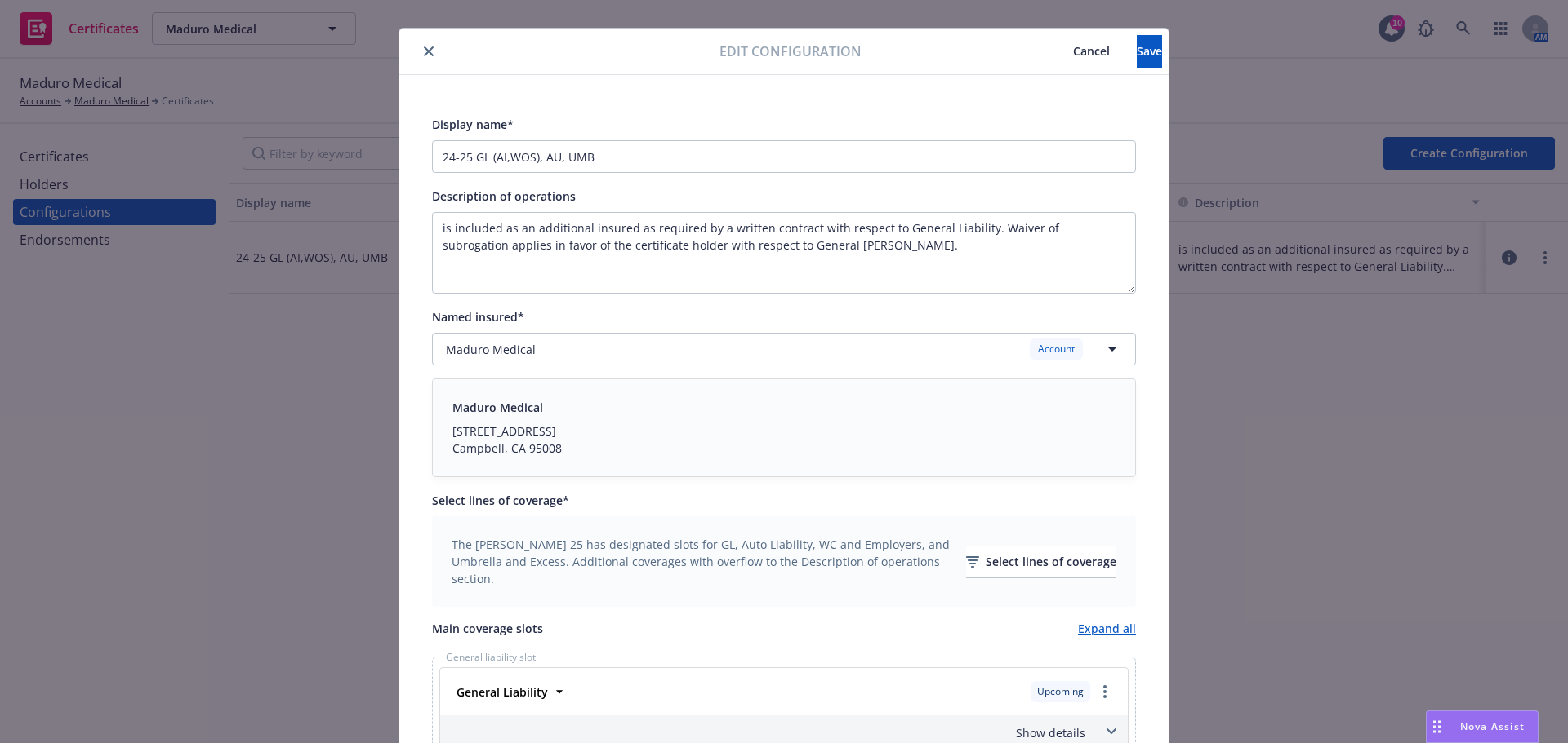
scroll to position [0, 0]
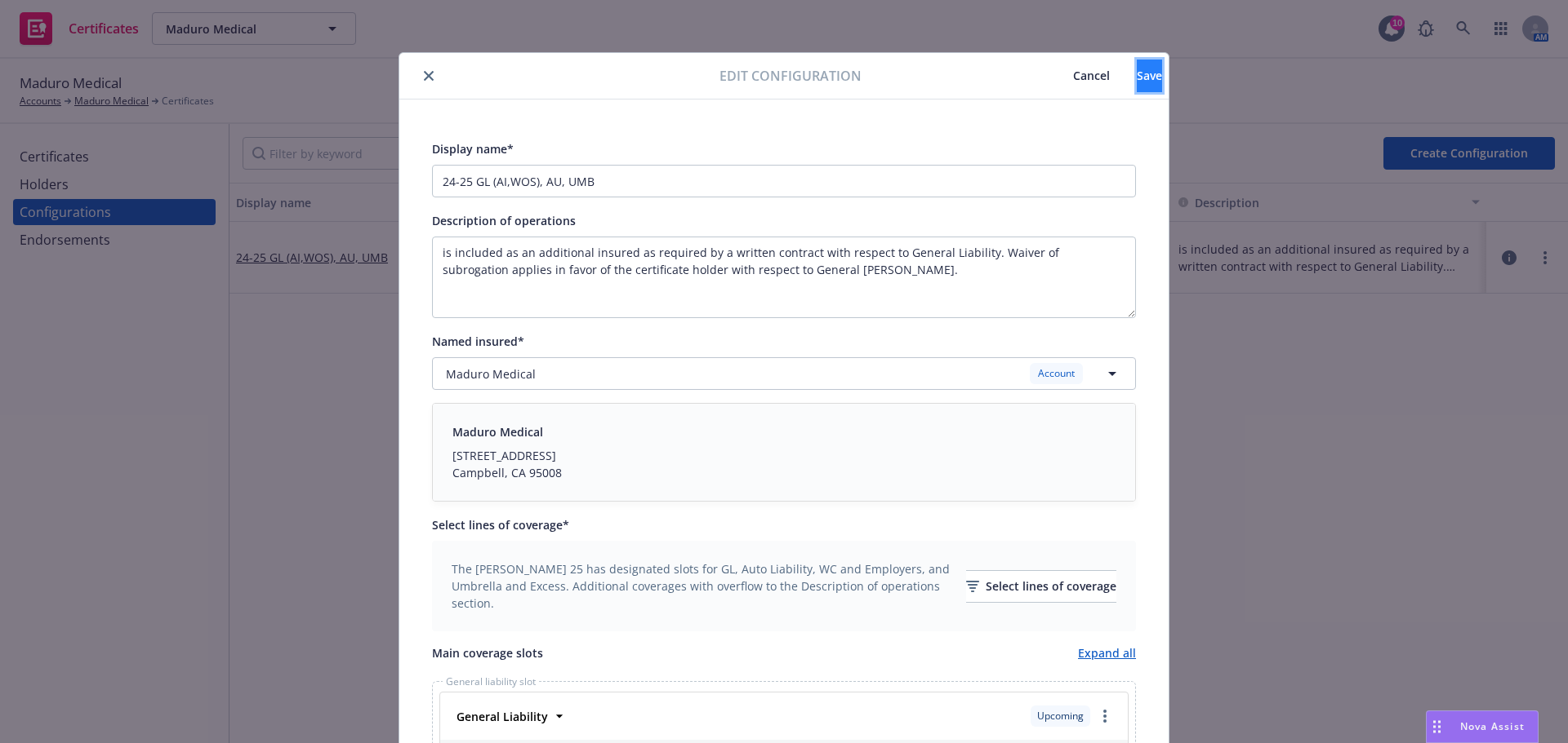
click at [1137, 81] on button "Save" at bounding box center [1149, 75] width 25 height 33
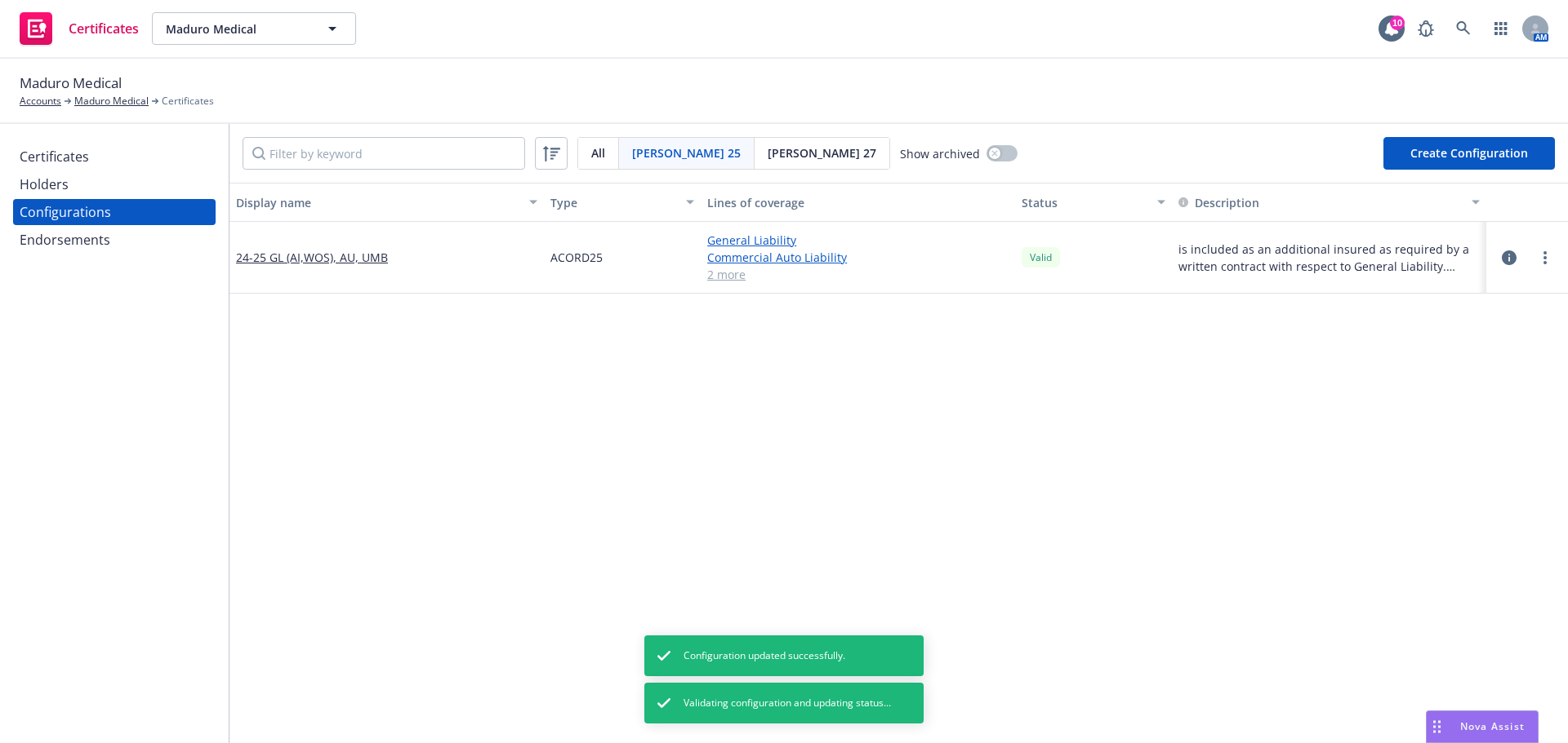
click at [112, 158] on div "Certificates" at bounding box center [114, 157] width 190 height 26
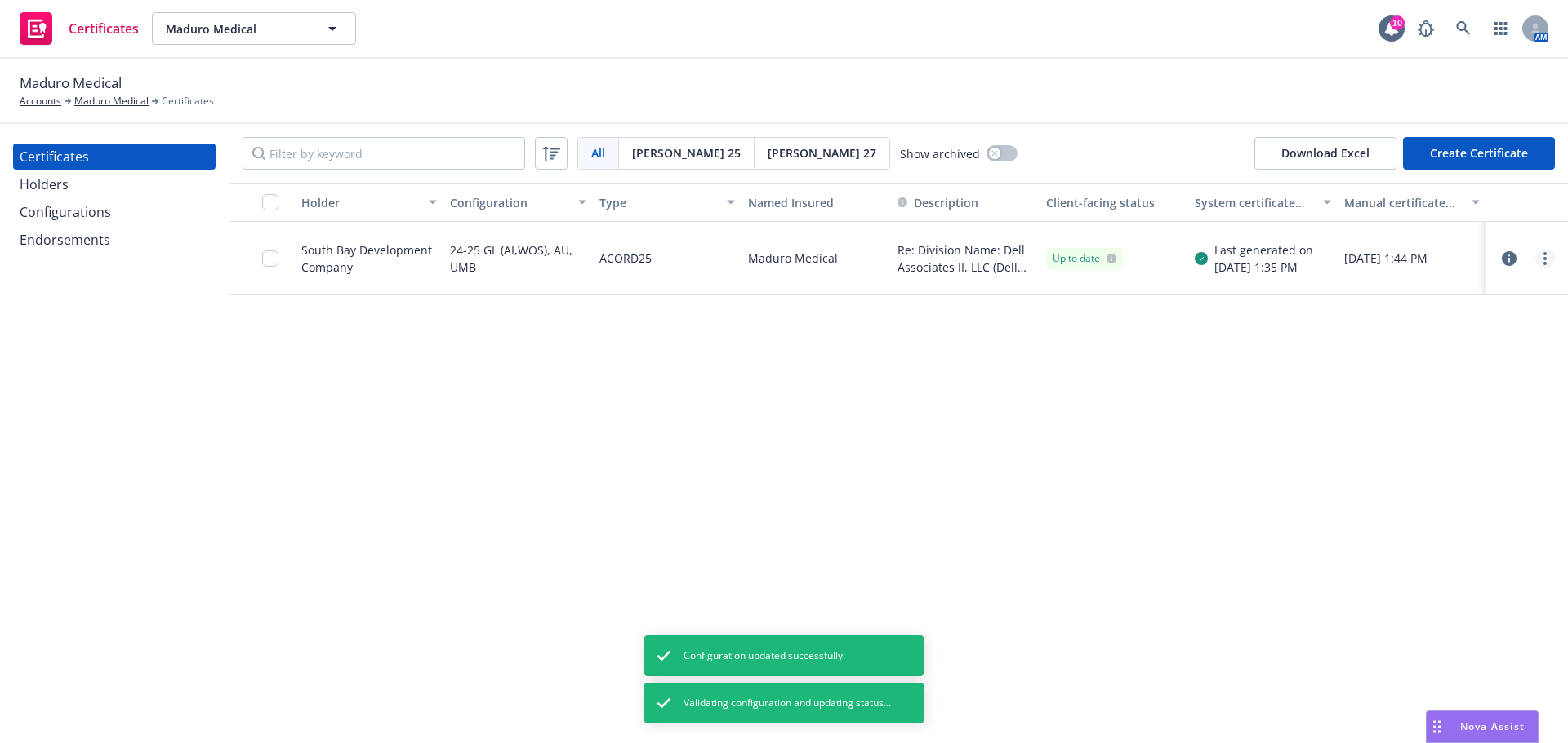
click at [1541, 255] on link "more" at bounding box center [1544, 258] width 20 height 20
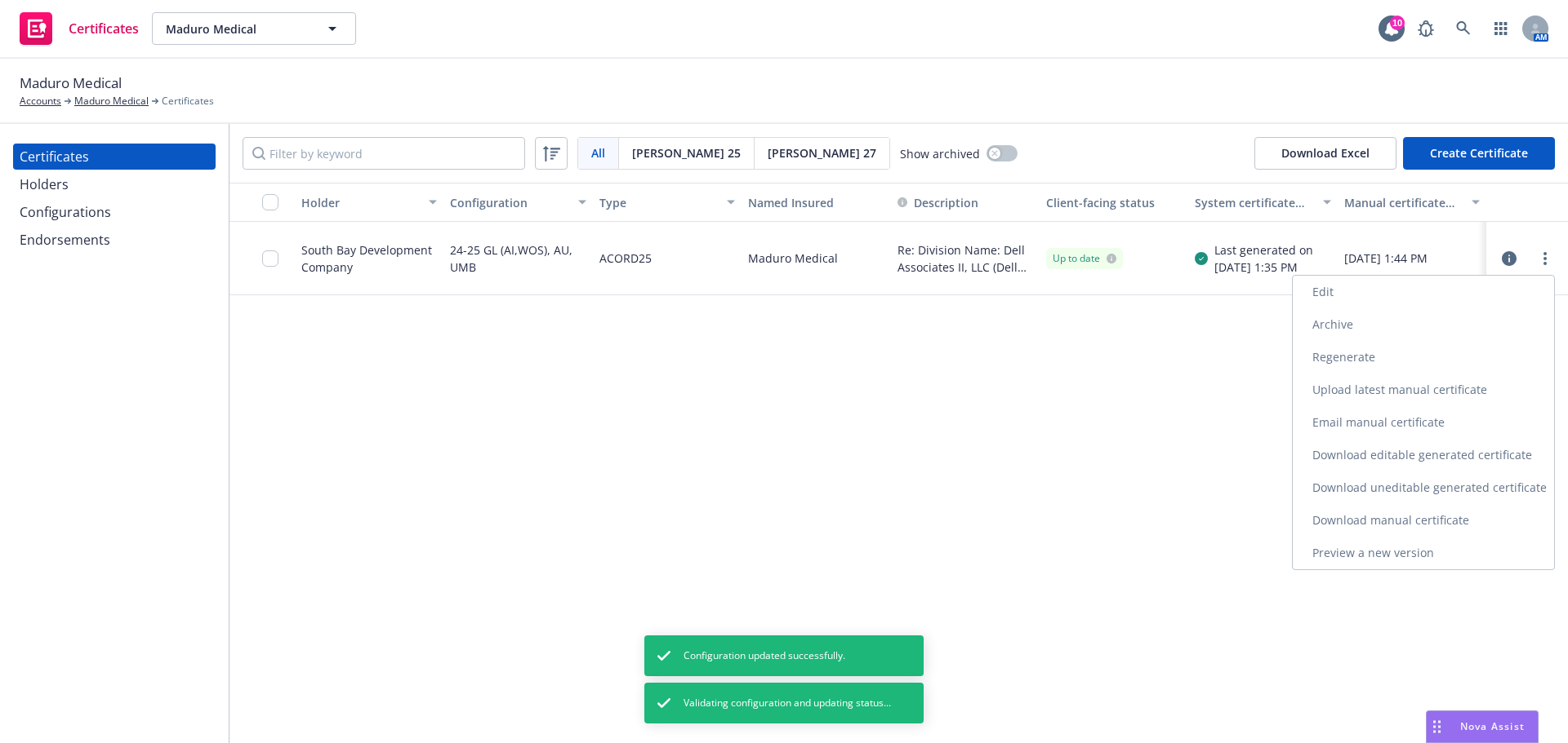
click at [1472, 349] on link "Regenerate" at bounding box center [1423, 357] width 261 height 33
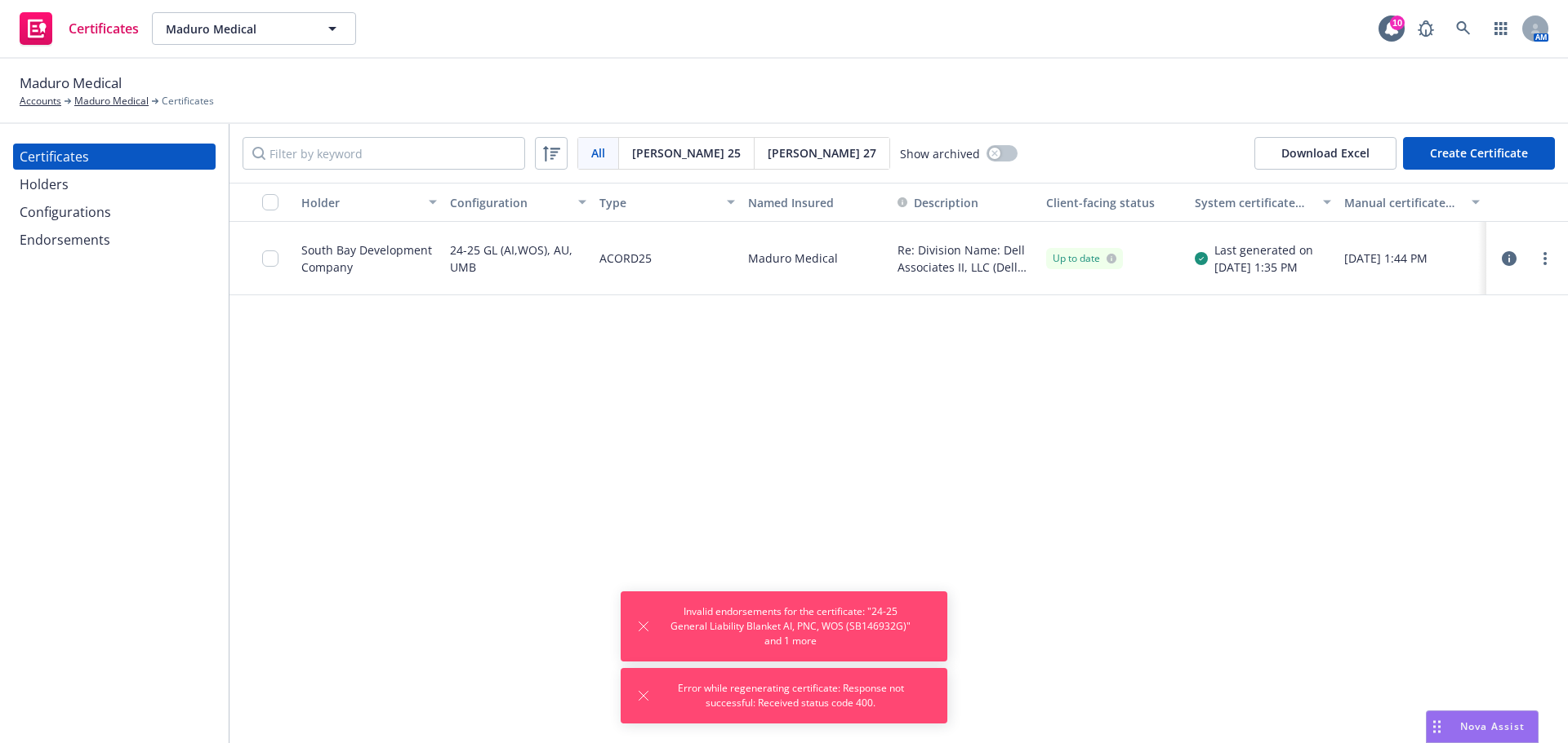
click at [75, 234] on div "Endorsements" at bounding box center [65, 240] width 91 height 26
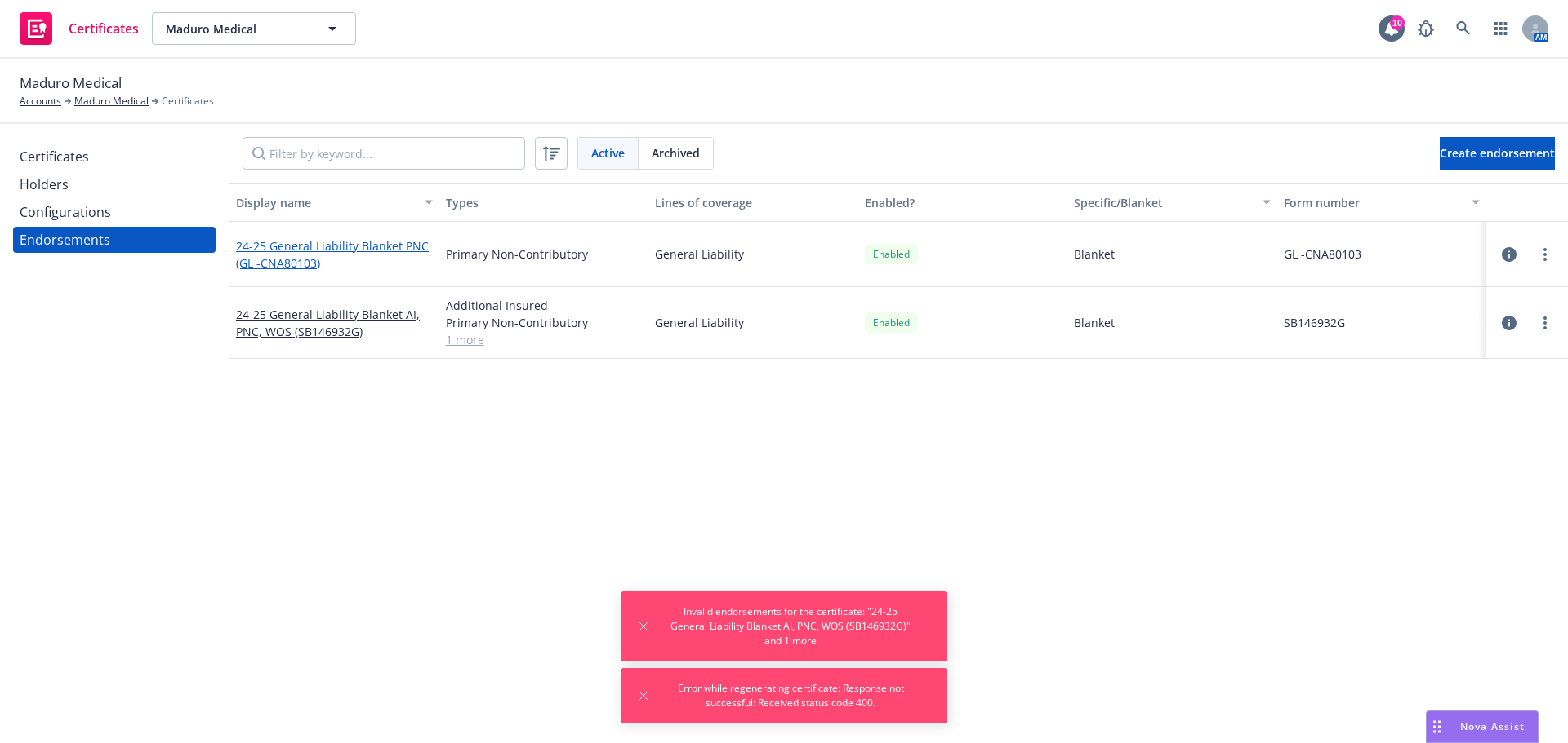
click at [339, 246] on link "24-25 General Liability Blanket PNC (GL -CNA80103)" at bounding box center [332, 255] width 192 height 33
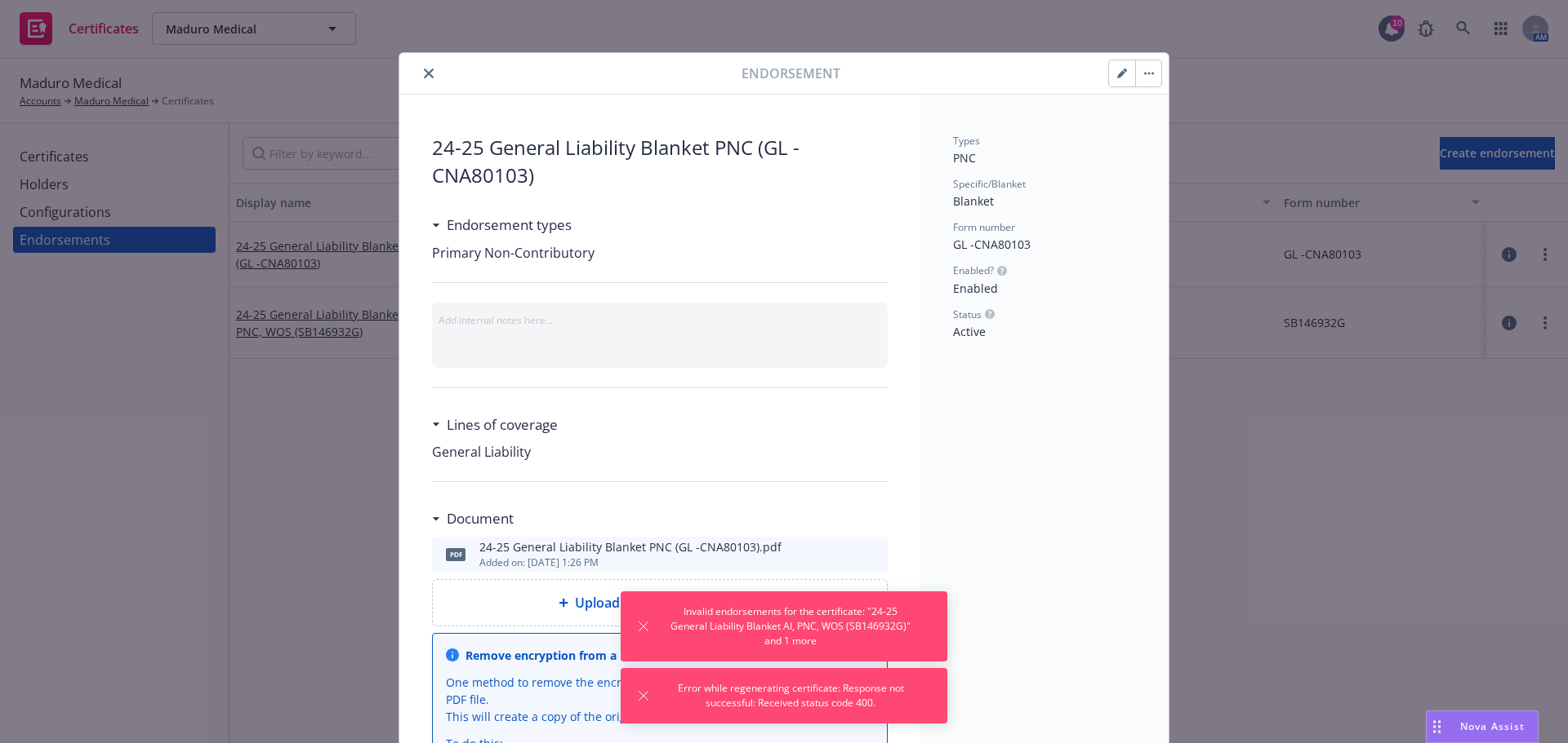
click at [1109, 79] on button "button" at bounding box center [1122, 74] width 26 height 26
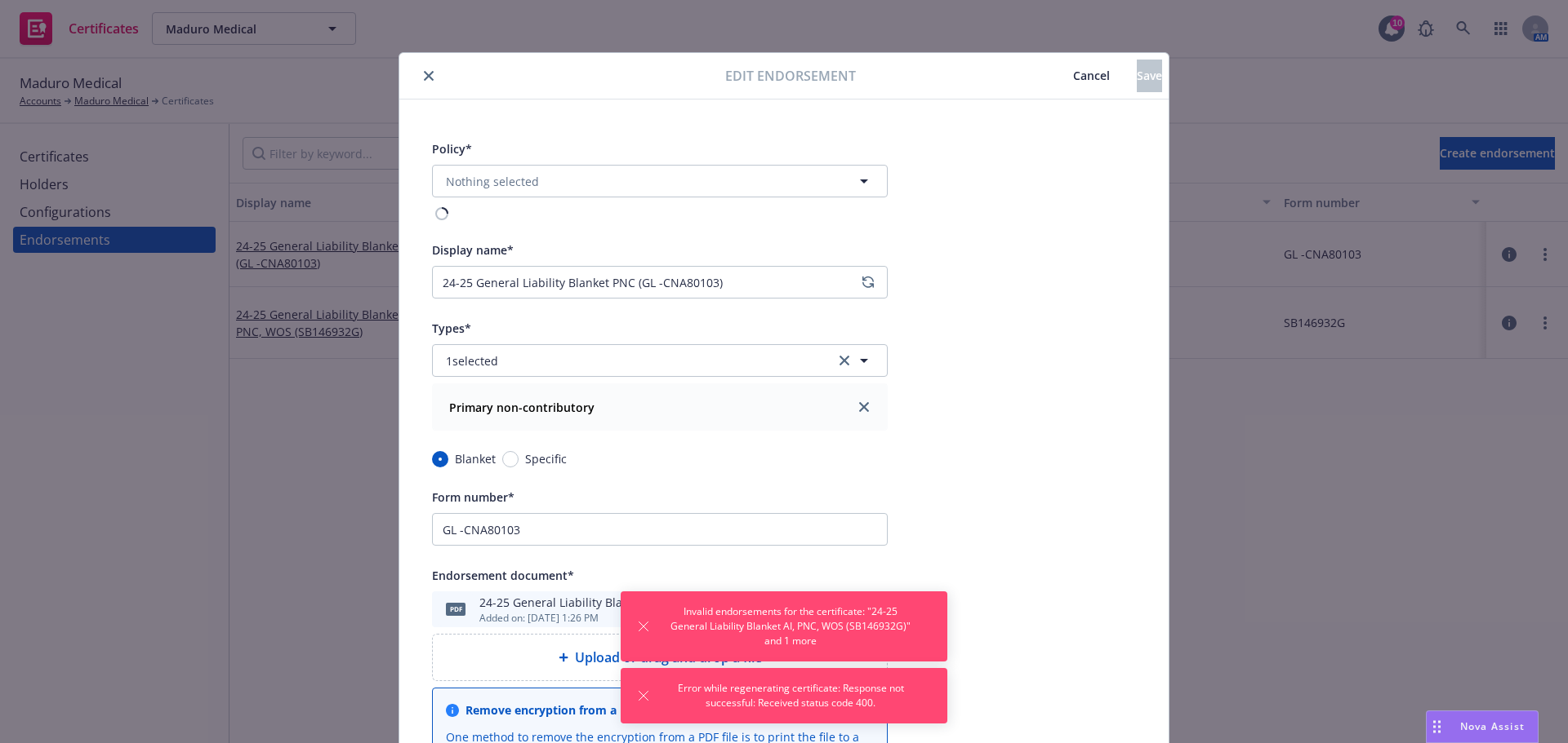
type input "Business Owners"
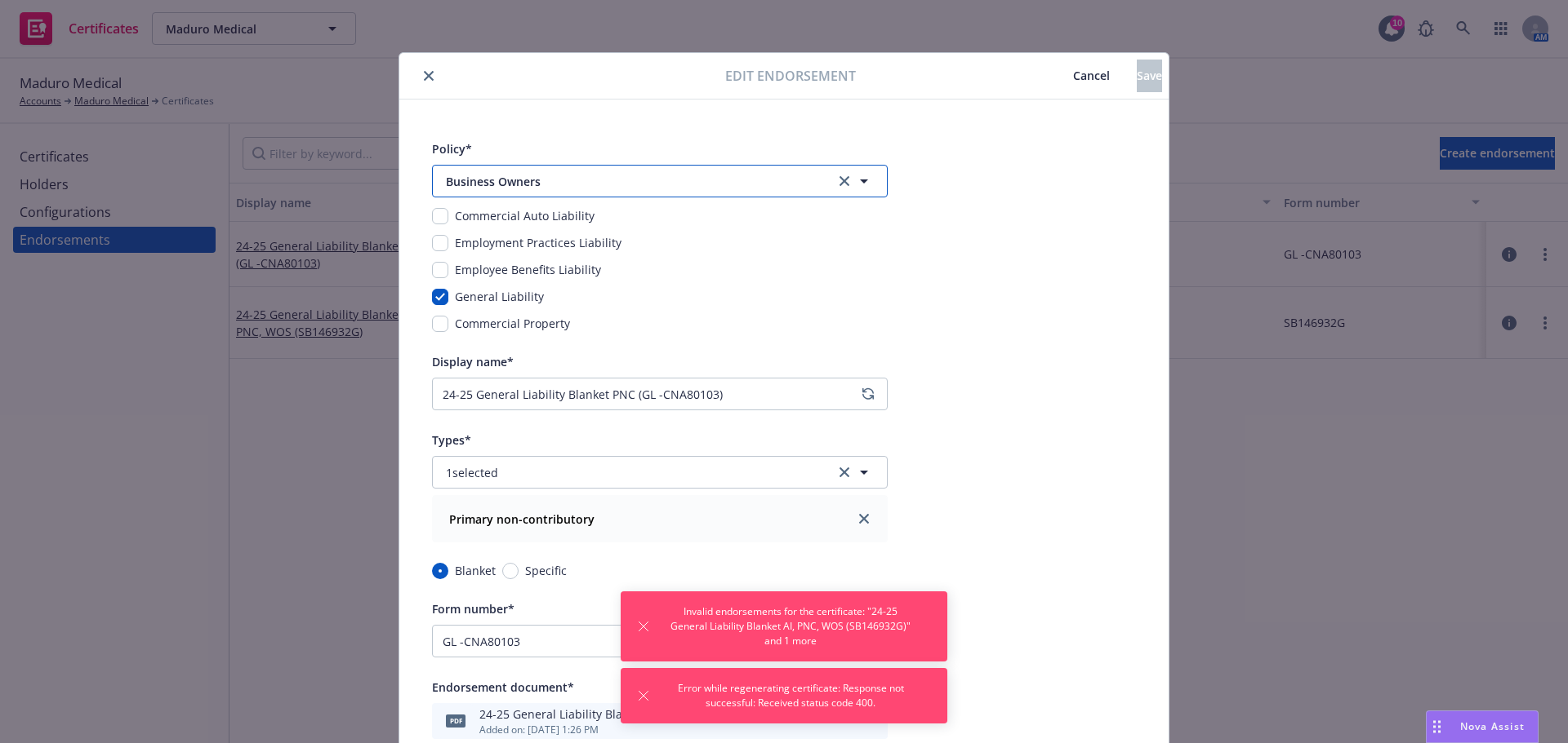
click at [617, 191] on button "Business Owners" at bounding box center [659, 181] width 456 height 33
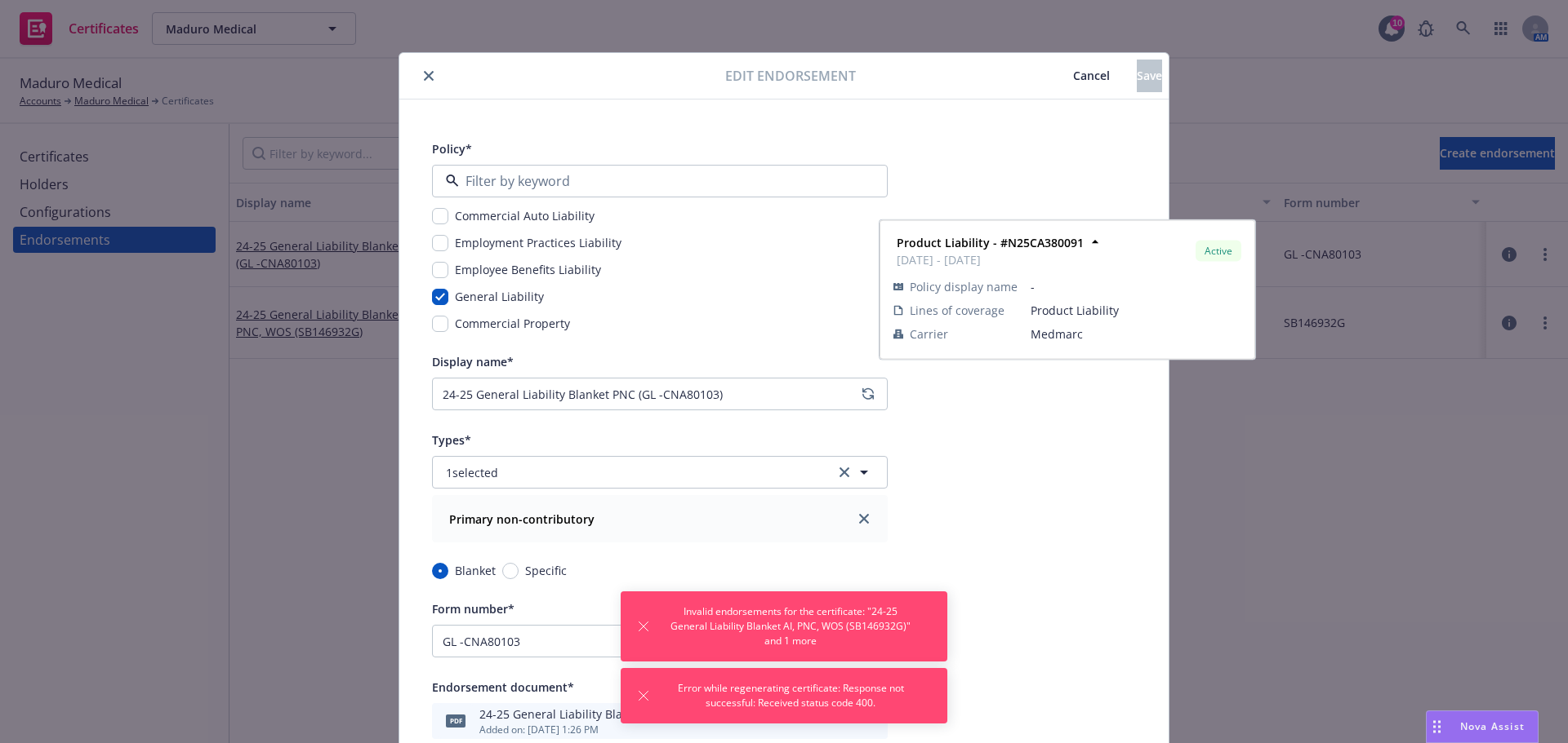
click at [568, 234] on div "Upcoming" at bounding box center [545, 230] width 83 height 31
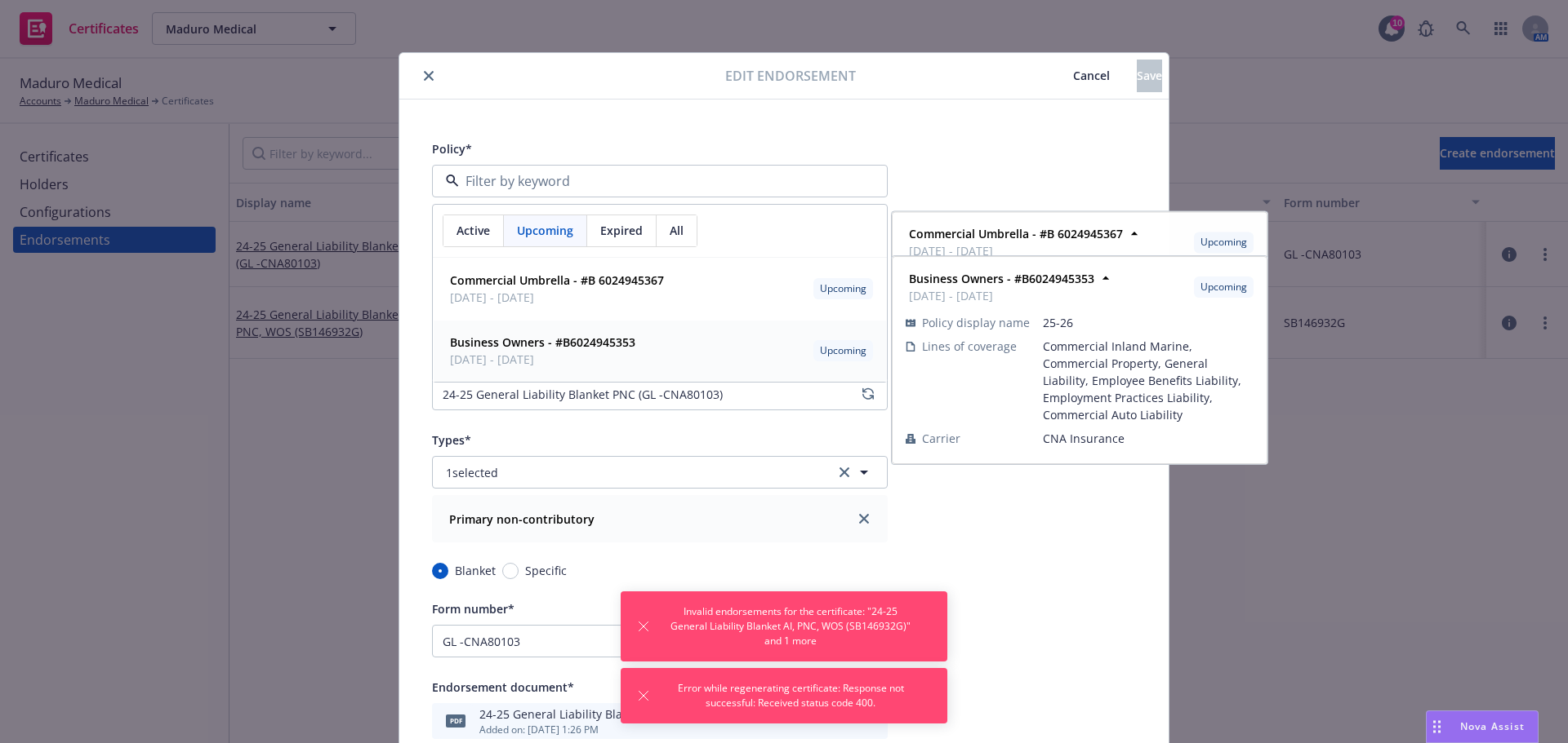
click at [539, 355] on span "[DATE] - [DATE]" at bounding box center [542, 359] width 185 height 17
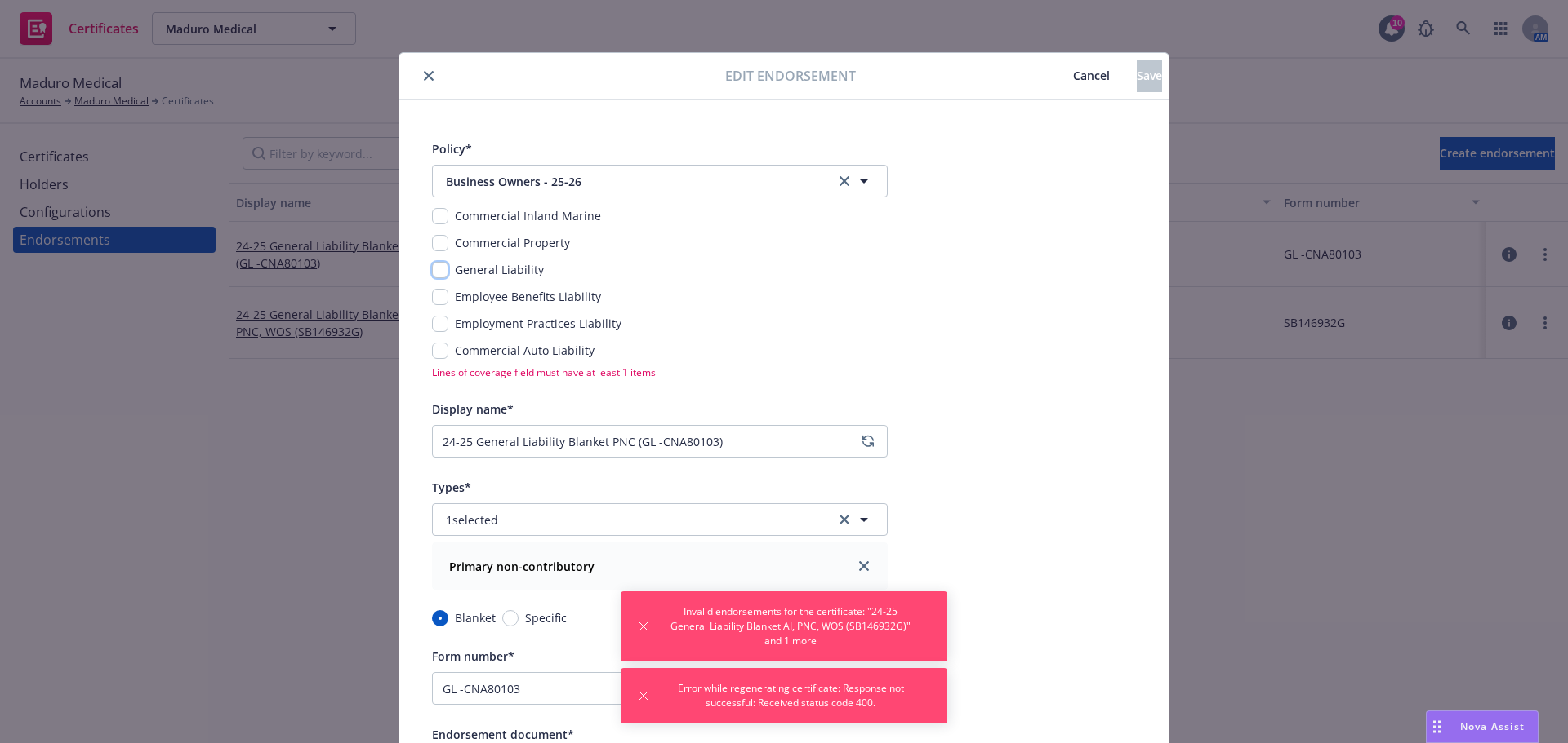
click at [432, 272] on input "checkbox" at bounding box center [440, 270] width 16 height 16
checkbox input "true"
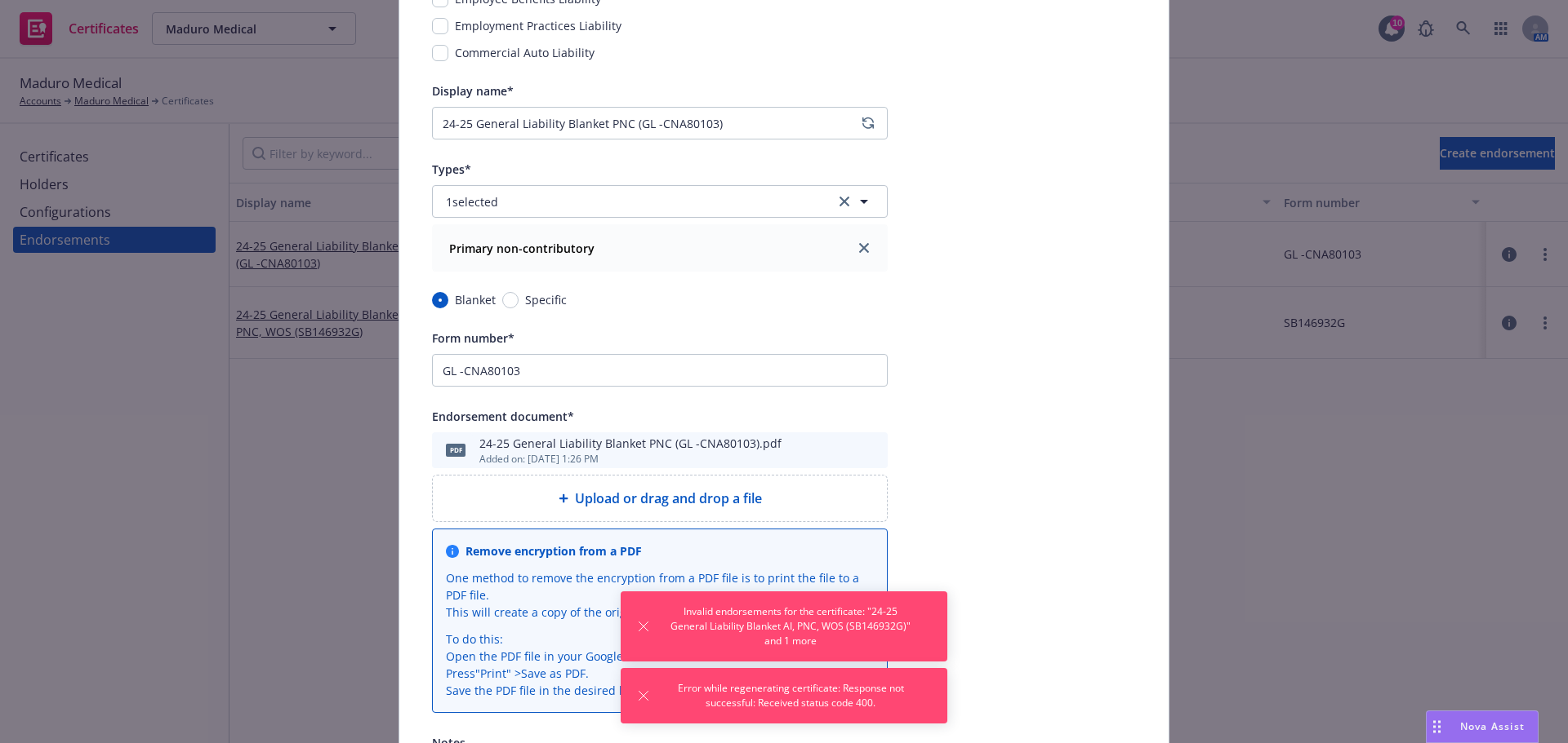
scroll to position [326, 0]
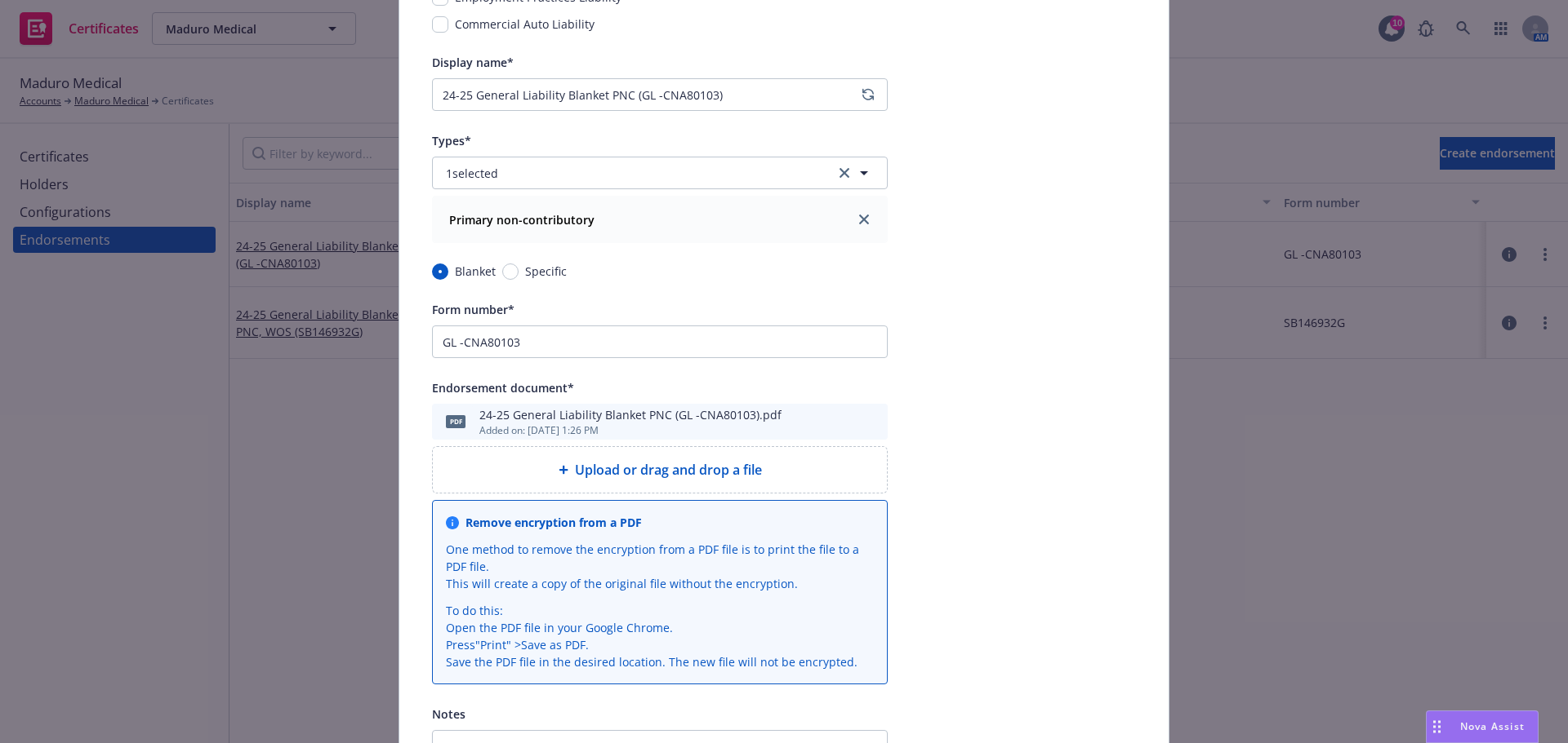
click at [865, 424] on icon "preview file" at bounding box center [873, 421] width 15 height 11
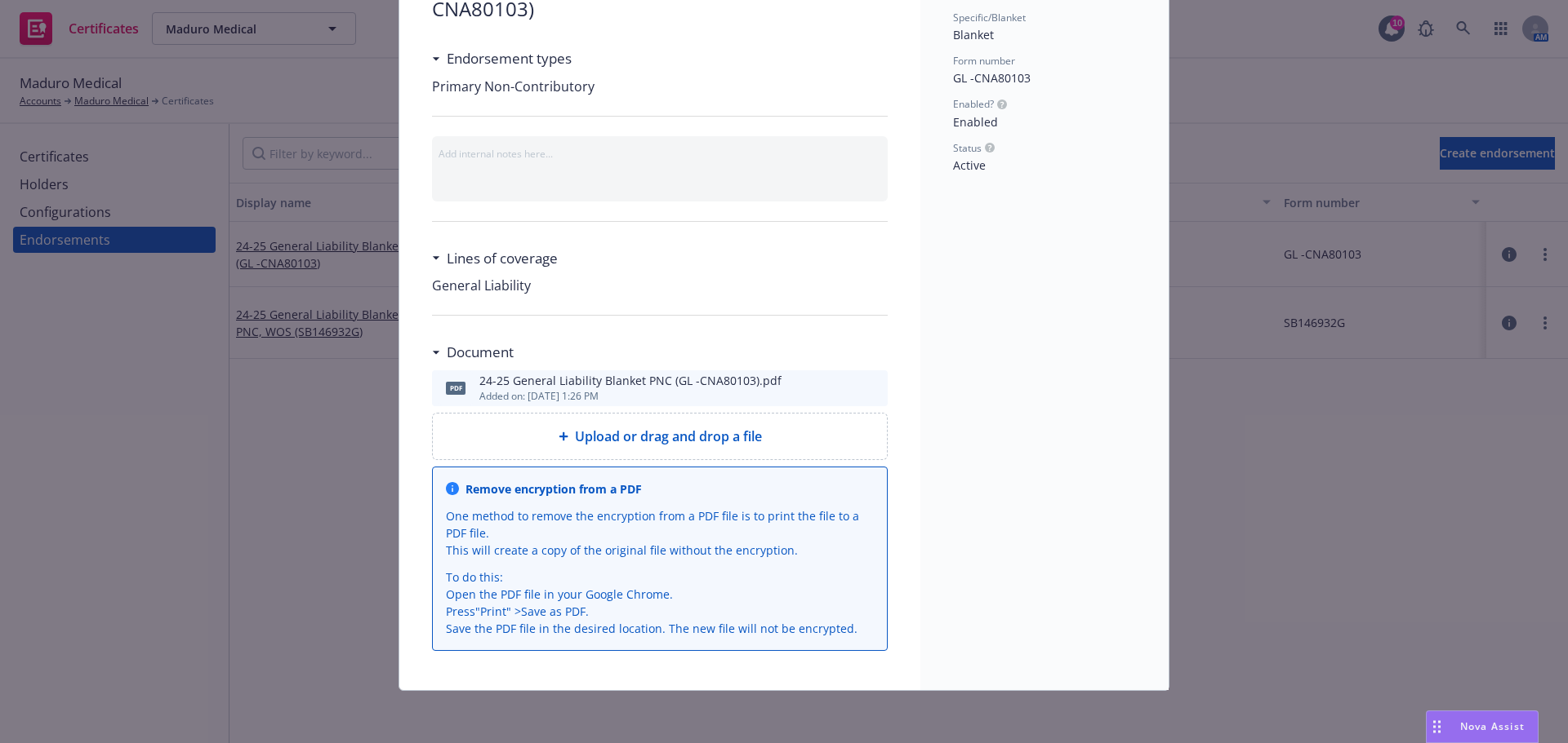
scroll to position [167, 0]
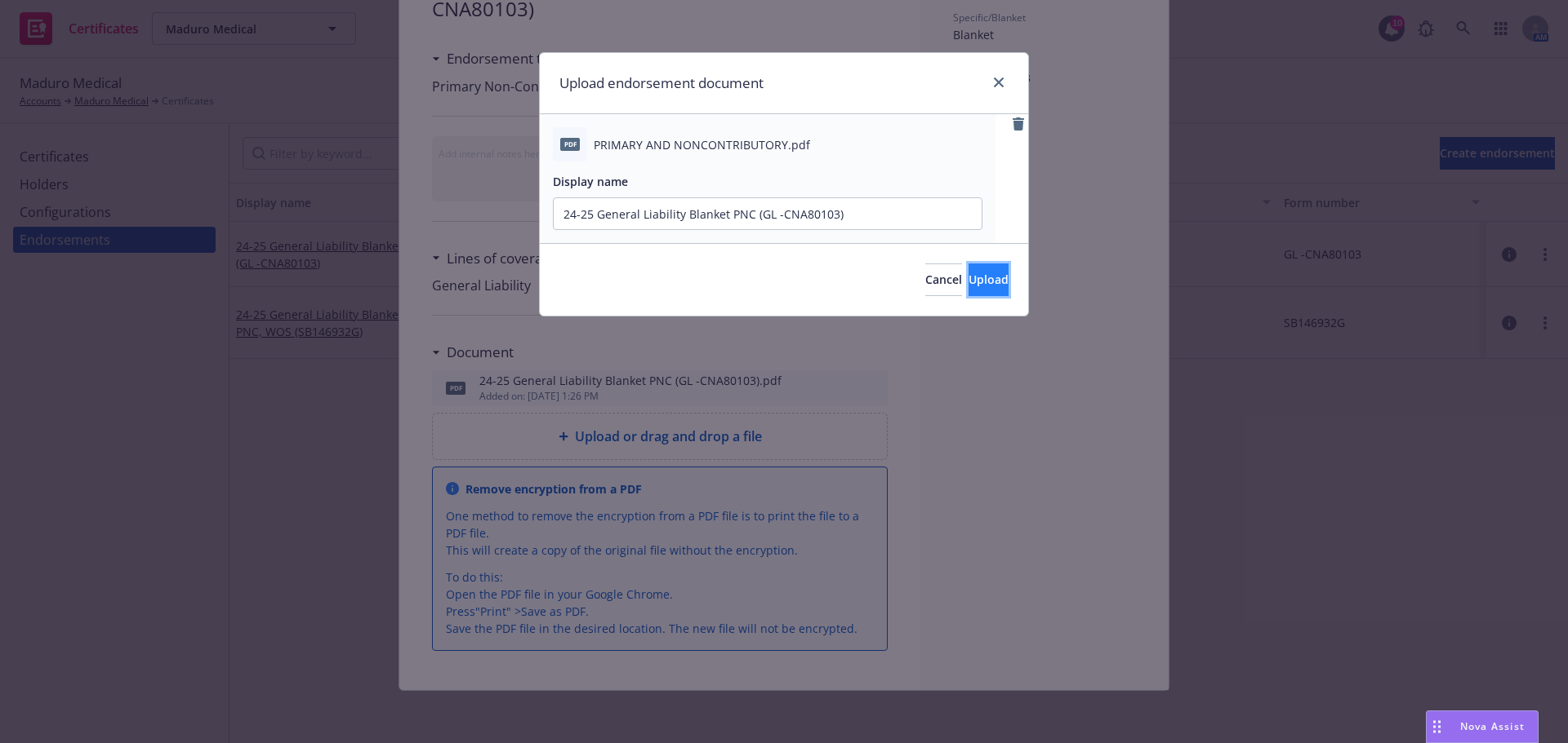
click at [993, 277] on button "Upload" at bounding box center [988, 280] width 40 height 33
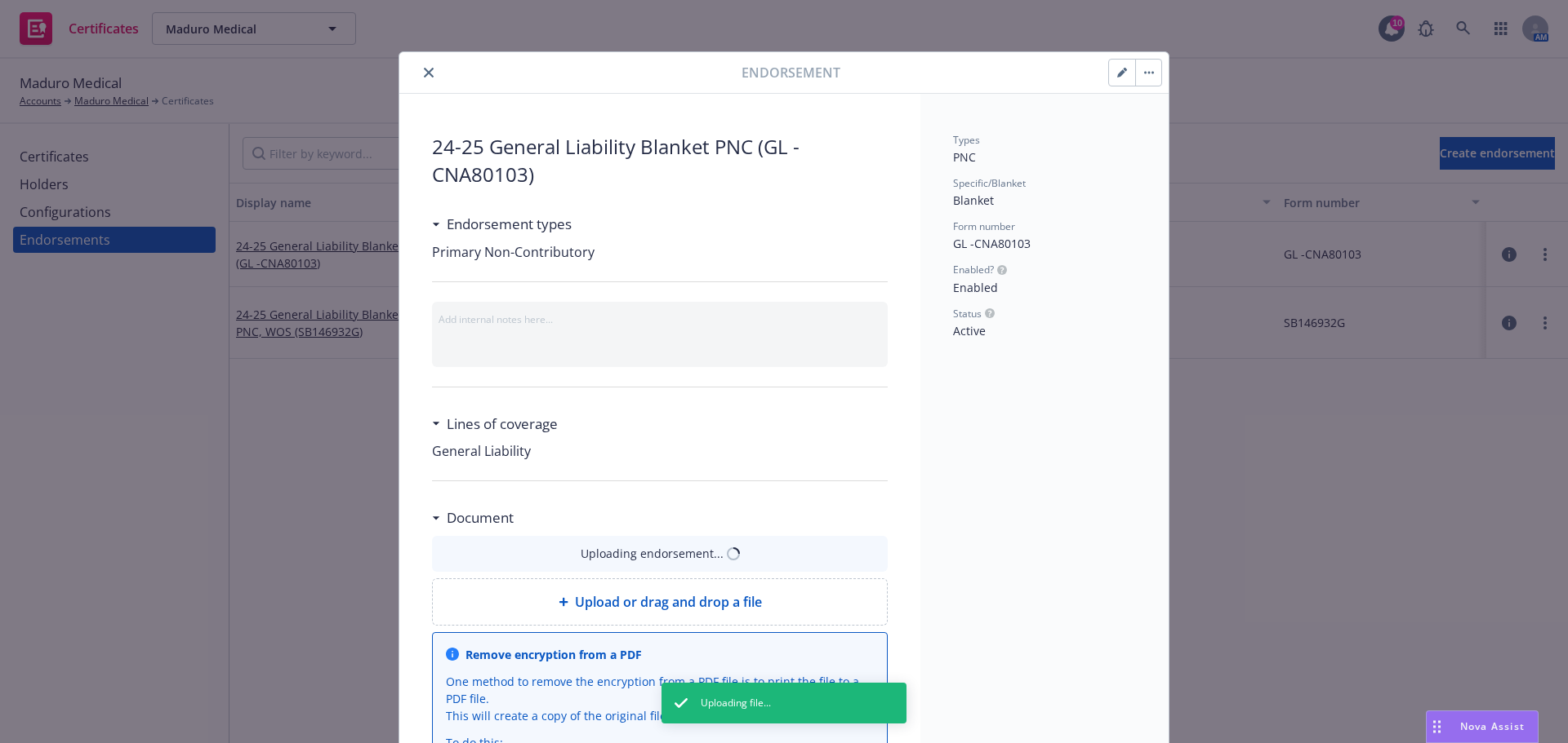
scroll to position [0, 0]
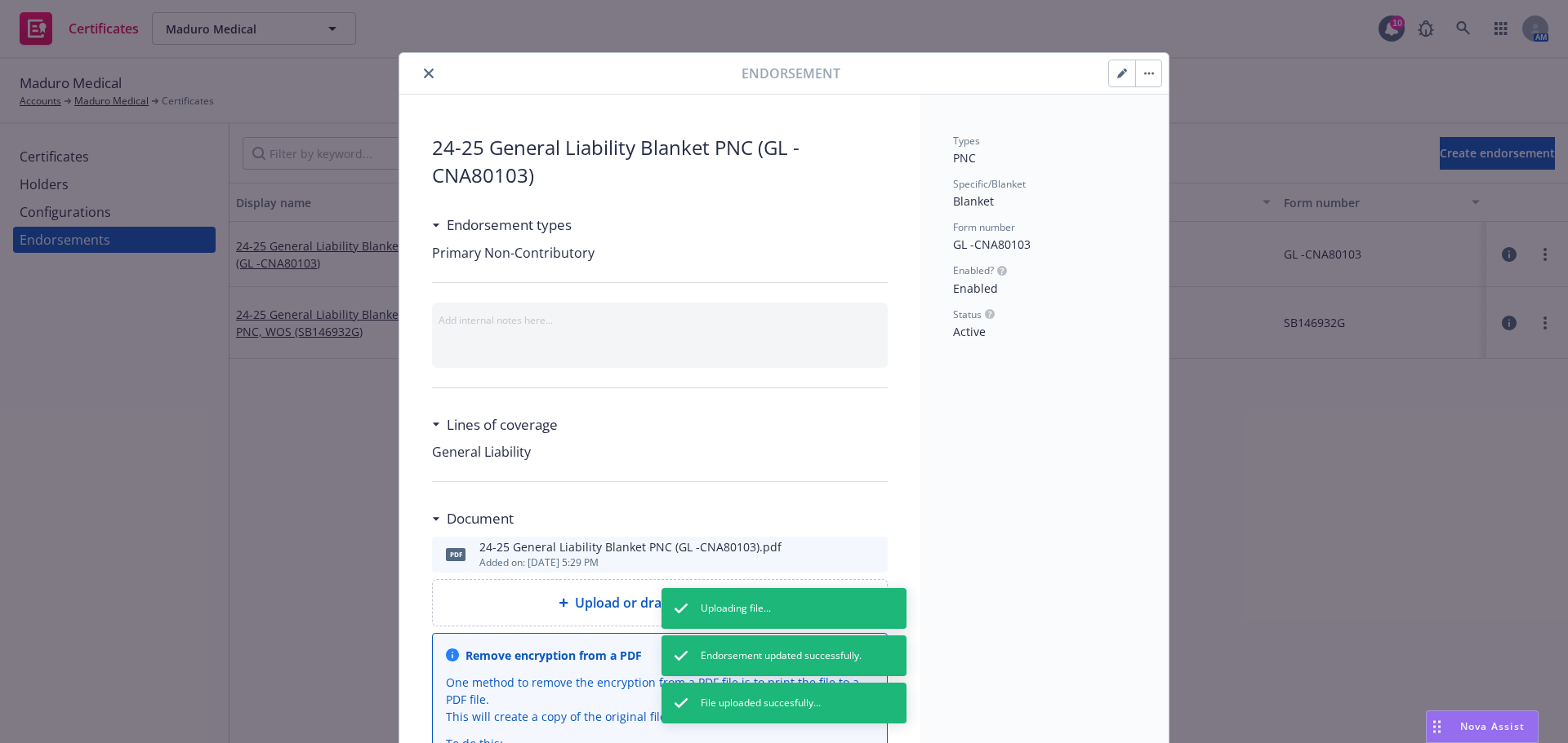
click at [1119, 69] on icon "button" at bounding box center [1122, 74] width 9 height 9
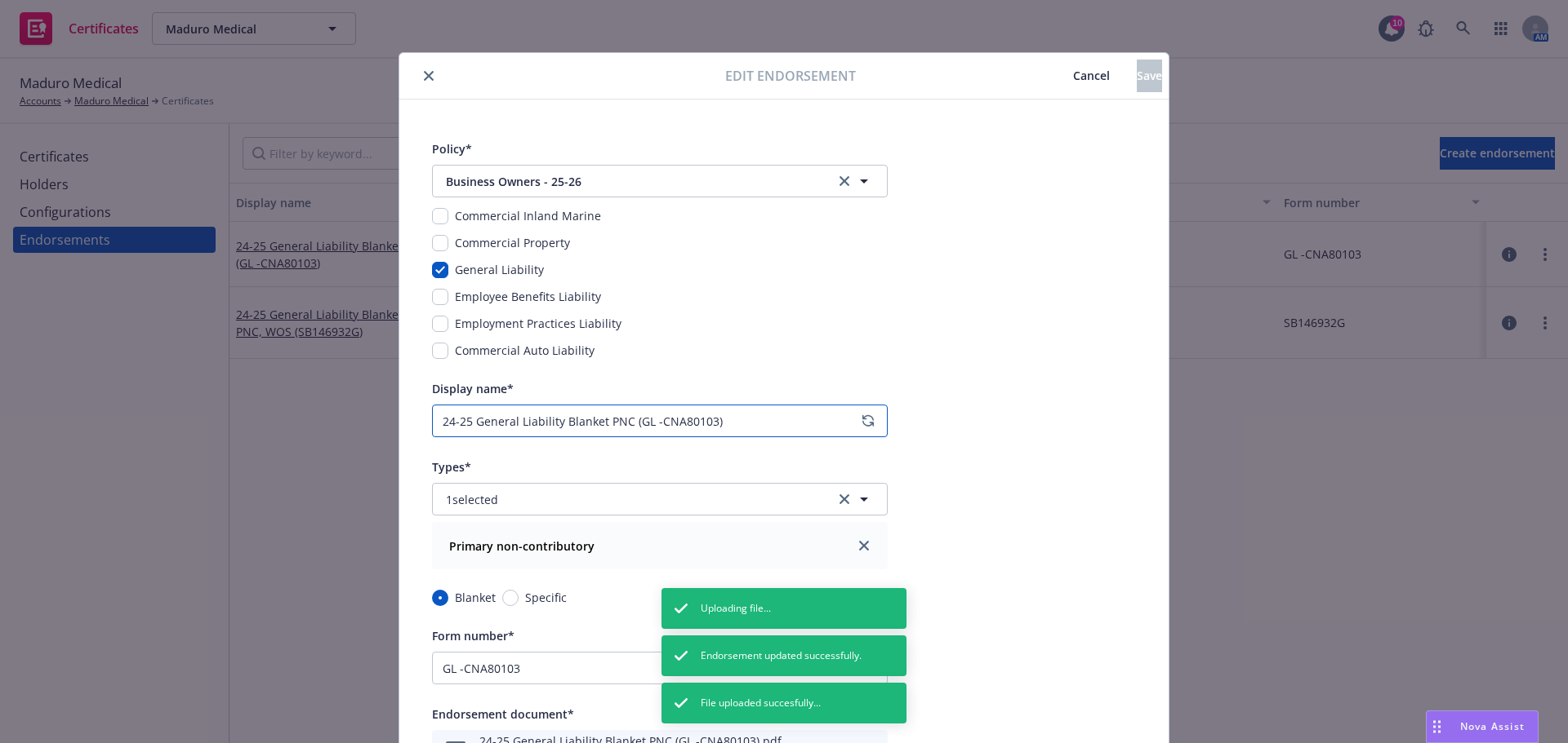
drag, startPoint x: 465, startPoint y: 423, endPoint x: 416, endPoint y: 428, distance: 49.3
click at [416, 428] on div "Policy* Business Owners - 25-26 Business Owners - 25-26 Commercial Inland Marin…" at bounding box center [783, 652] width 769 height 1104
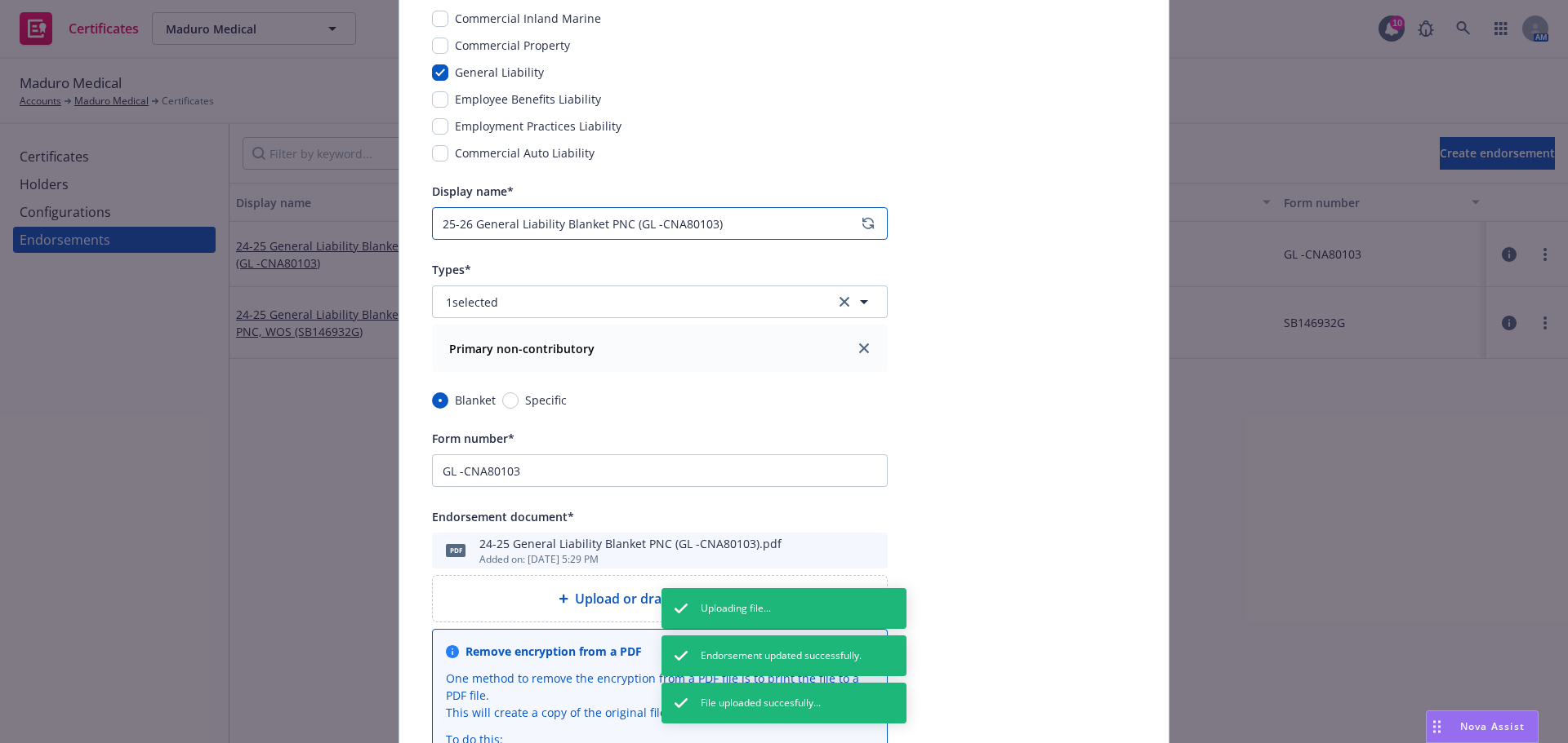
scroll to position [245, 0]
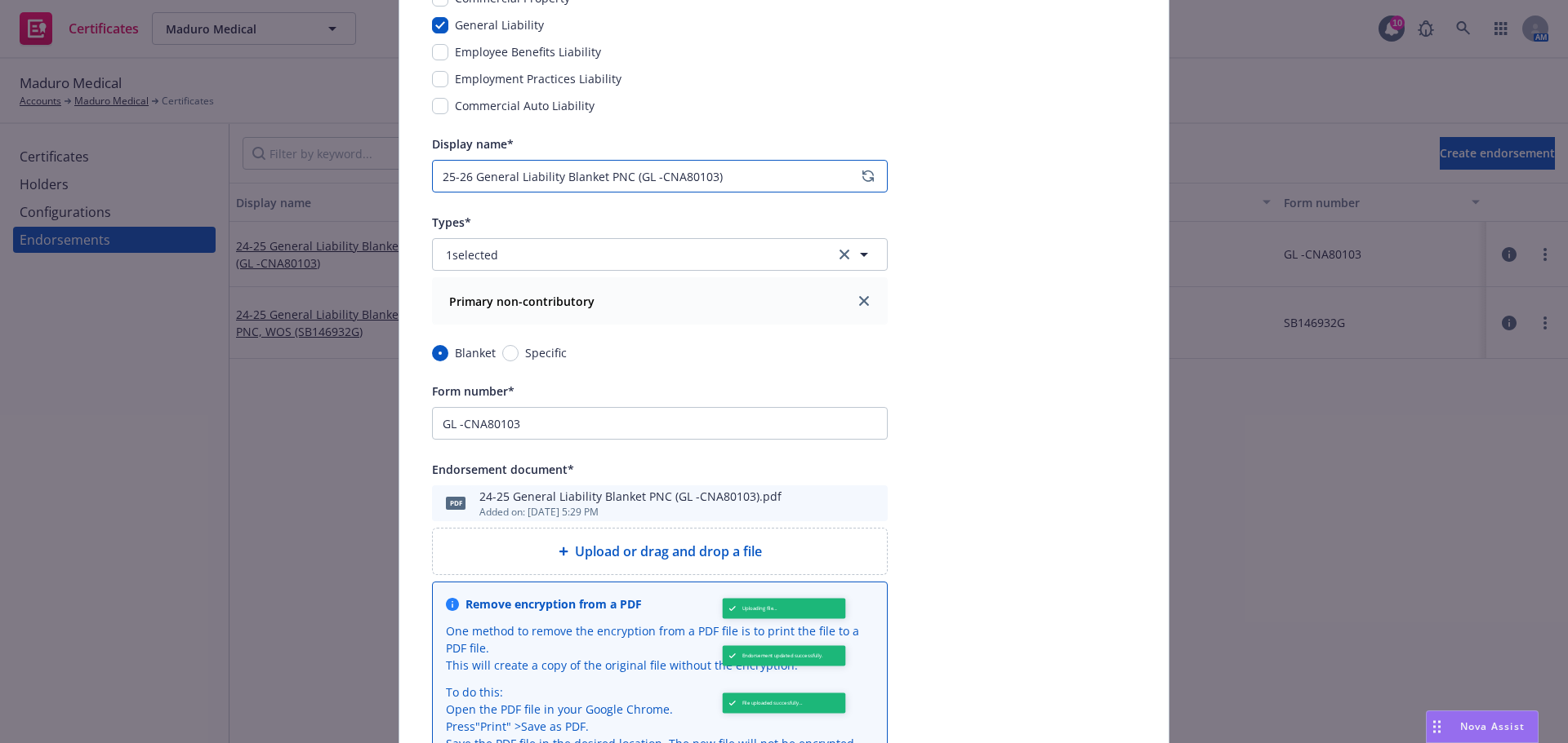
type input "25-26 General Liability Blanket PNC (GL -CNA80103)"
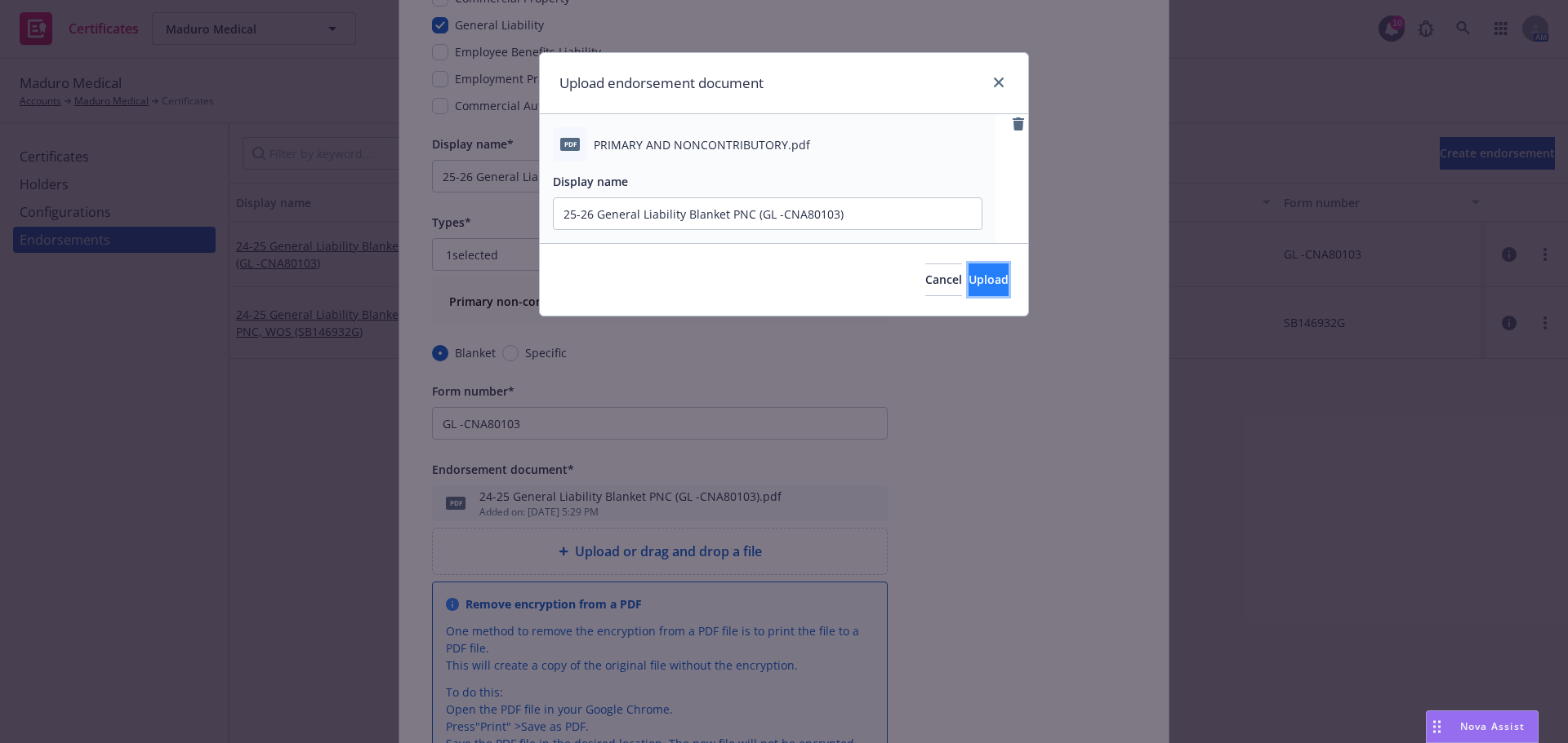
click at [968, 278] on span "Upload" at bounding box center [988, 279] width 40 height 15
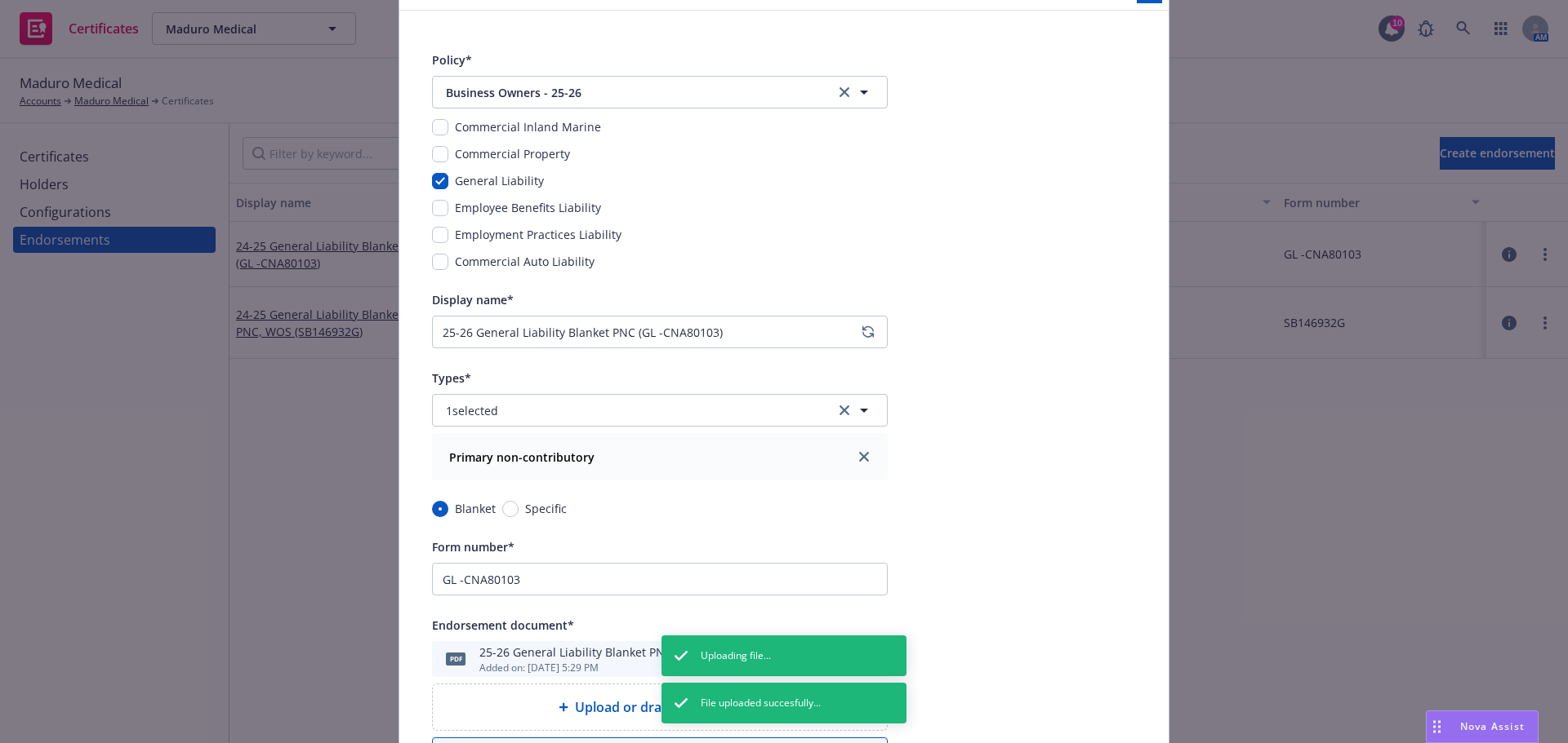
scroll to position [0, 0]
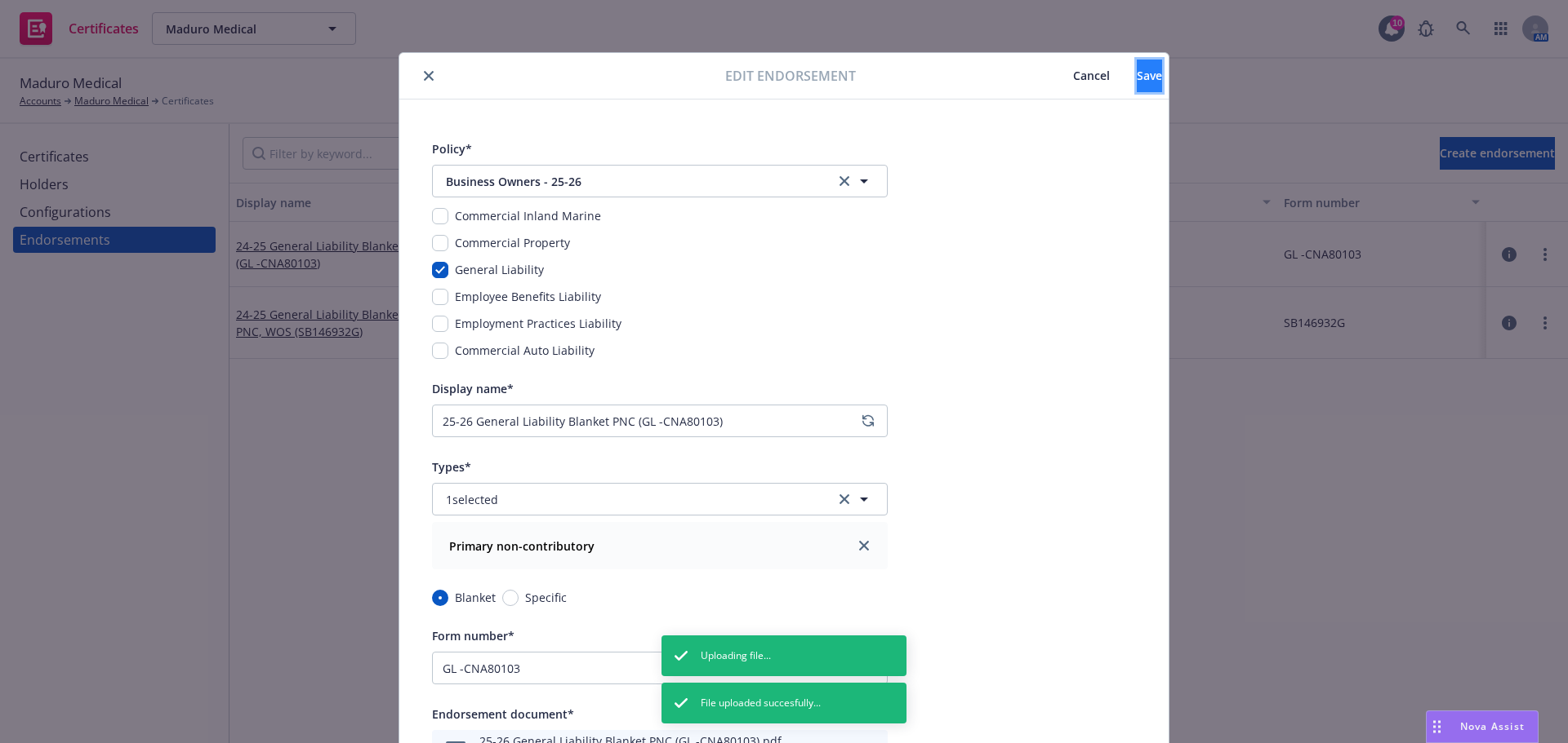
click at [1140, 83] on button "Save" at bounding box center [1149, 75] width 25 height 33
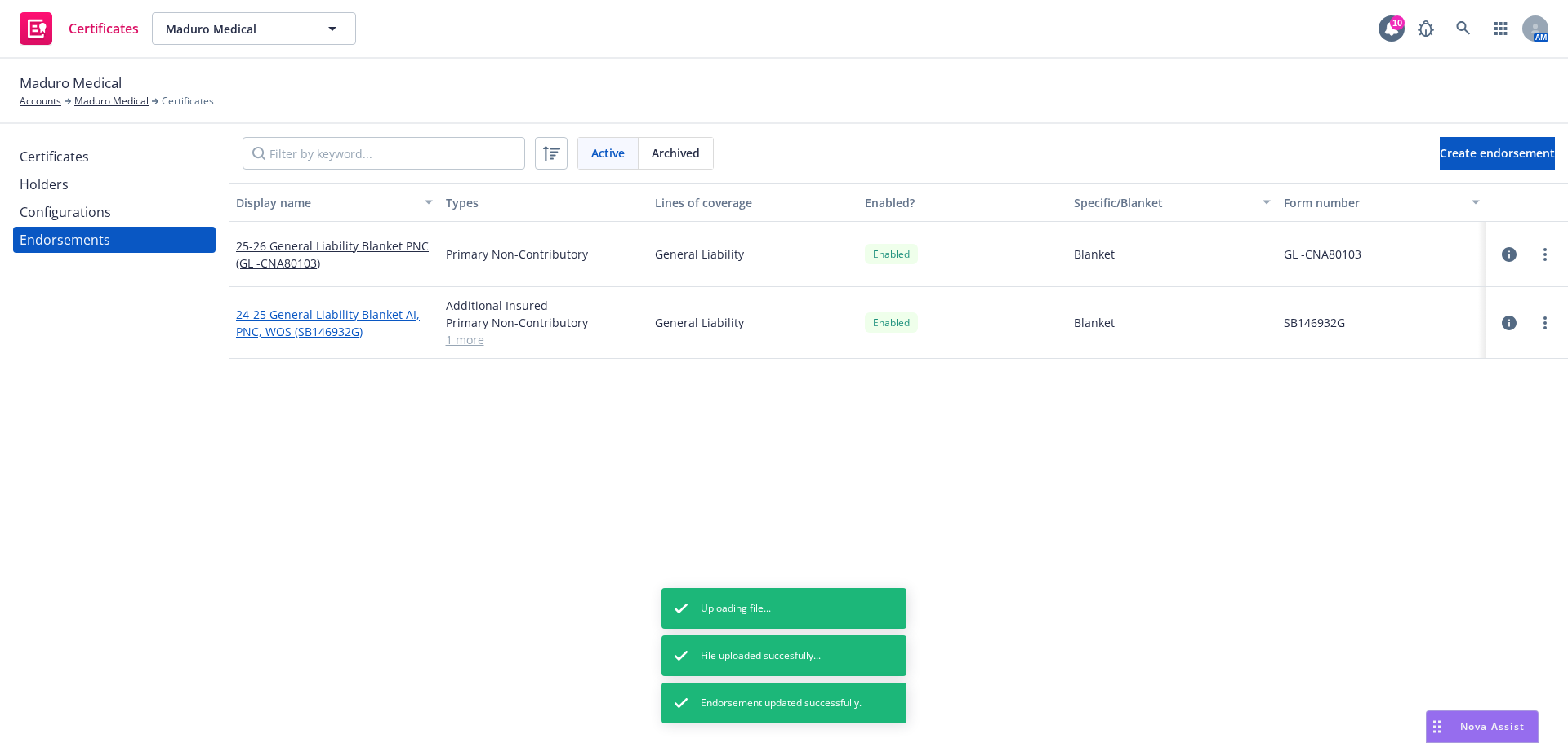
click at [298, 324] on link "24-25 General Liability Blanket AI, PNC, WOS (SB146932G)" at bounding box center [327, 322] width 184 height 33
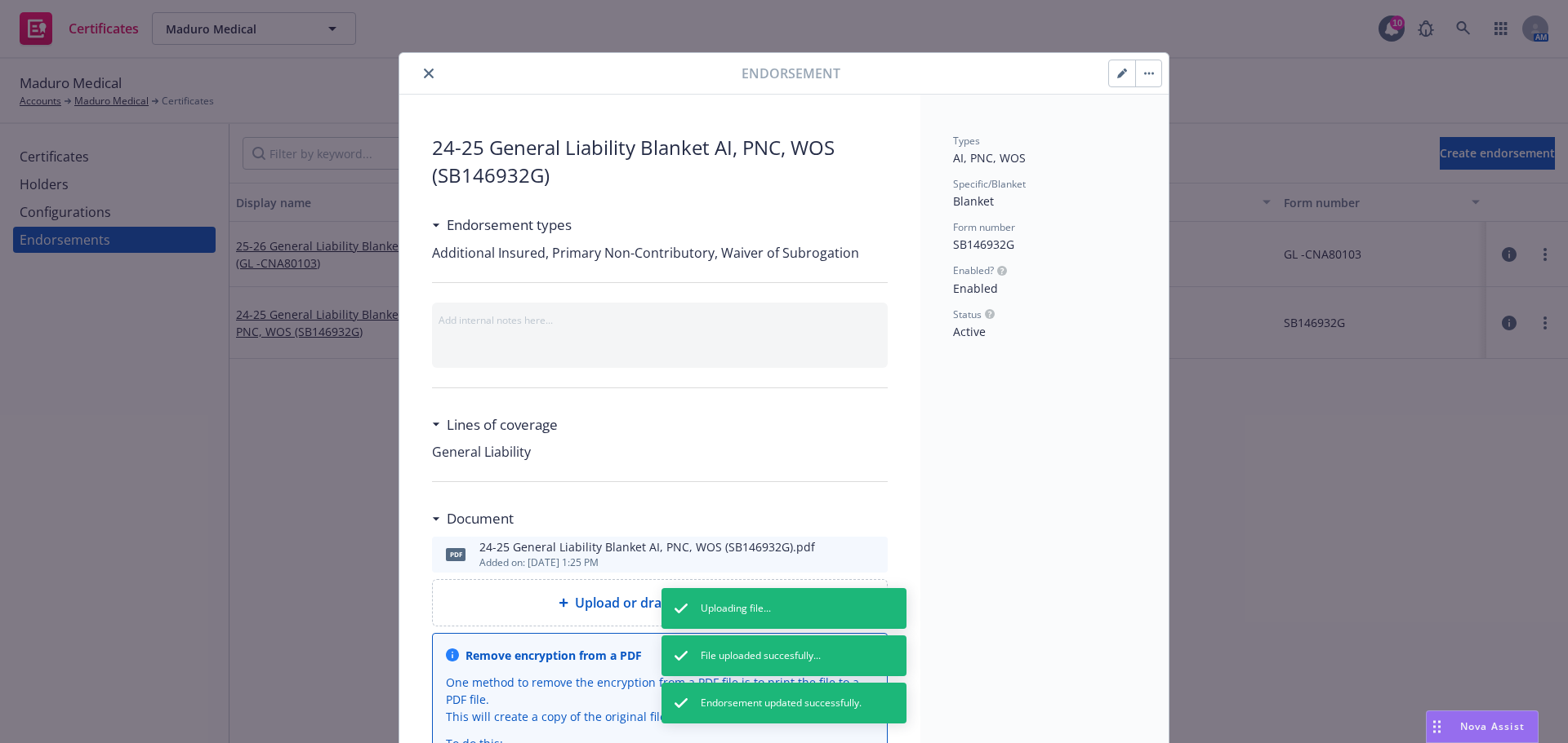
click at [1111, 82] on button "button" at bounding box center [1122, 74] width 26 height 26
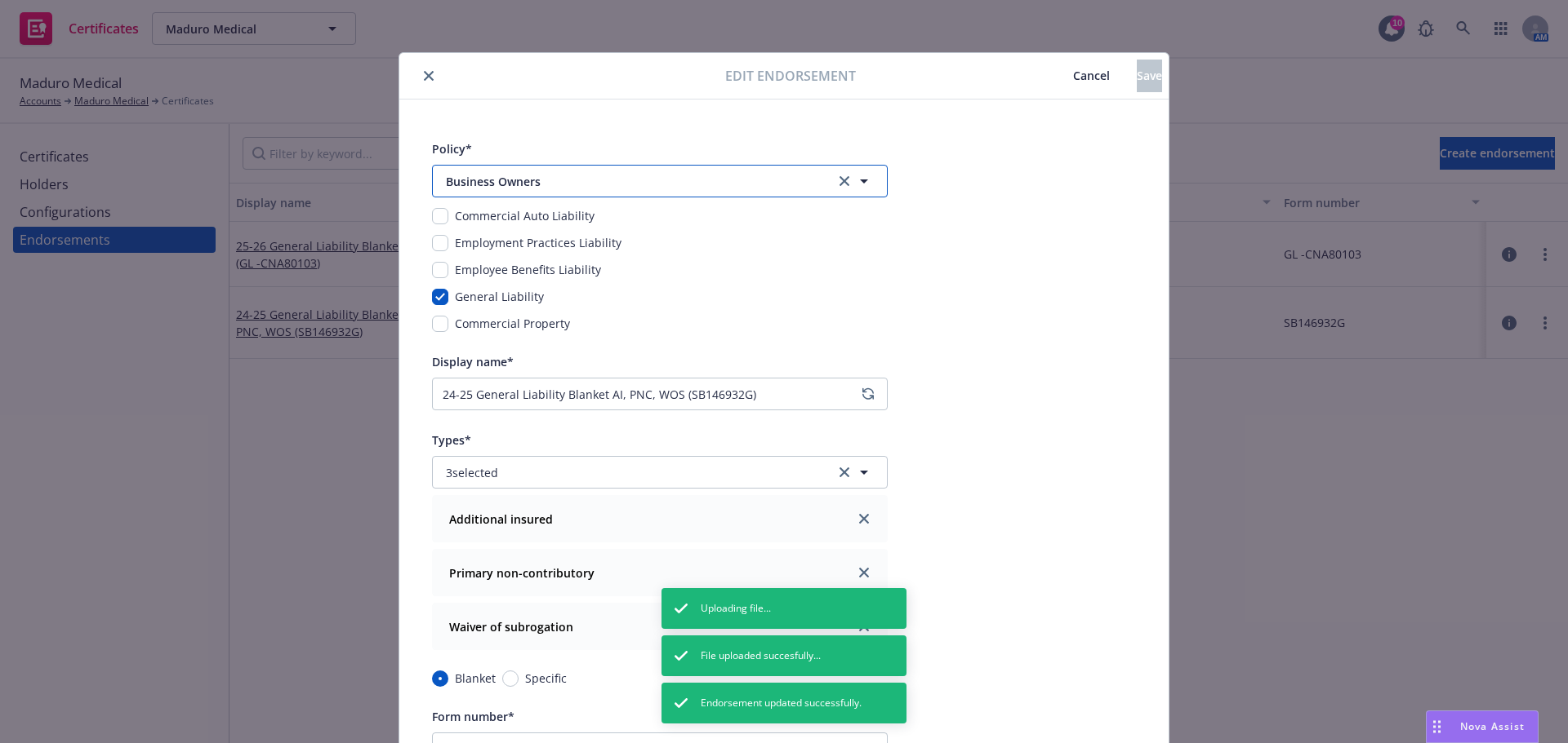
click at [630, 186] on span "Business Owners" at bounding box center [629, 181] width 367 height 17
click at [541, 223] on span "Upcoming" at bounding box center [545, 230] width 57 height 17
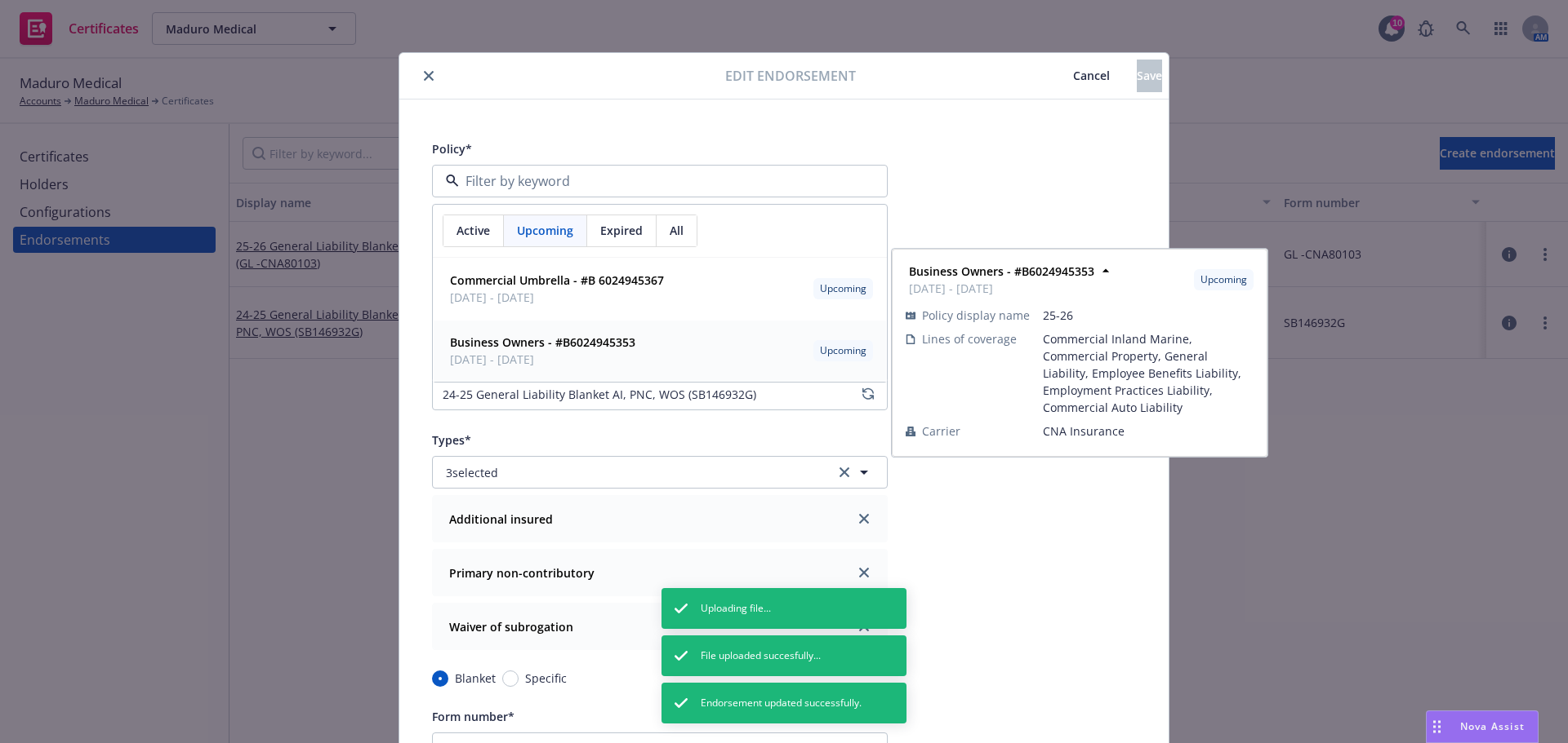
click at [513, 343] on strong "Business Owners - #B6024945353" at bounding box center [542, 342] width 185 height 15
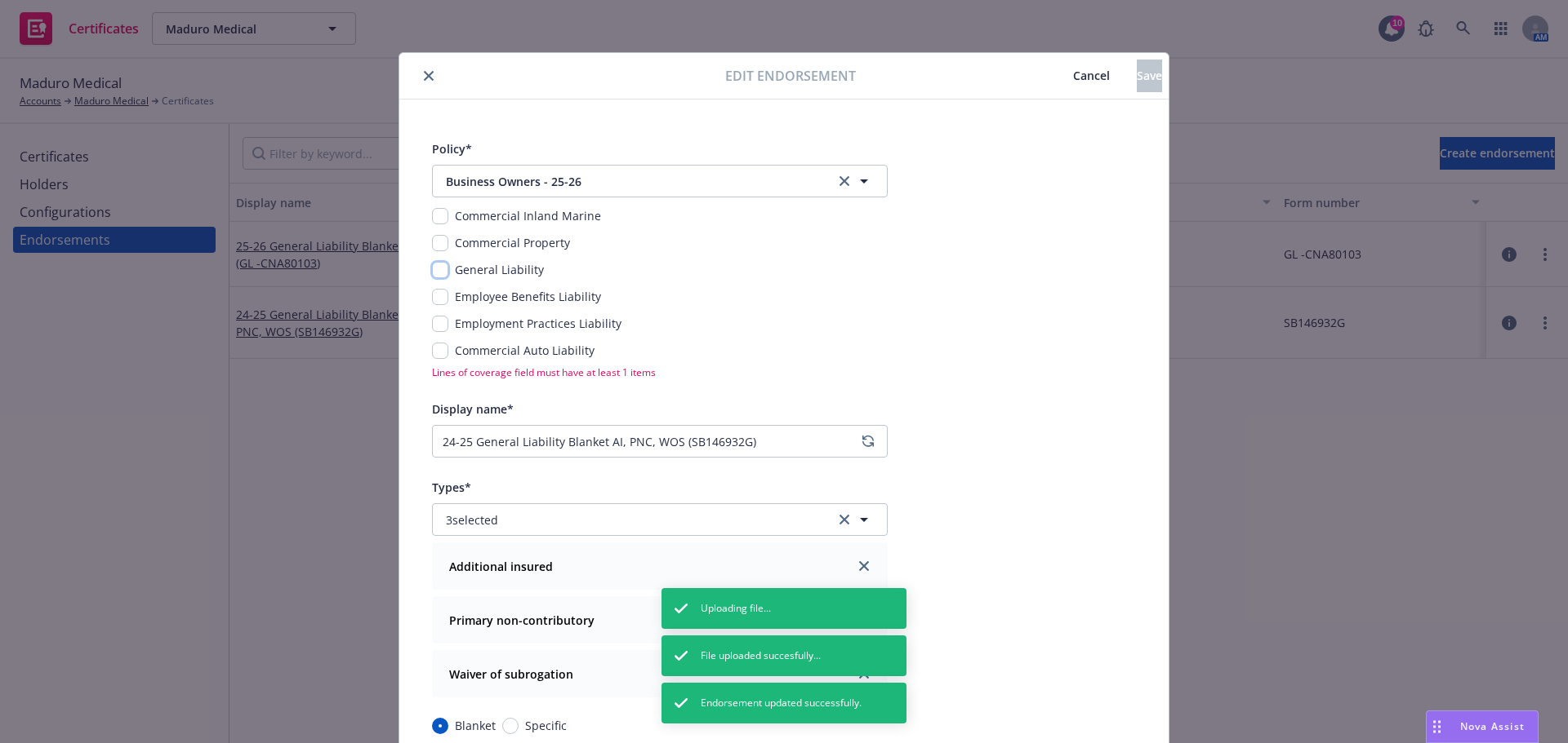
click at [432, 265] on input "checkbox" at bounding box center [440, 270] width 16 height 16
checkbox input "true"
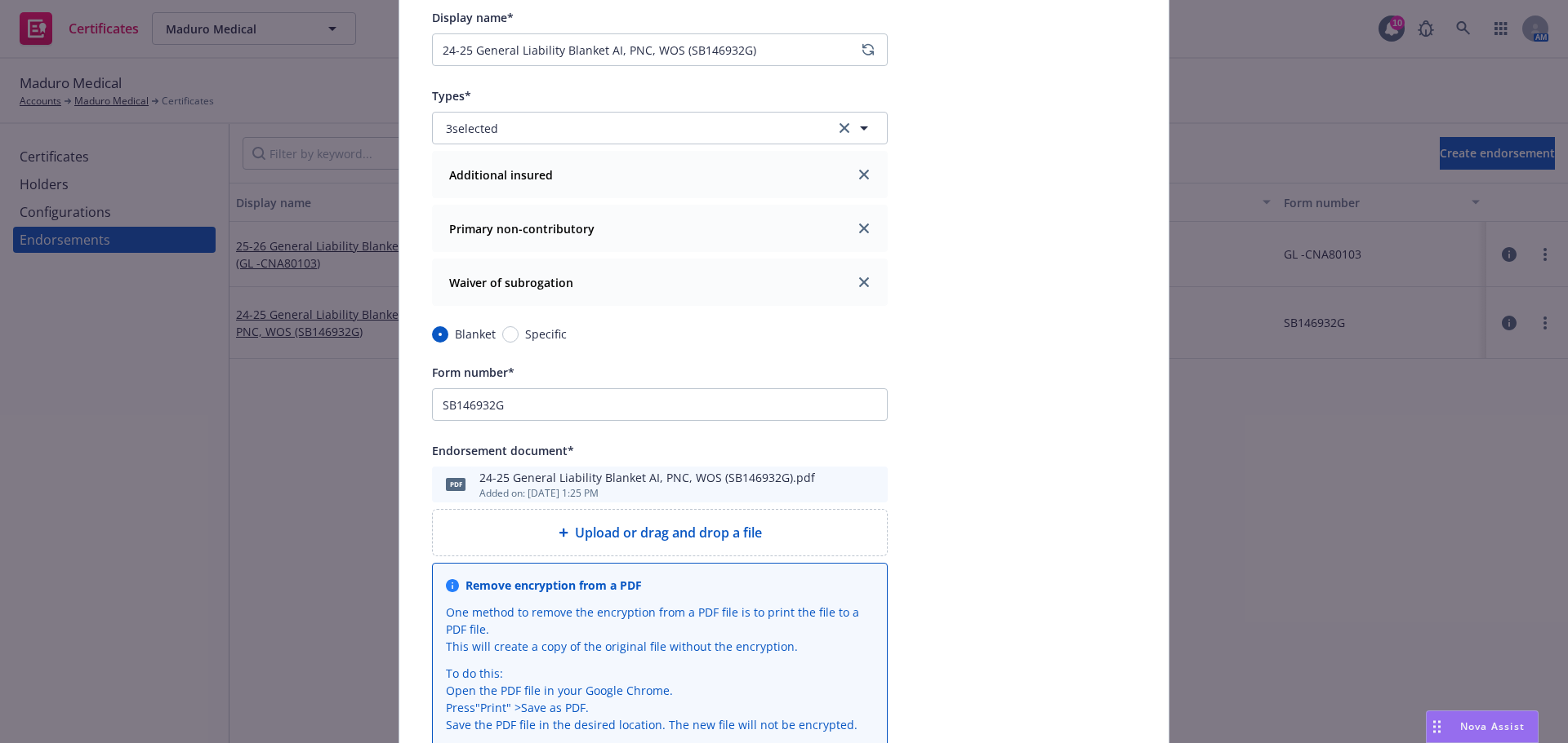
scroll to position [326, 0]
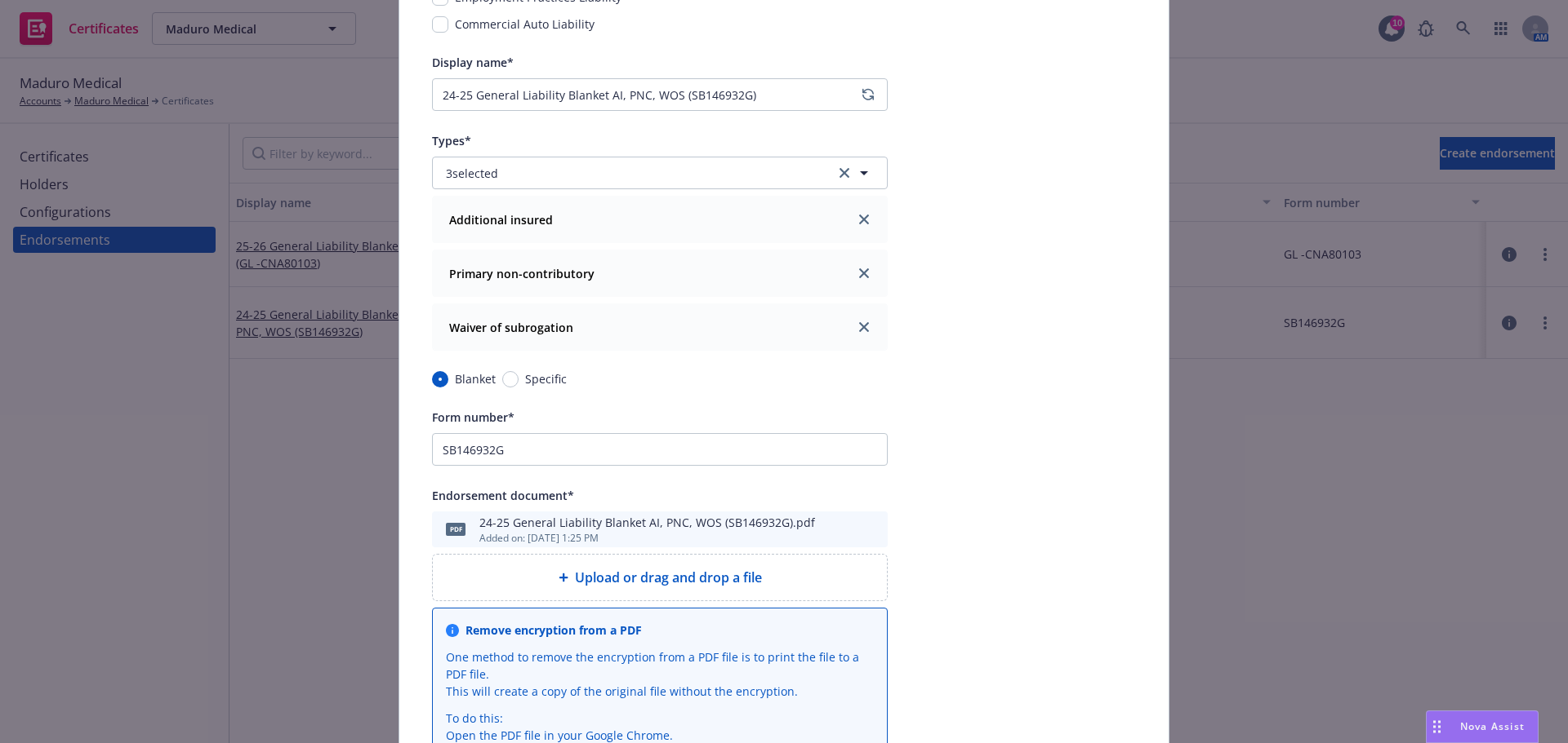
click at [867, 531] on icon "preview file" at bounding box center [873, 529] width 15 height 11
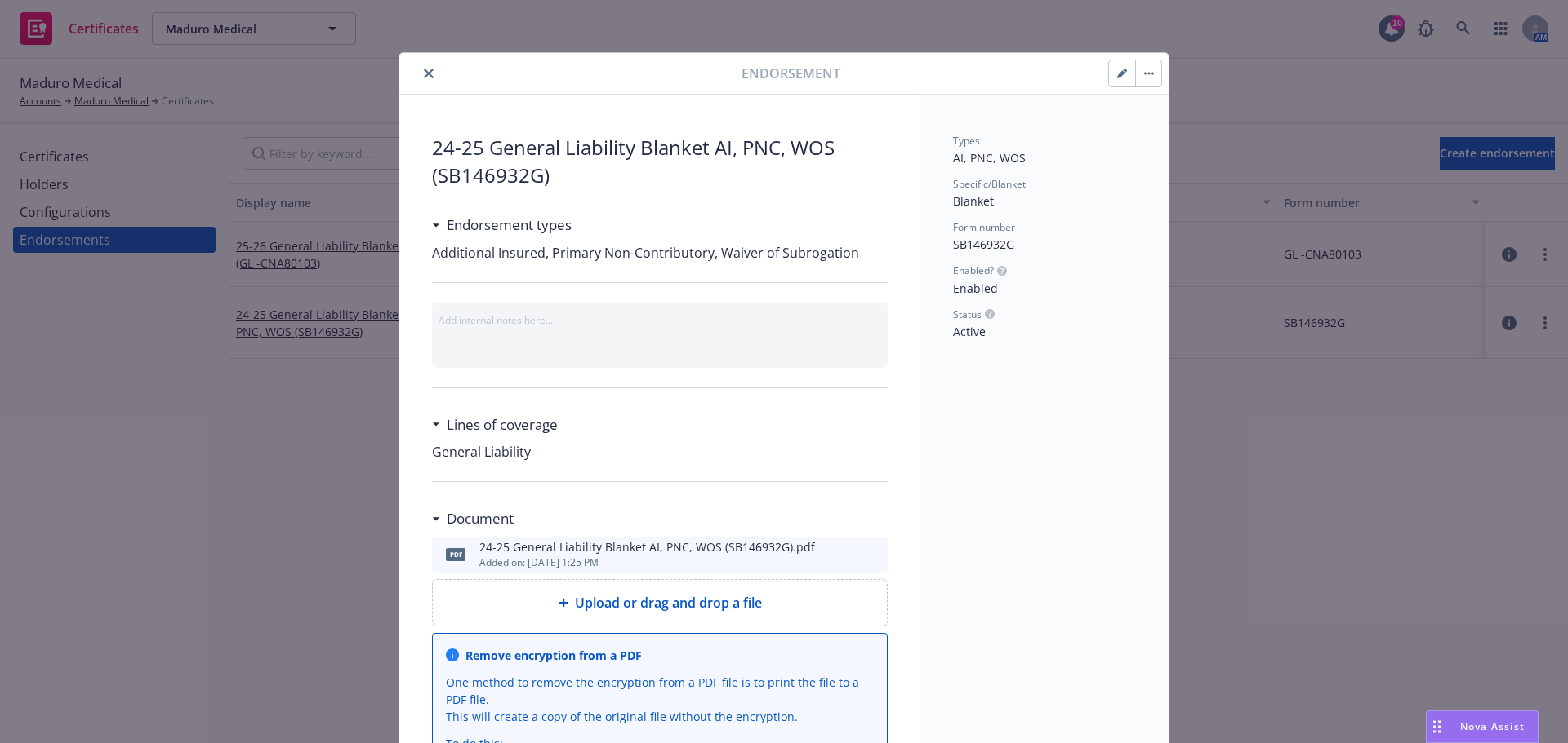
click at [1109, 72] on button "button" at bounding box center [1122, 74] width 26 height 26
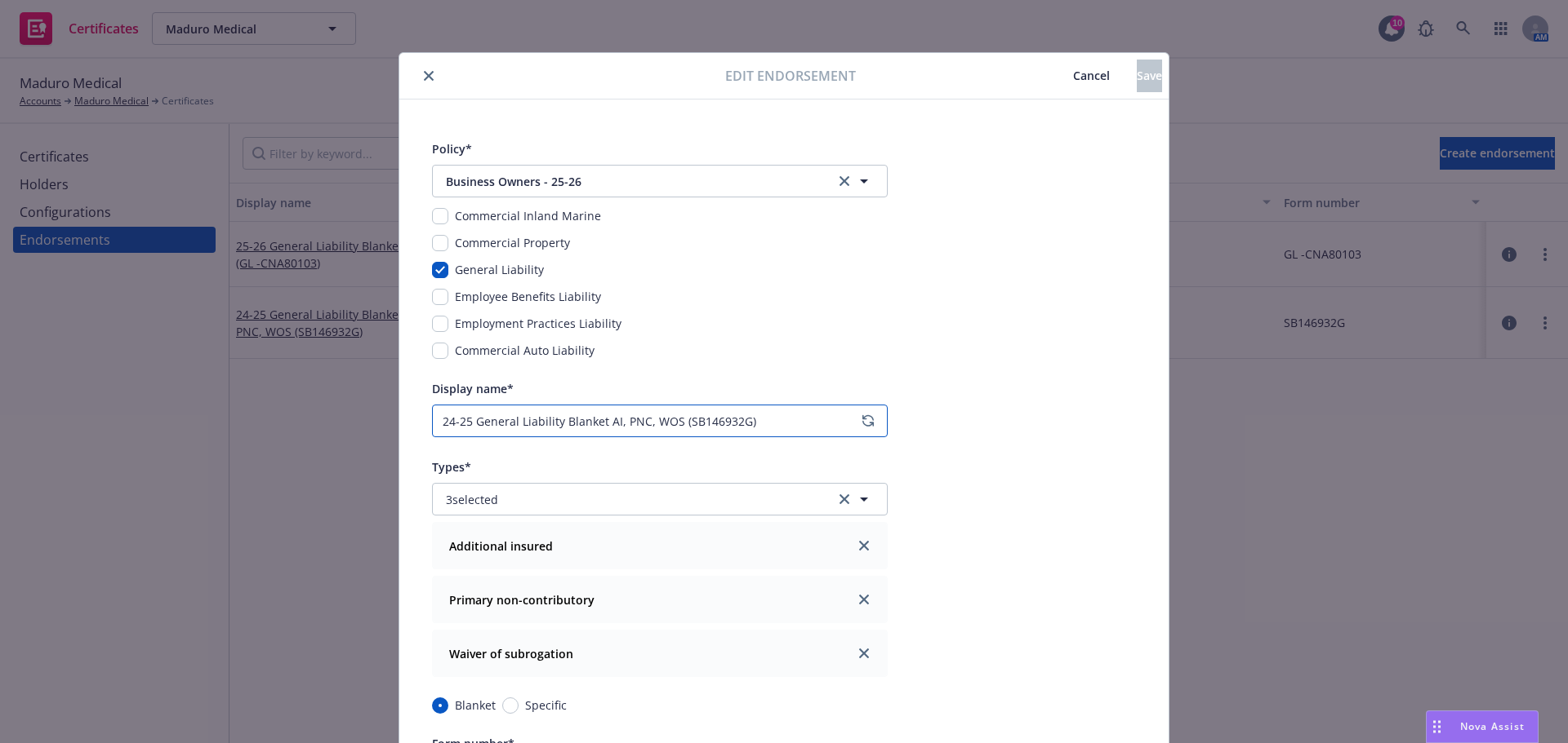
drag, startPoint x: 464, startPoint y: 419, endPoint x: 416, endPoint y: 418, distance: 48.0
click at [416, 418] on div "Policy* Business Owners - 25-26 Business Owners - 25-26 Commercial Inland Marin…" at bounding box center [783, 705] width 769 height 1212
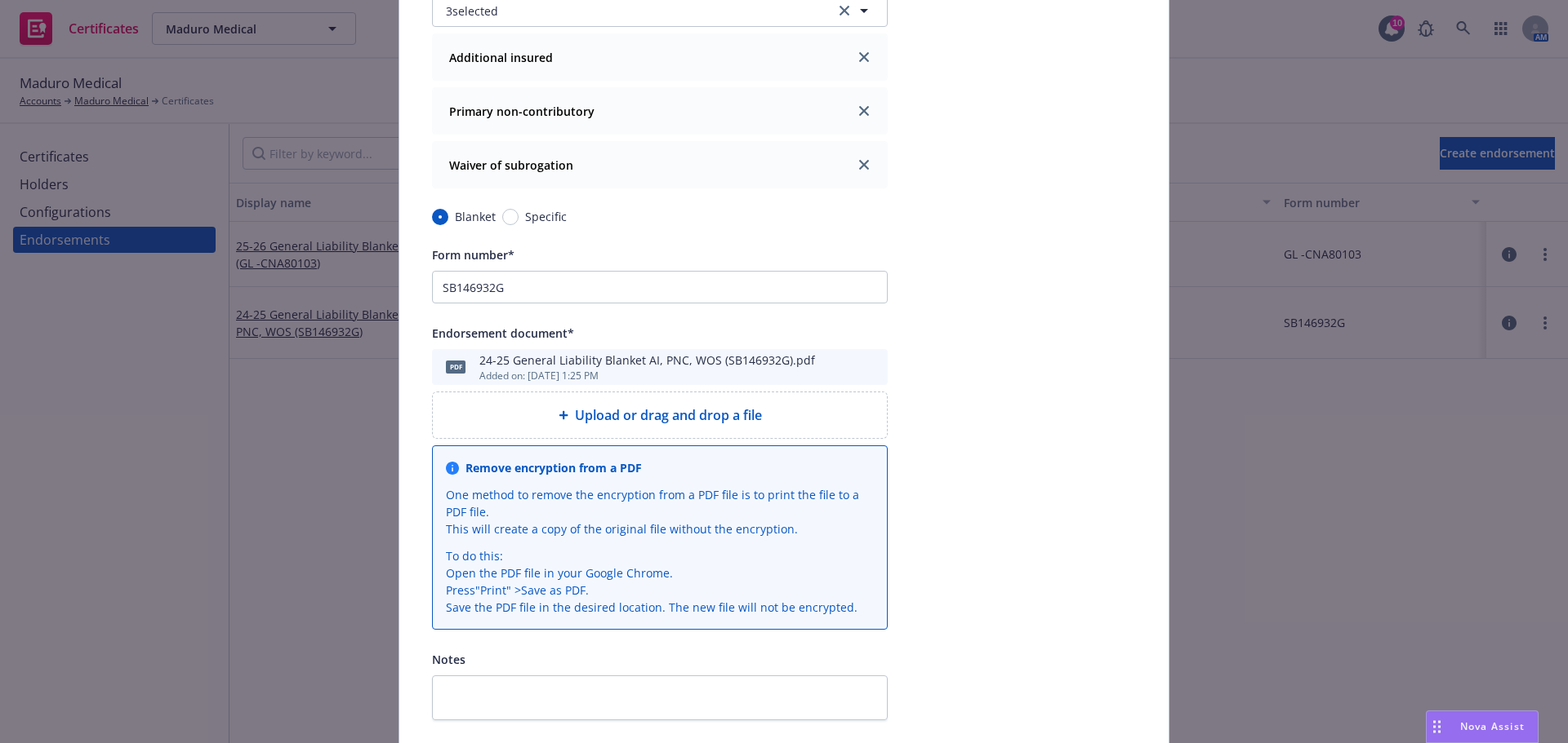
scroll to position [571, 0]
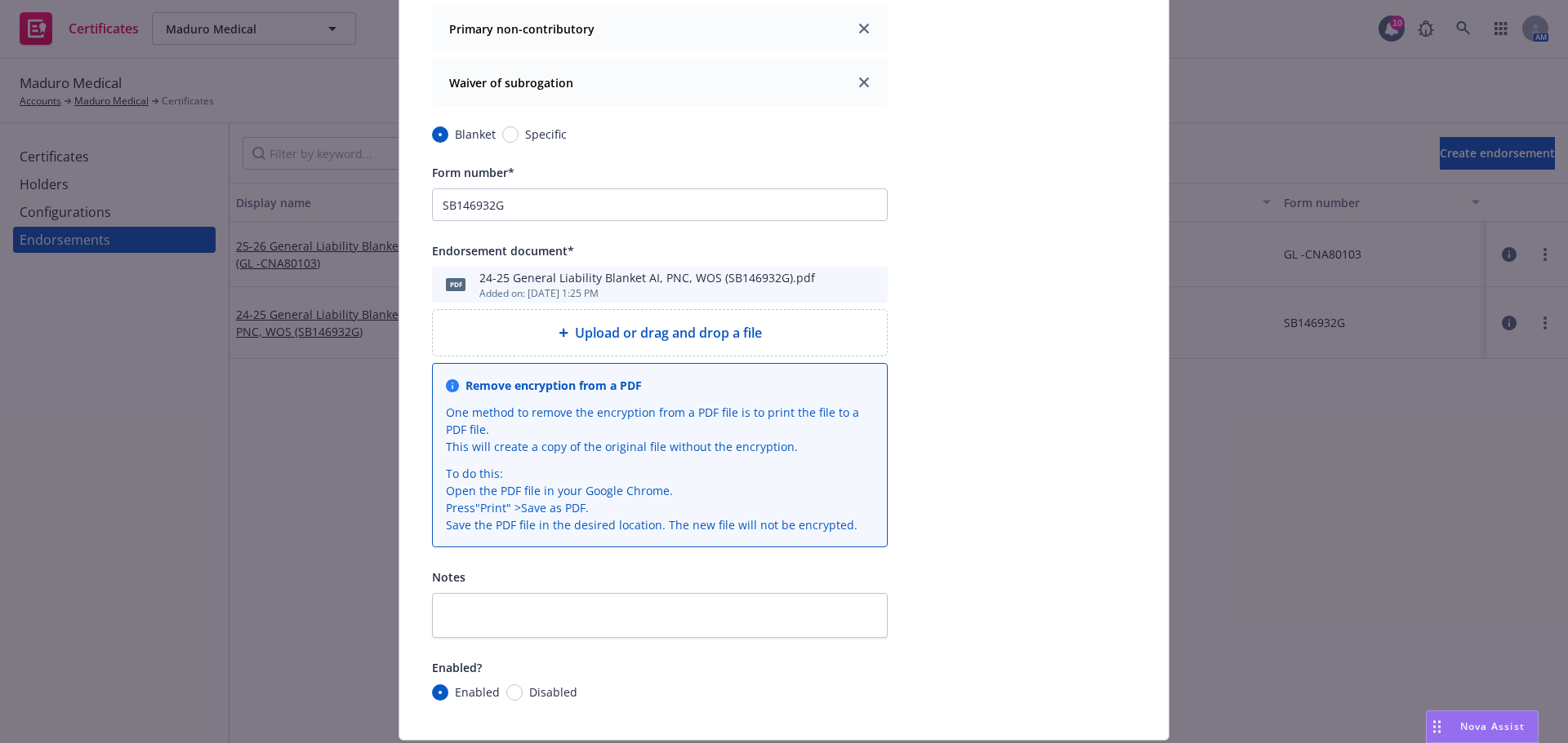
type input "25-26 General Liability Blanket AI, PNC, WOS (SB146932G)"
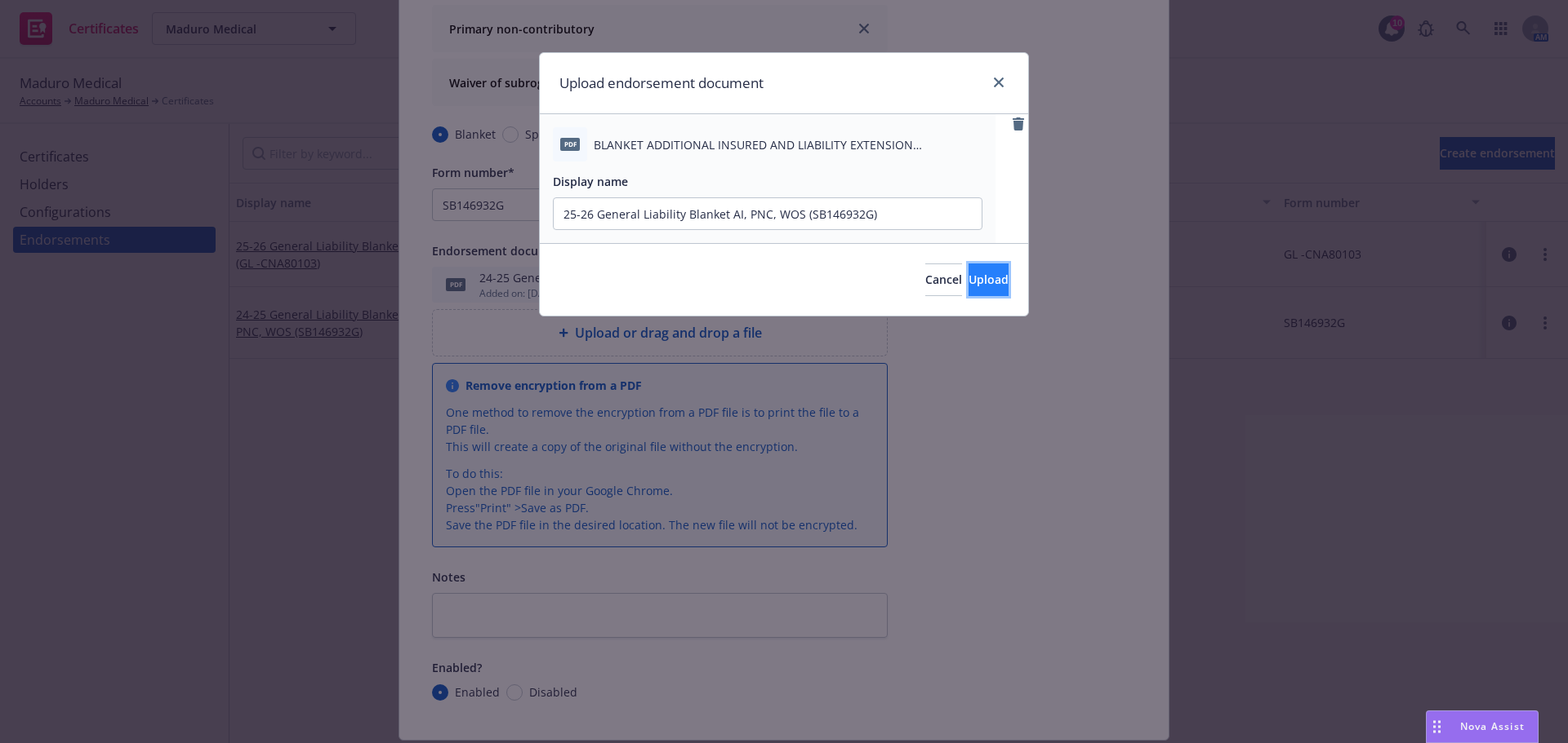
click at [987, 283] on button "Upload" at bounding box center [988, 280] width 40 height 33
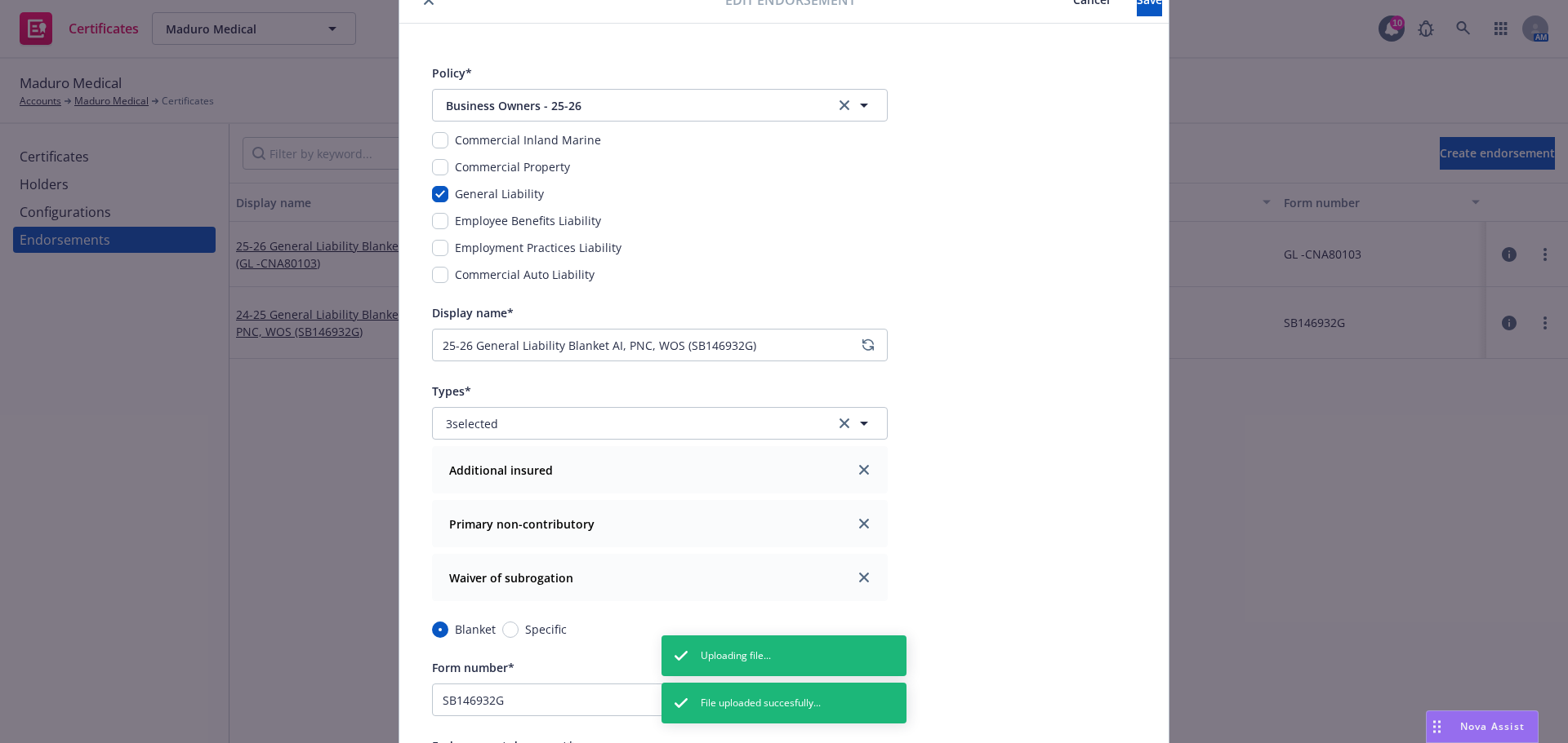
scroll to position [0, 0]
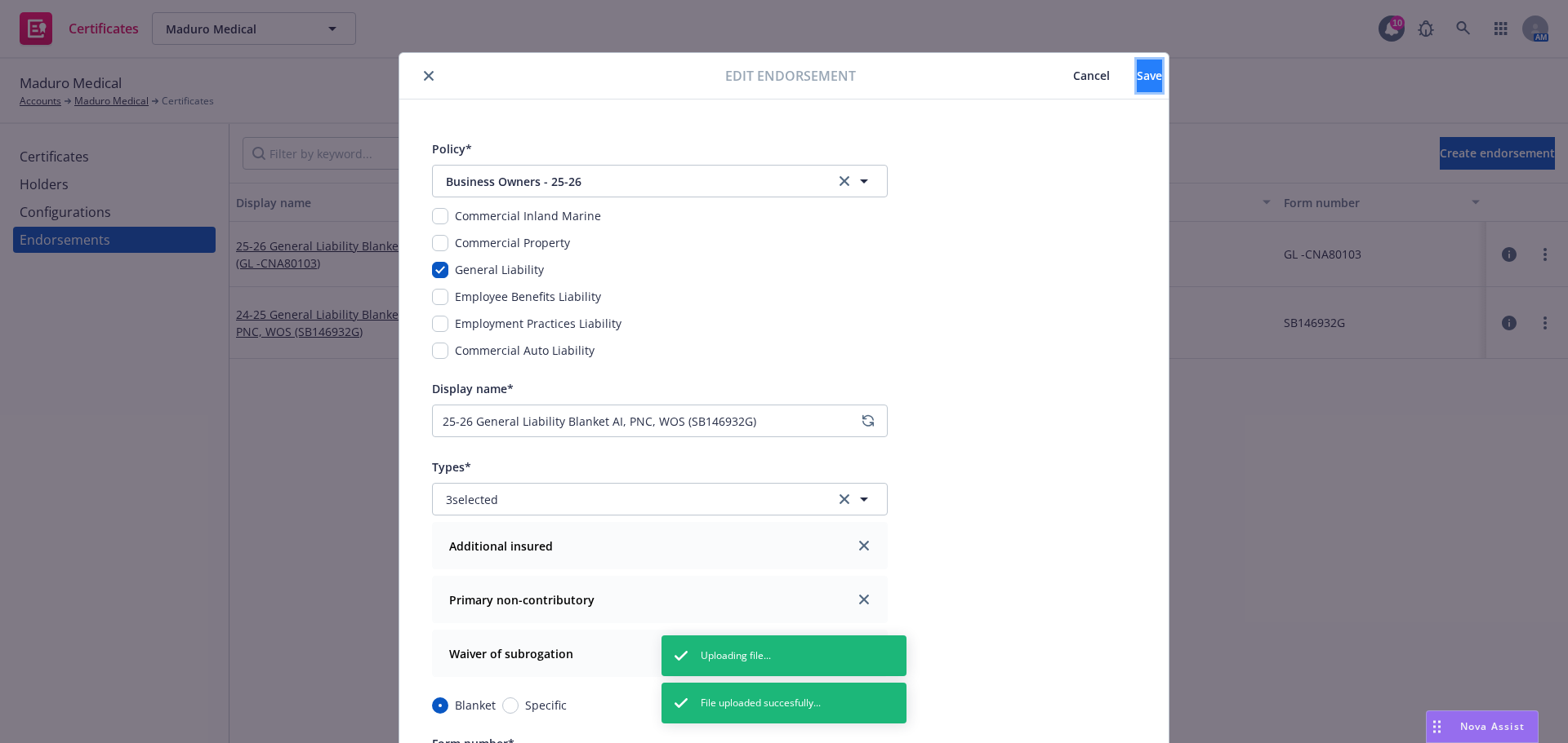
click at [1137, 73] on span "Save" at bounding box center [1149, 75] width 25 height 15
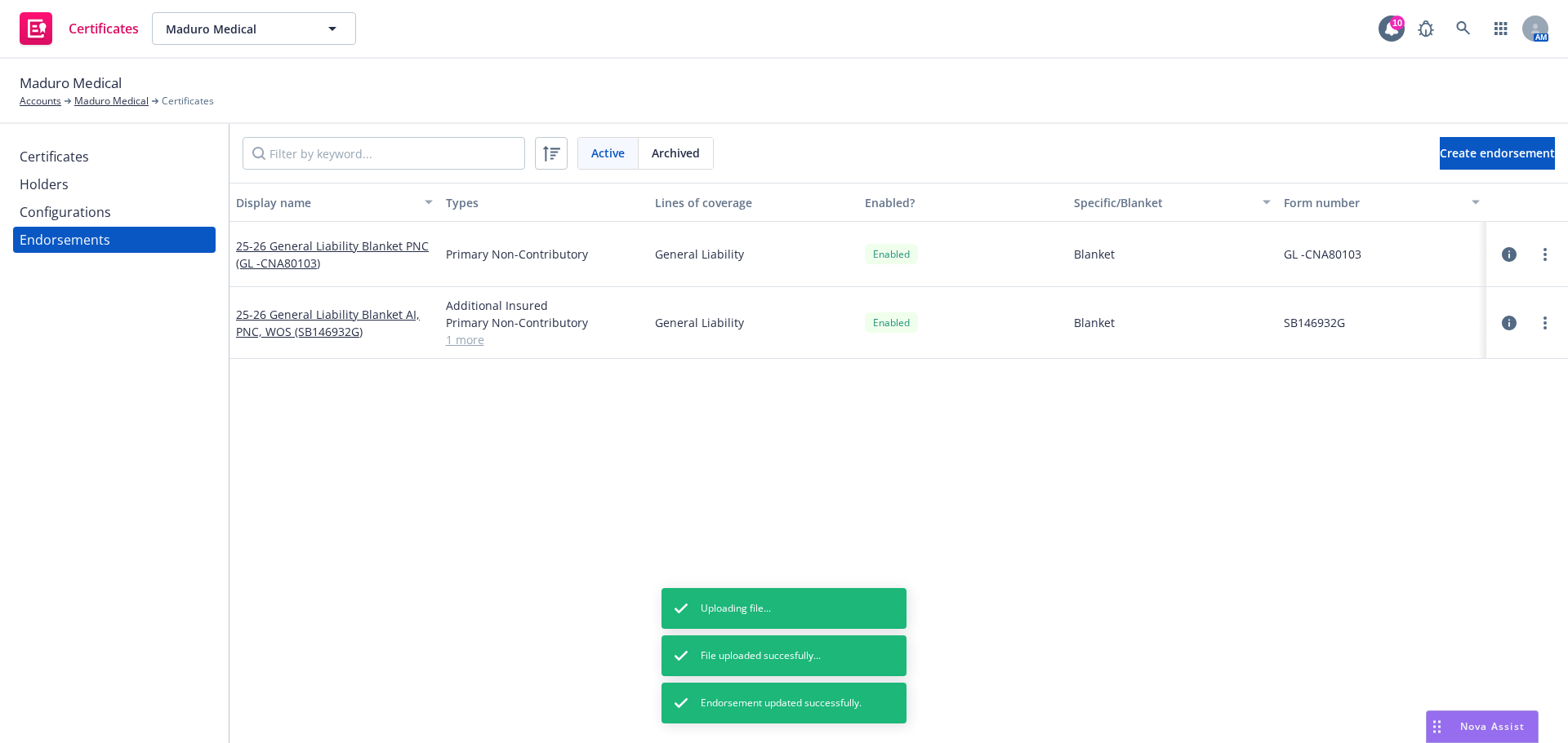
click at [89, 155] on div "Certificates" at bounding box center [114, 157] width 190 height 26
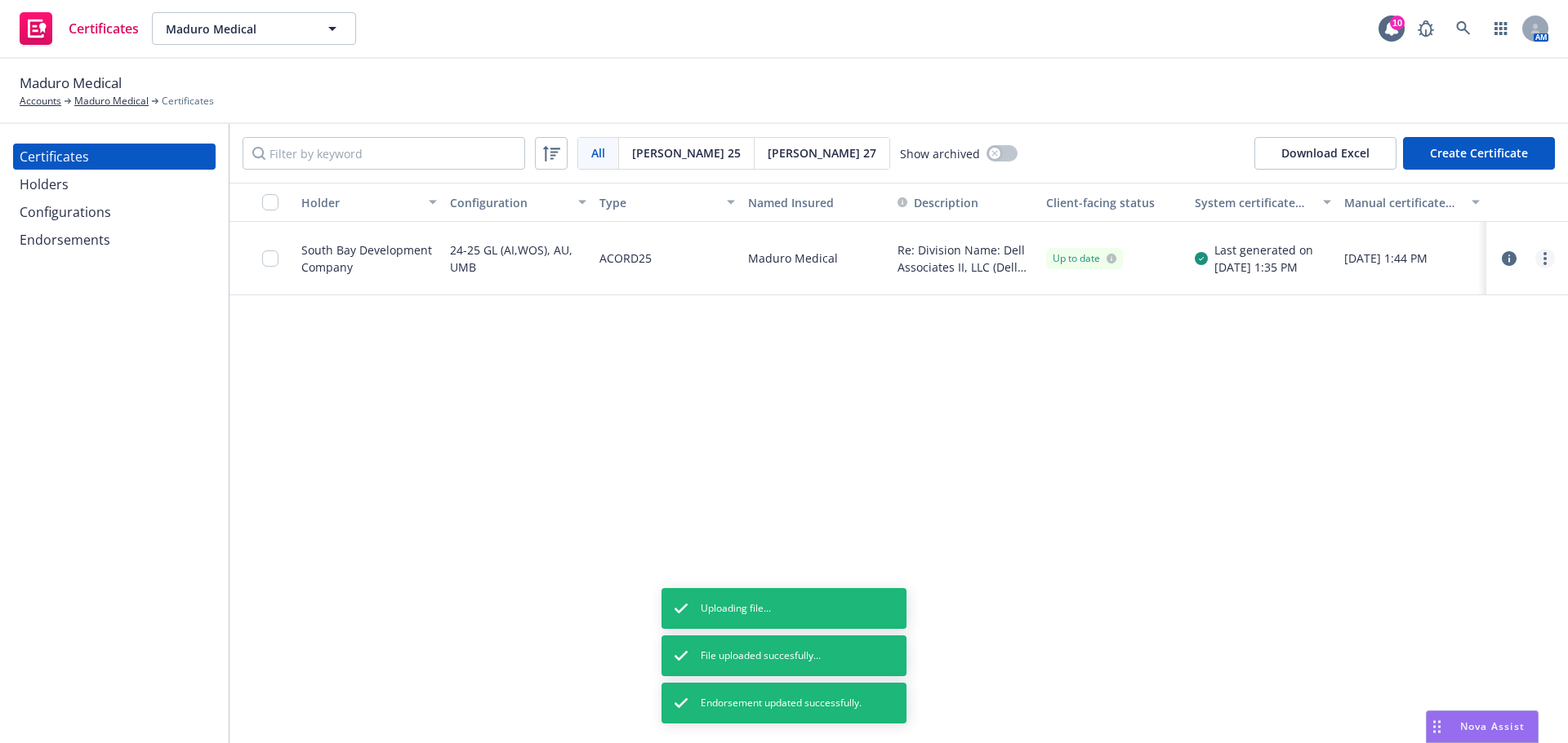
click at [1539, 256] on link "more" at bounding box center [1544, 258] width 20 height 20
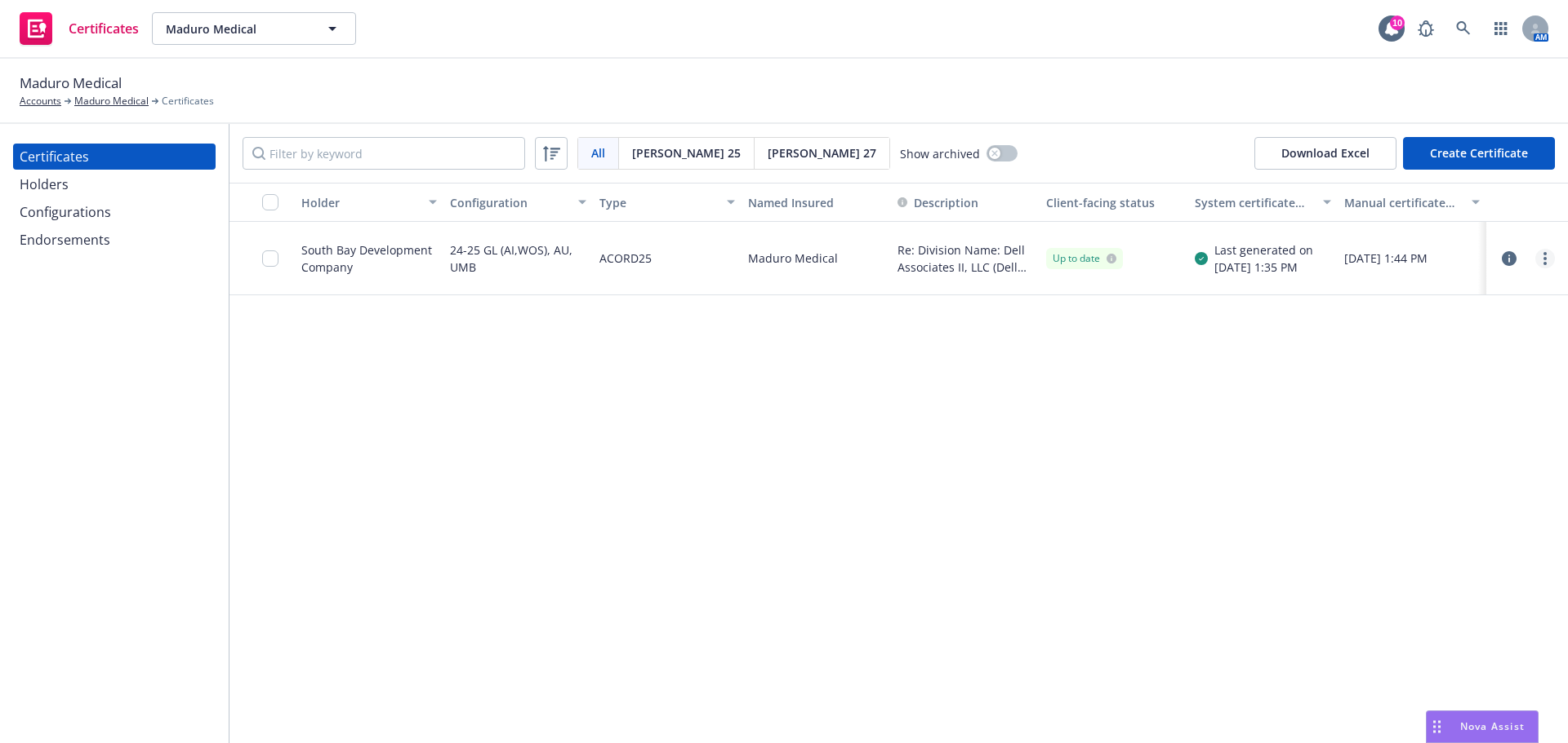
click at [1540, 260] on link "more" at bounding box center [1544, 258] width 20 height 20
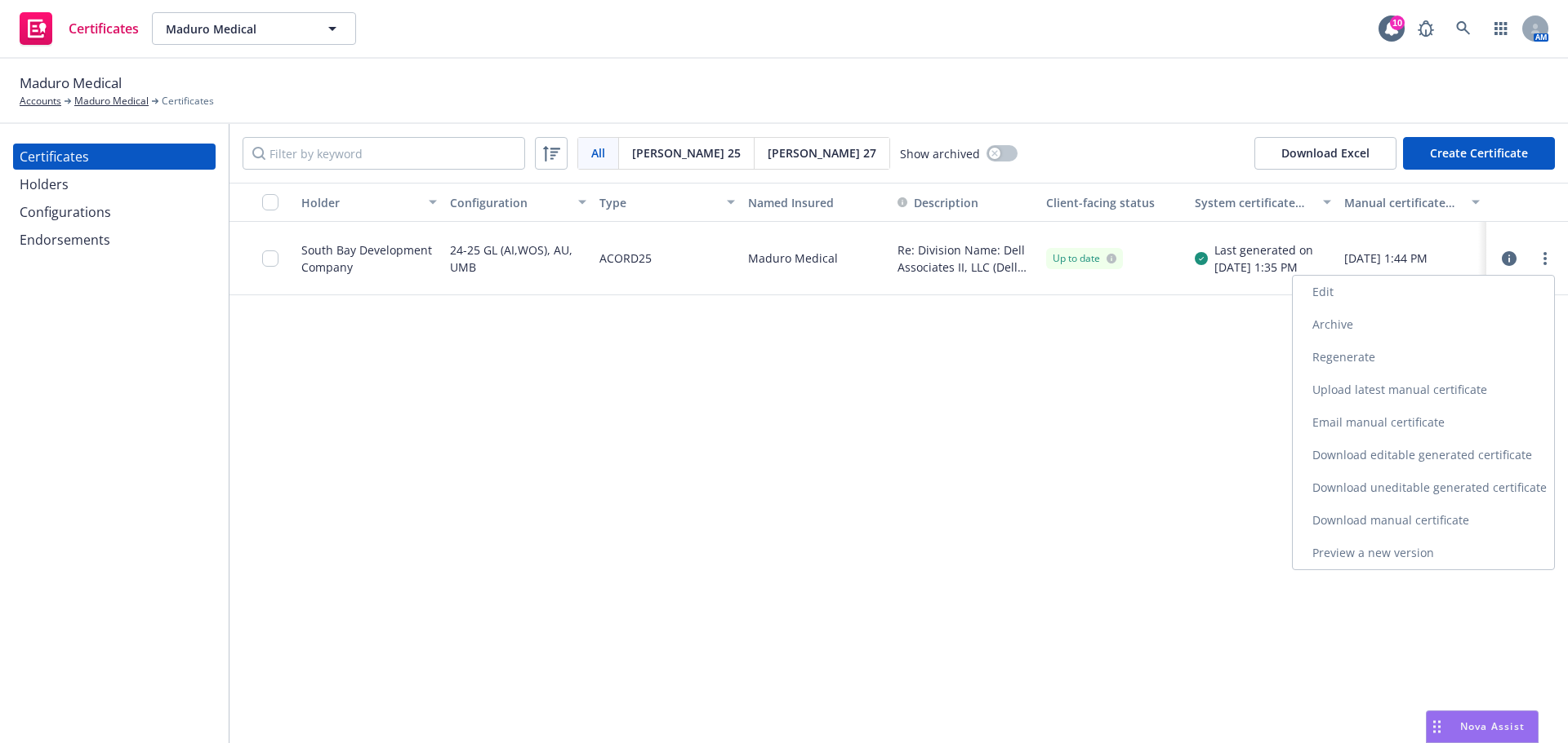
click at [1442, 361] on link "Regenerate" at bounding box center [1423, 357] width 261 height 33
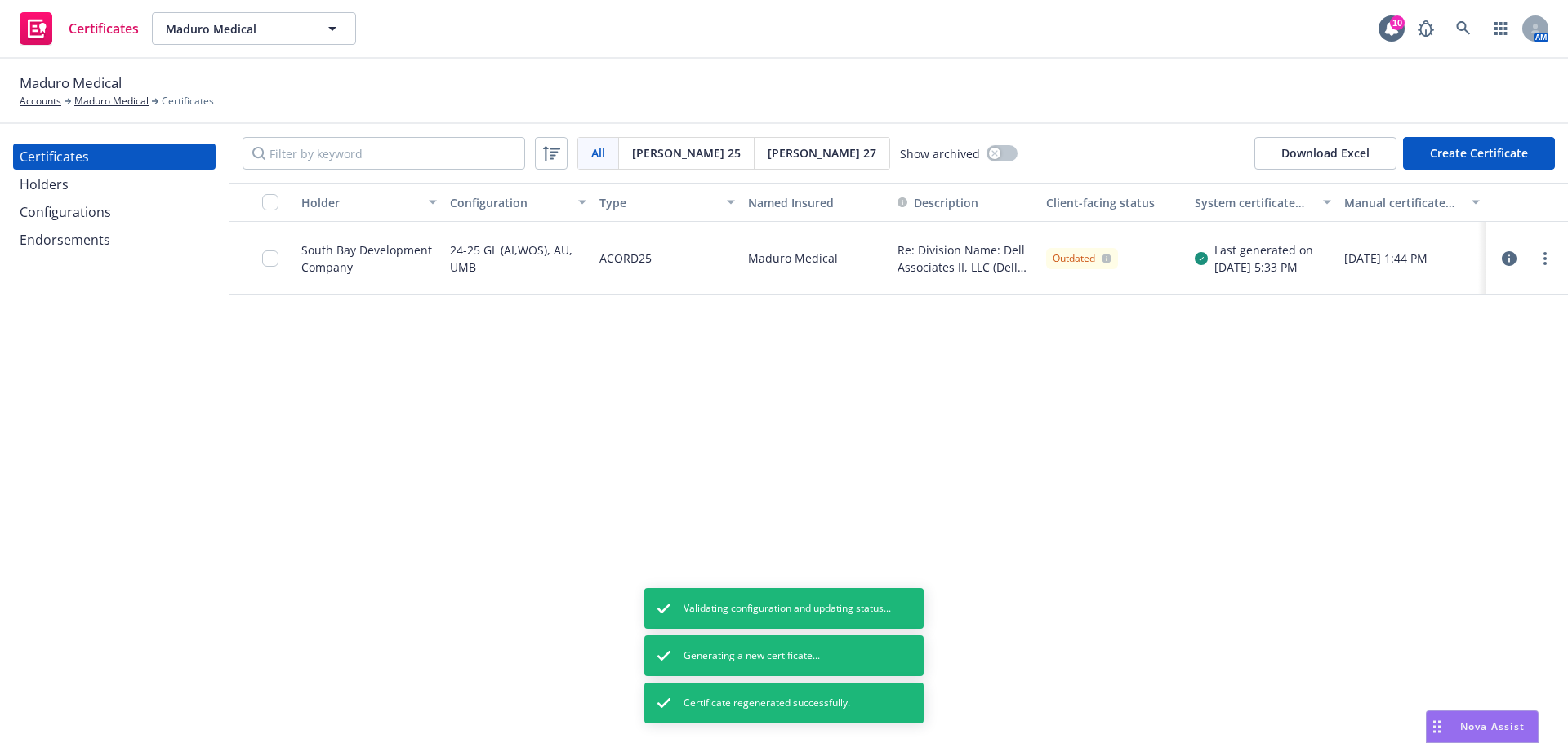
click at [1188, 151] on div "All All [PERSON_NAME] 25 [PERSON_NAME] 27 Show archived Download Excel Create C…" at bounding box center [898, 154] width 1339 height 58
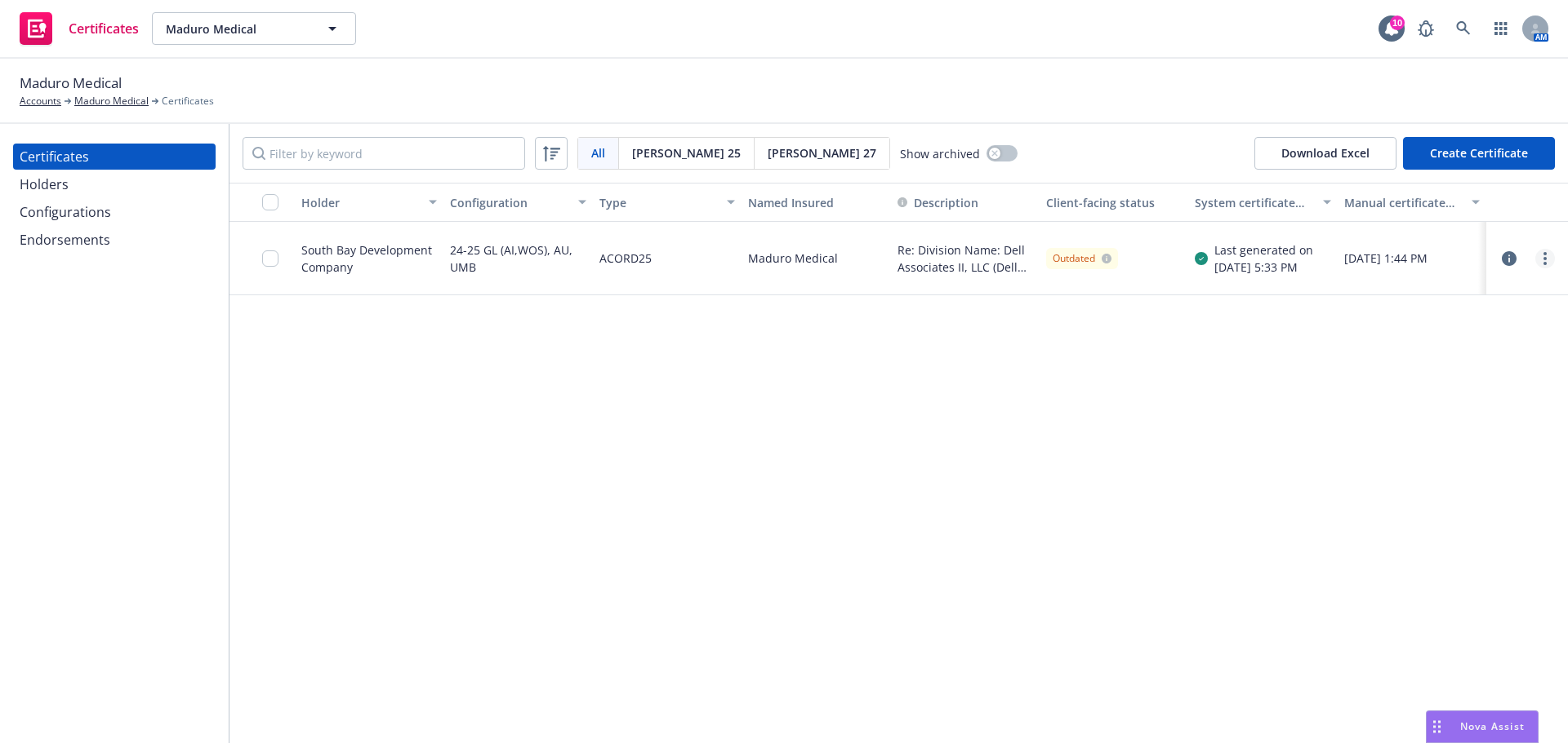
click at [1539, 256] on link "more" at bounding box center [1544, 258] width 20 height 20
click at [1102, 46] on div "Certificates Maduro Medical Maduro Medical 10 AM" at bounding box center [784, 29] width 1568 height 58
click at [1538, 260] on link "more" at bounding box center [1544, 258] width 20 height 20
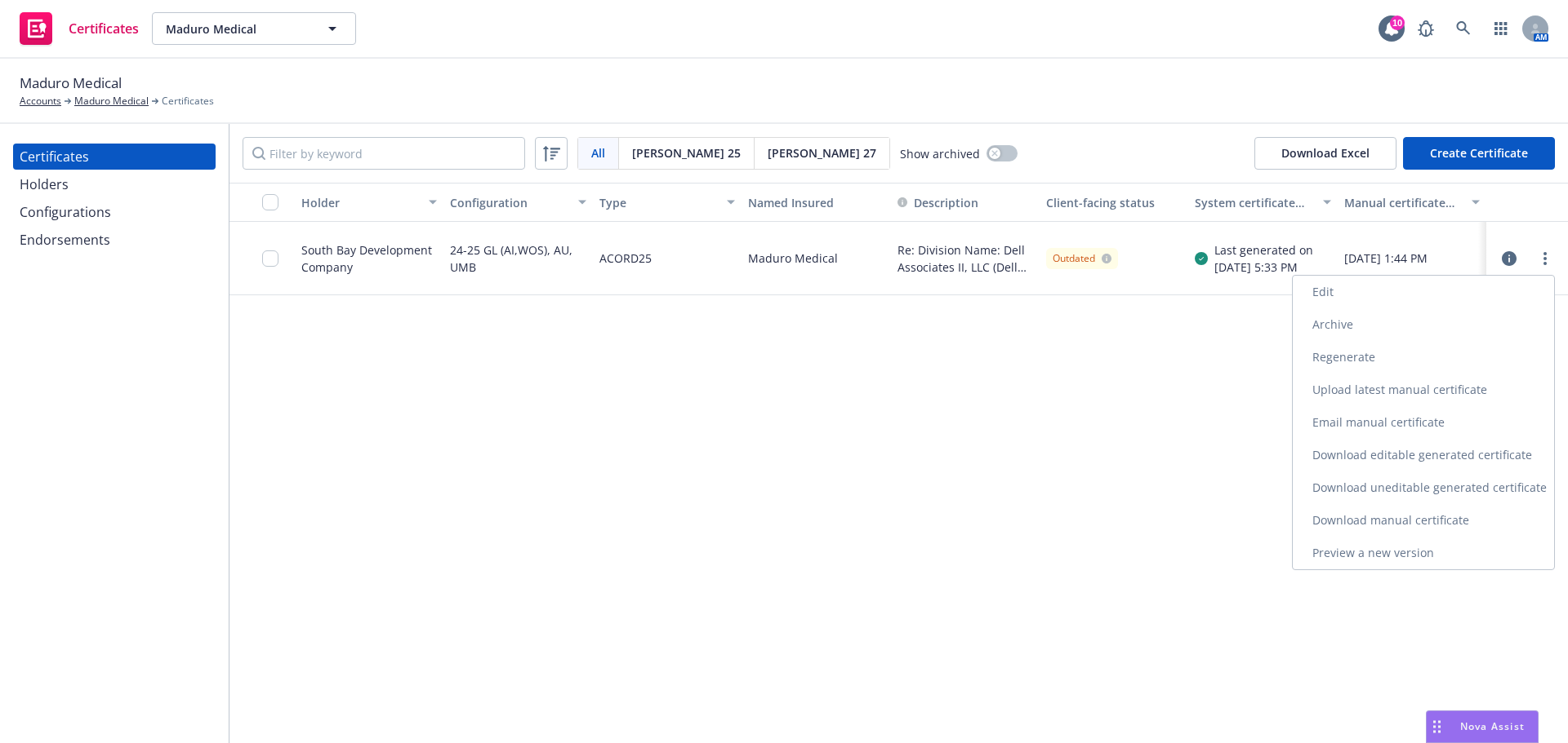
click at [1436, 479] on link "Download uneditable generated certificate" at bounding box center [1423, 487] width 261 height 33
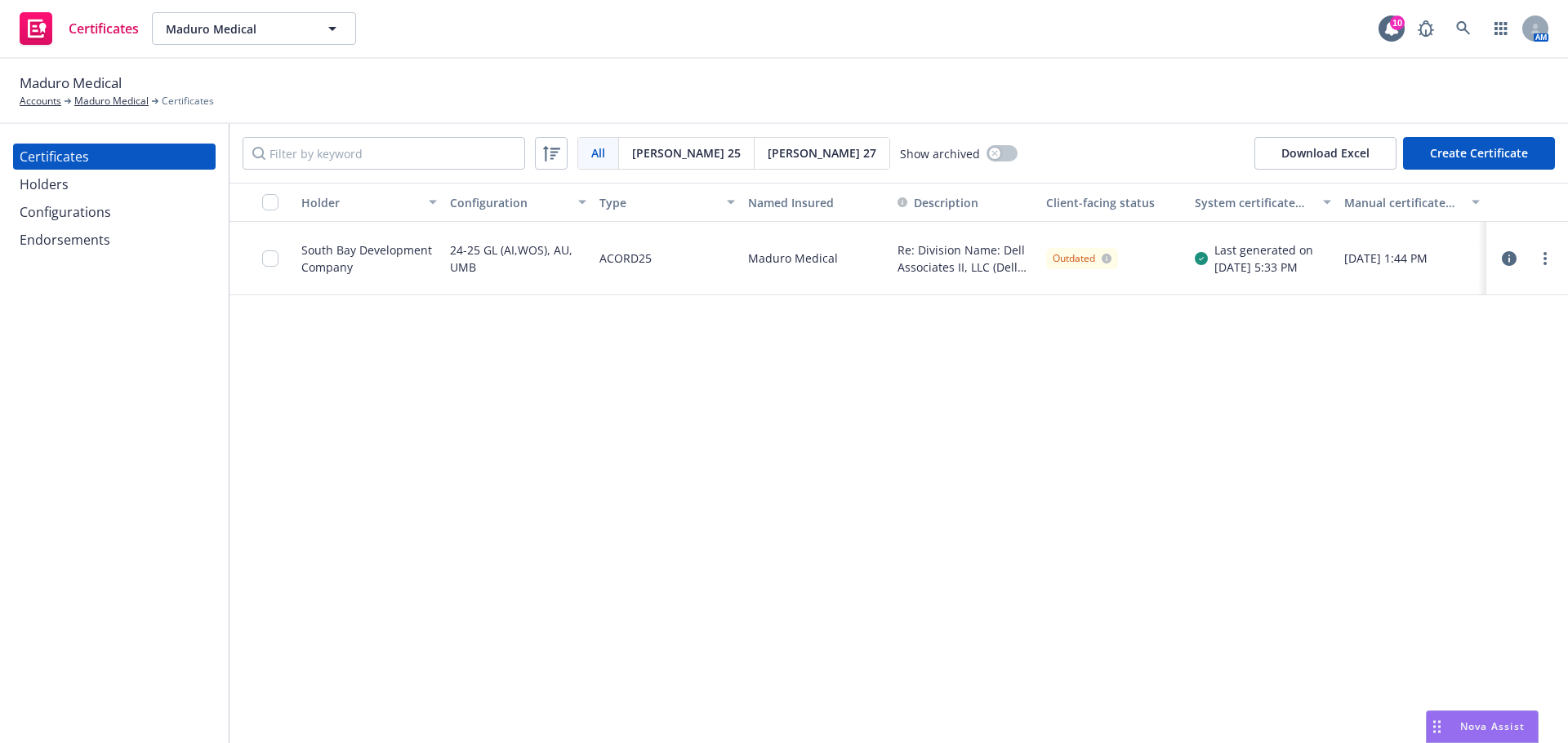
click at [279, 260] on div at bounding box center [275, 258] width 26 height 53
click at [266, 260] on input "checkbox" at bounding box center [270, 258] width 16 height 16
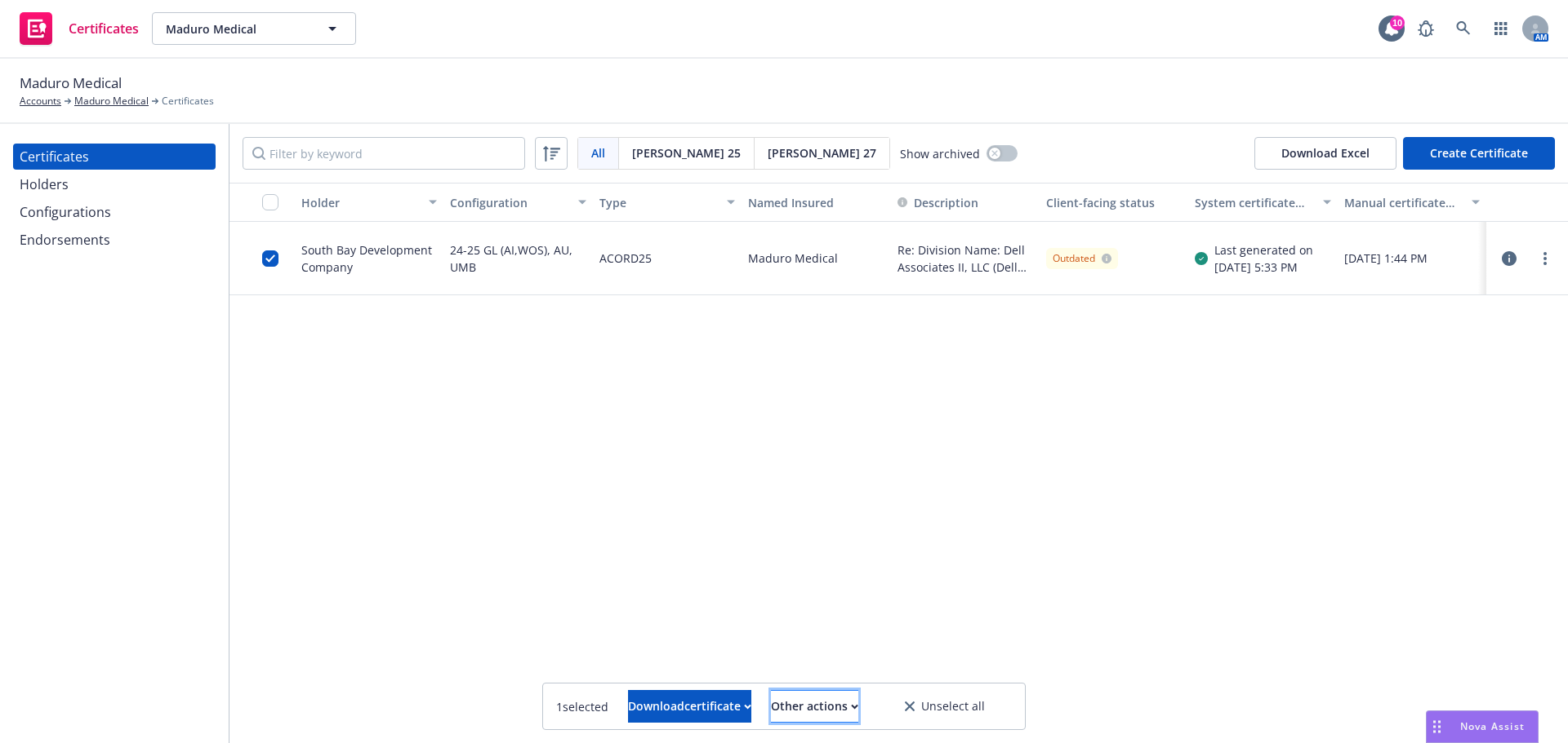
click at [859, 703] on div "Other actions" at bounding box center [814, 706] width 88 height 31
click at [859, 658] on link "Publish certificate" at bounding box center [784, 667] width 150 height 33
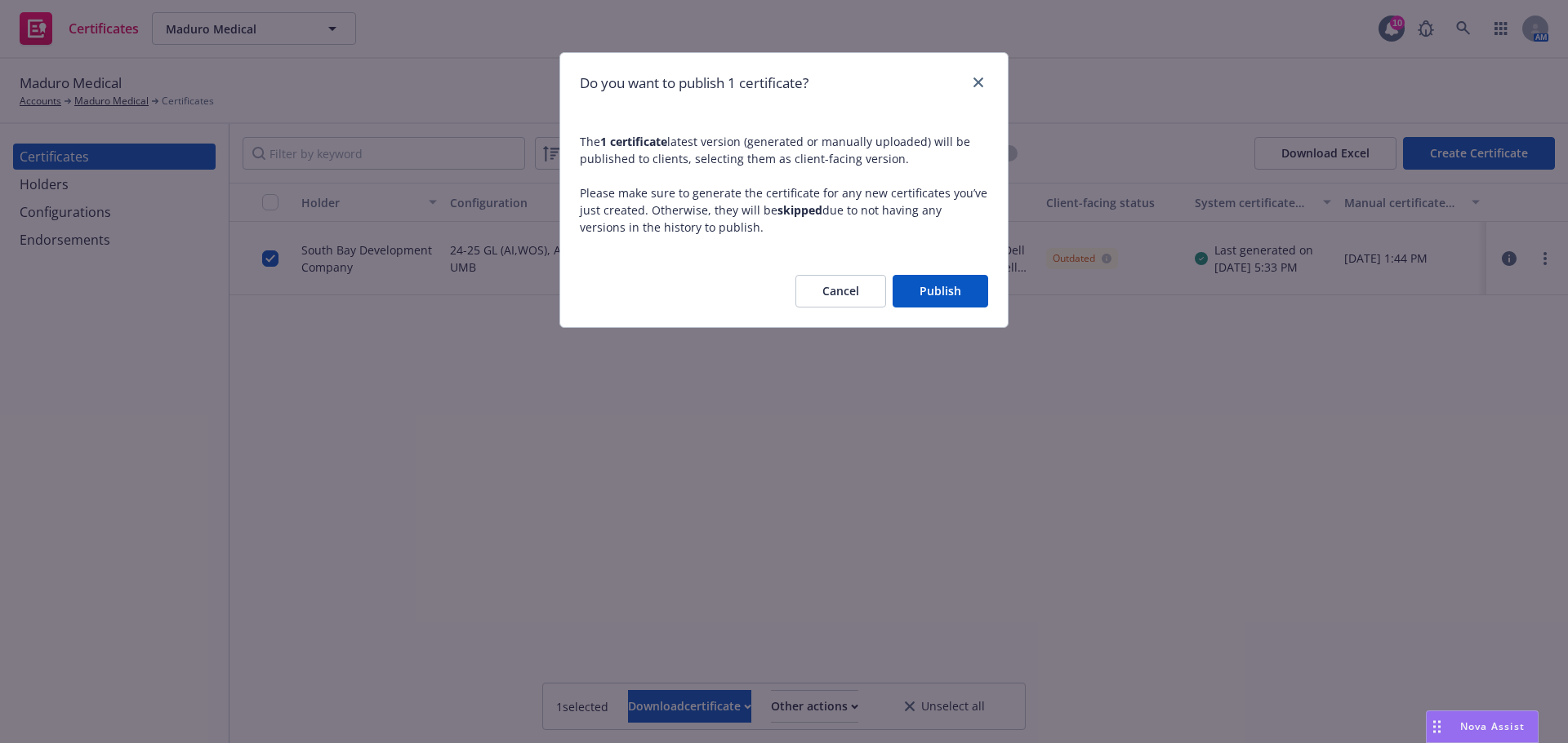
click at [936, 284] on button "Publish" at bounding box center [940, 291] width 95 height 33
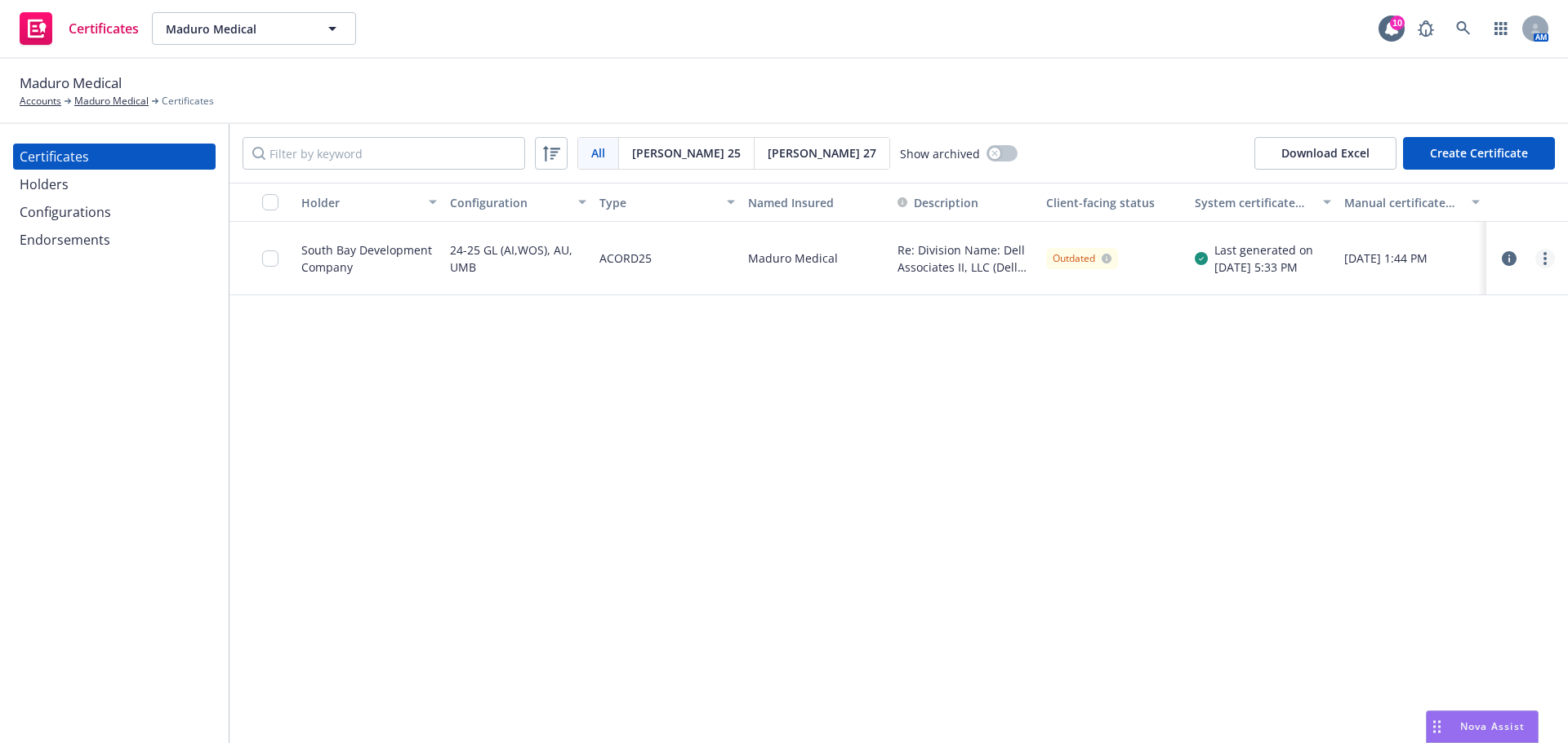
click at [1543, 267] on link "more" at bounding box center [1544, 258] width 20 height 20
click at [956, 436] on div "Holder Configuration Type Named Insured Description Client-facing status System…" at bounding box center [898, 463] width 1339 height 561
